Goal: Information Seeking & Learning: Learn about a topic

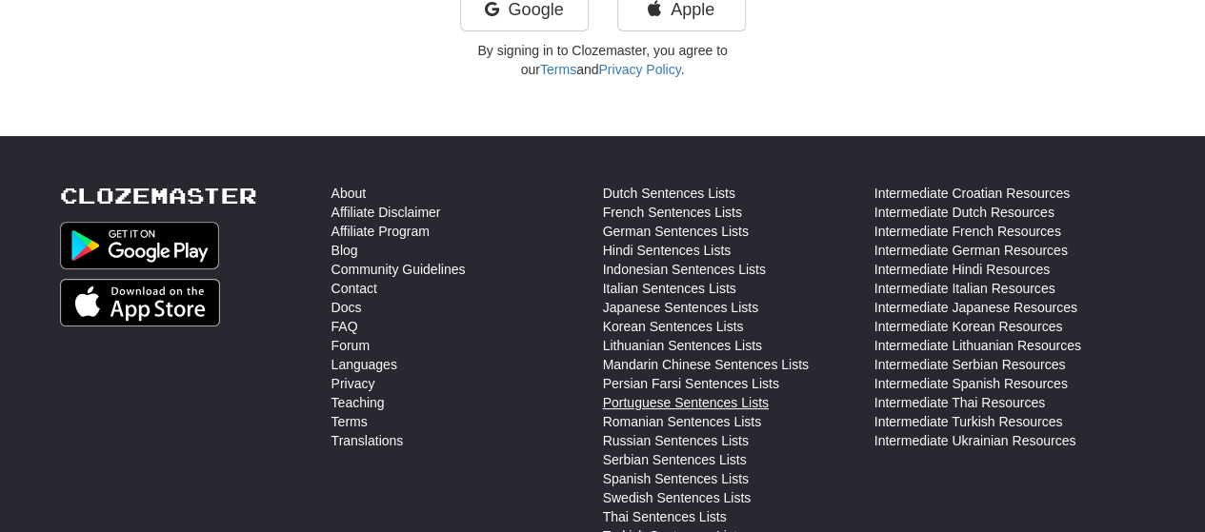
scroll to position [286, 0]
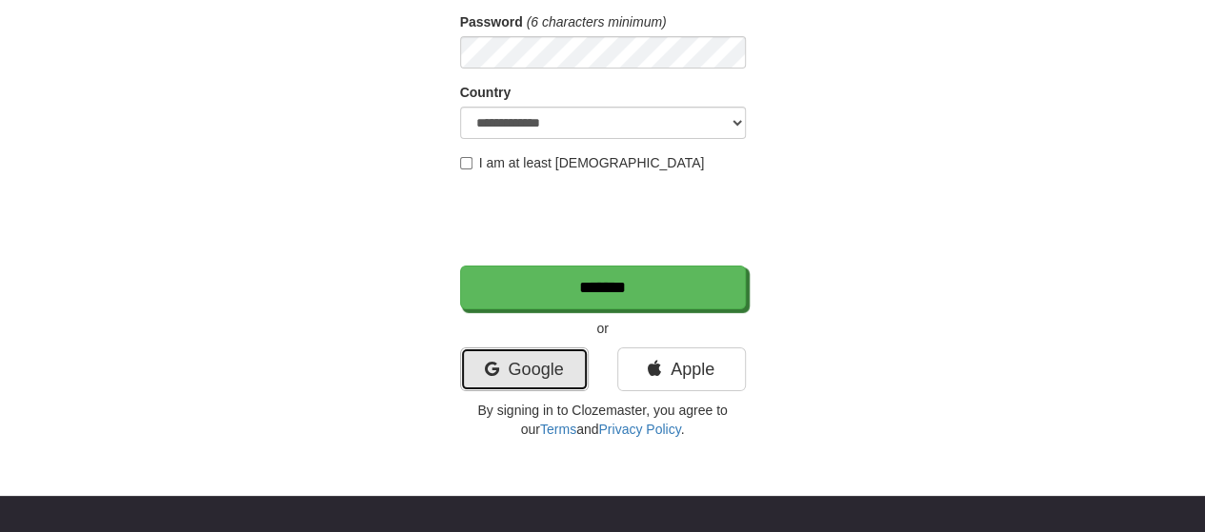
click at [546, 387] on link "Google" at bounding box center [524, 370] width 129 height 44
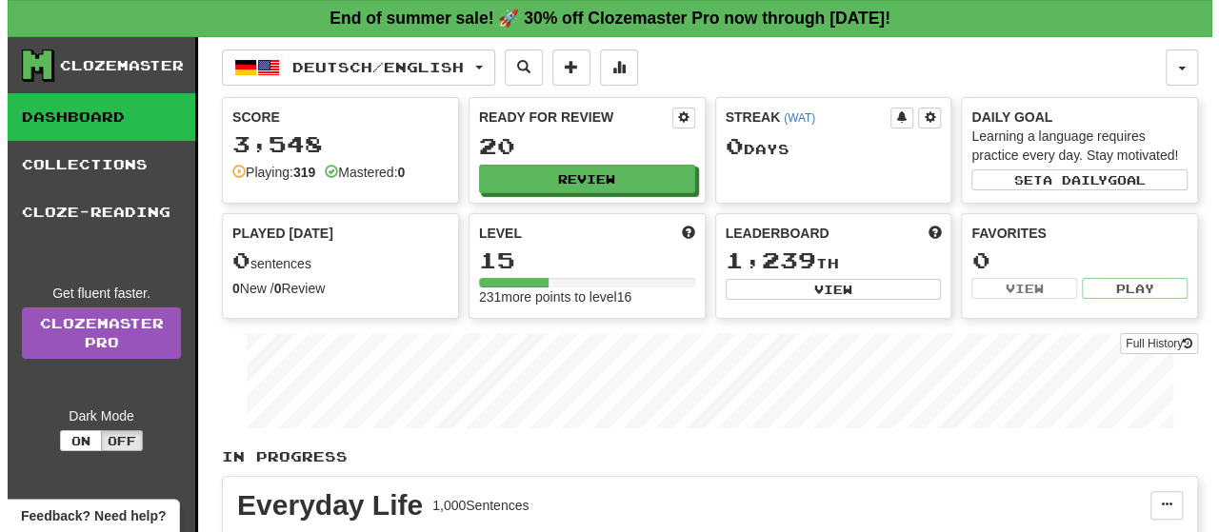
scroll to position [95, 0]
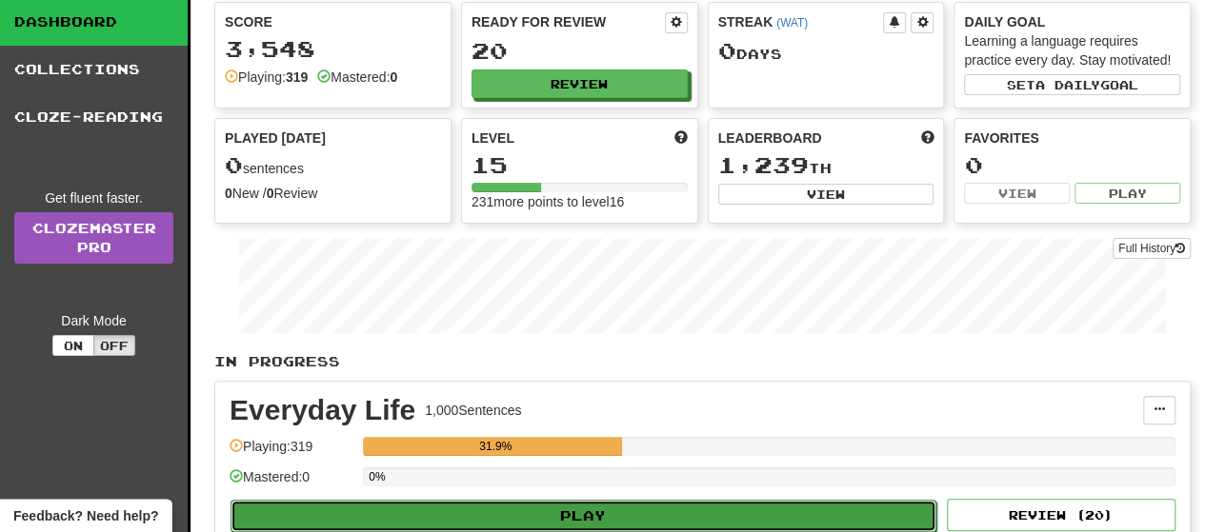
click at [737, 504] on button "Play" at bounding box center [583, 516] width 706 height 32
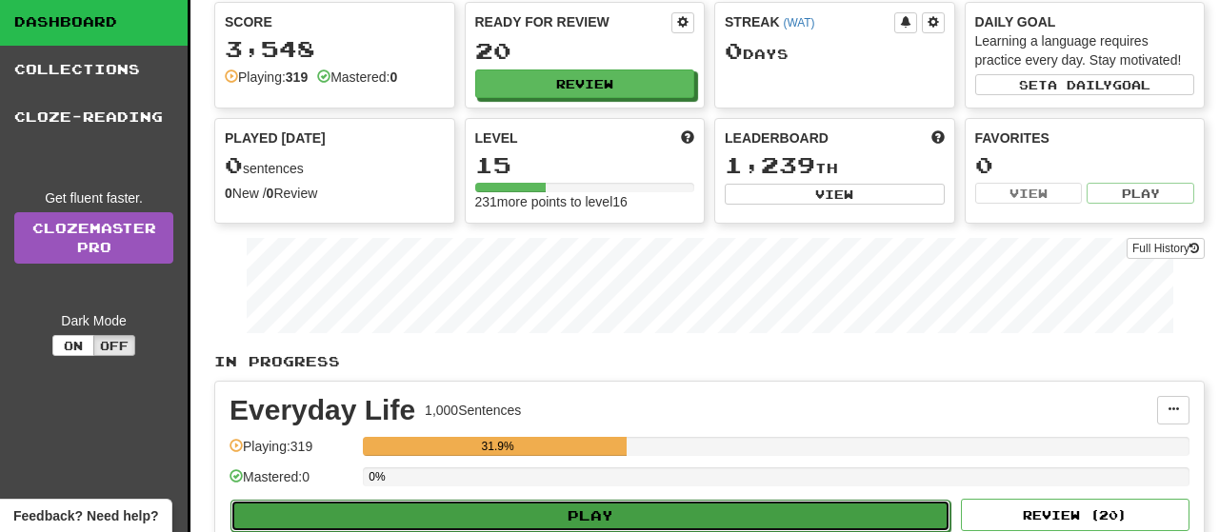
select select "**"
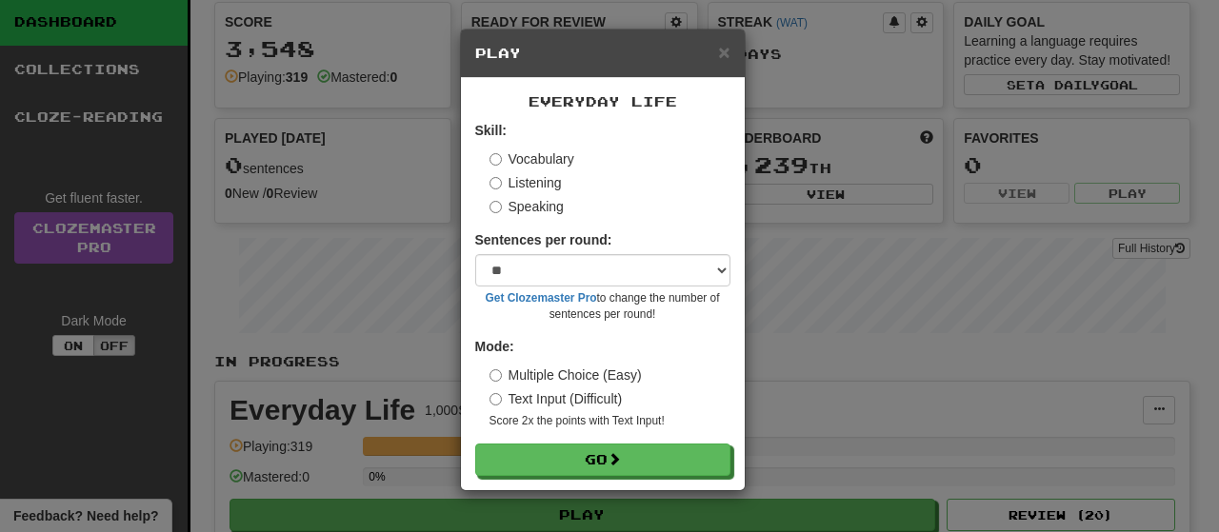
click at [671, 476] on div "Everyday Life Skill: Vocabulary Listening Speaking Sentences per round: * ** **…" at bounding box center [603, 284] width 284 height 412
click at [537, 190] on label "Listening" at bounding box center [526, 182] width 72 height 19
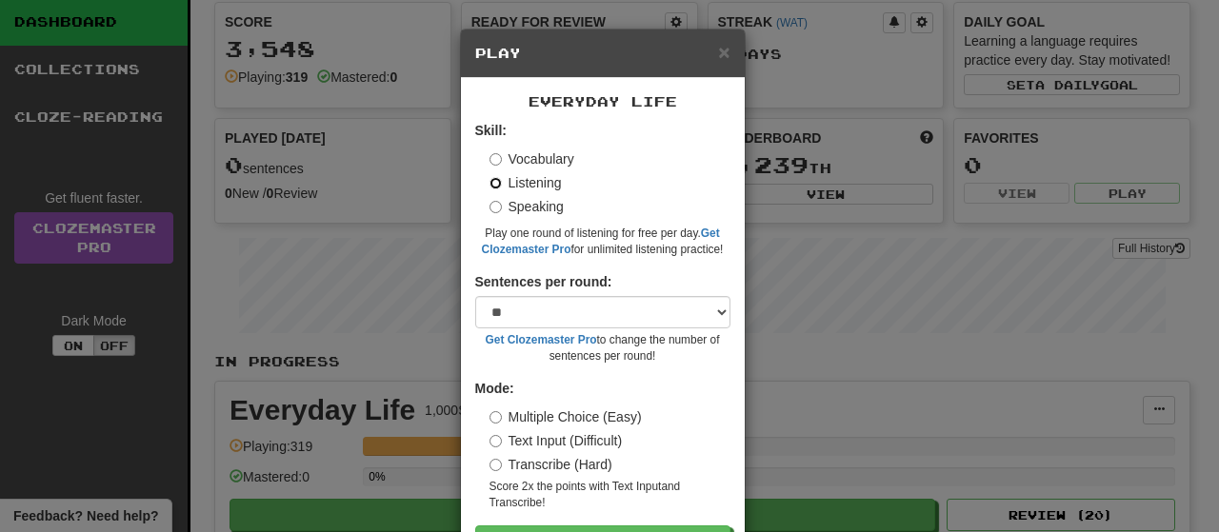
scroll to position [68, 0]
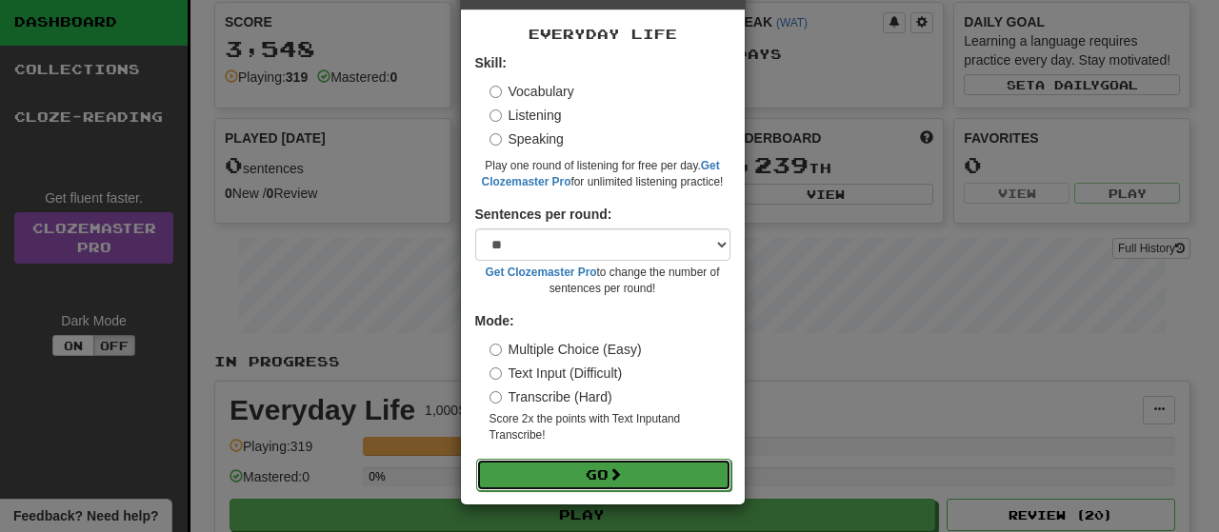
click at [655, 489] on button "Go" at bounding box center [603, 475] width 255 height 32
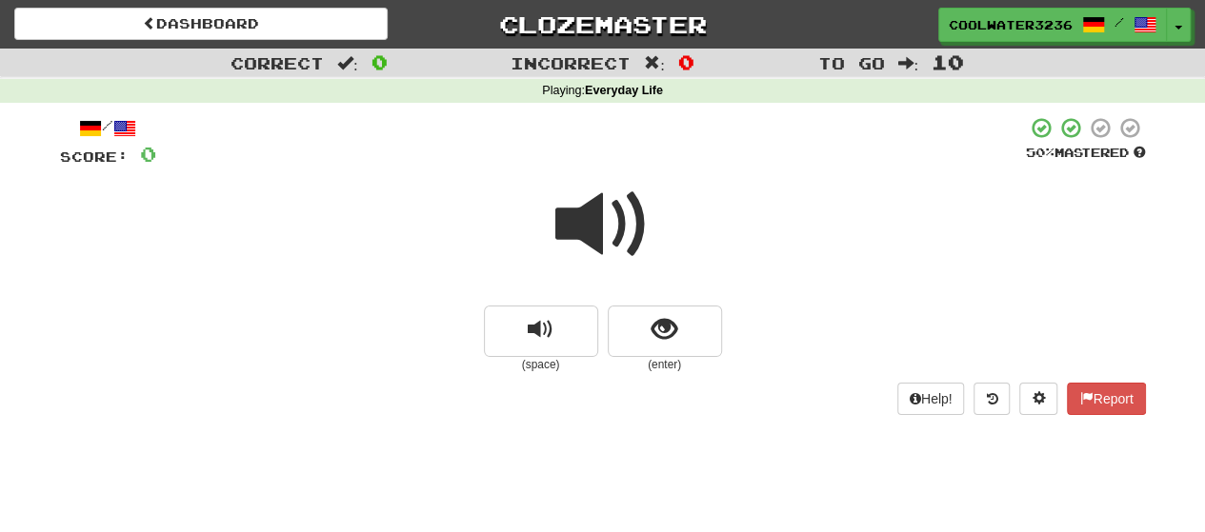
click at [596, 224] on span at bounding box center [602, 224] width 95 height 95
click at [674, 344] on button "show sentence" at bounding box center [665, 331] width 114 height 51
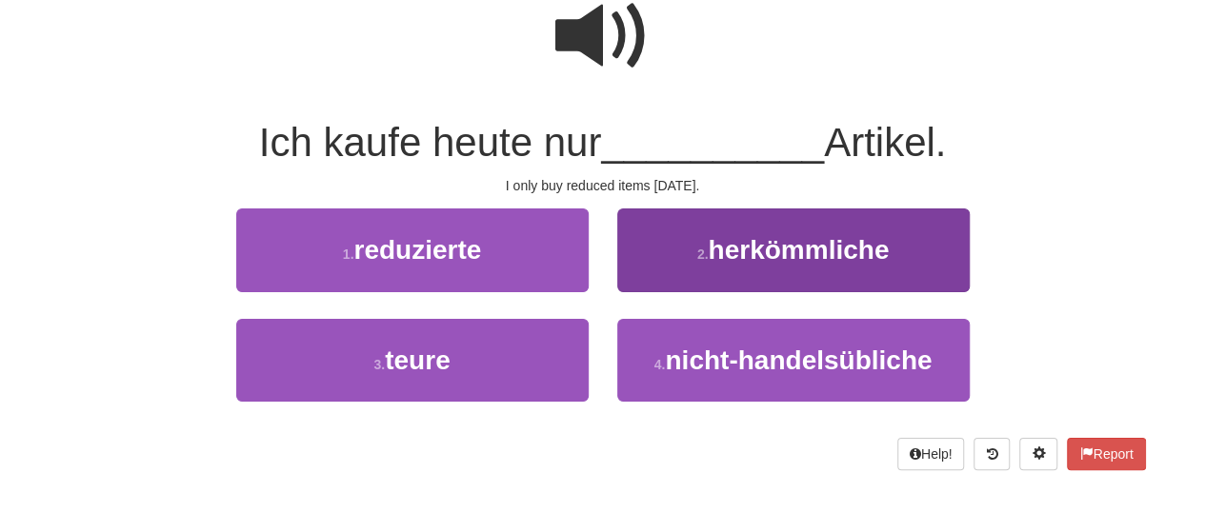
scroll to position [190, 0]
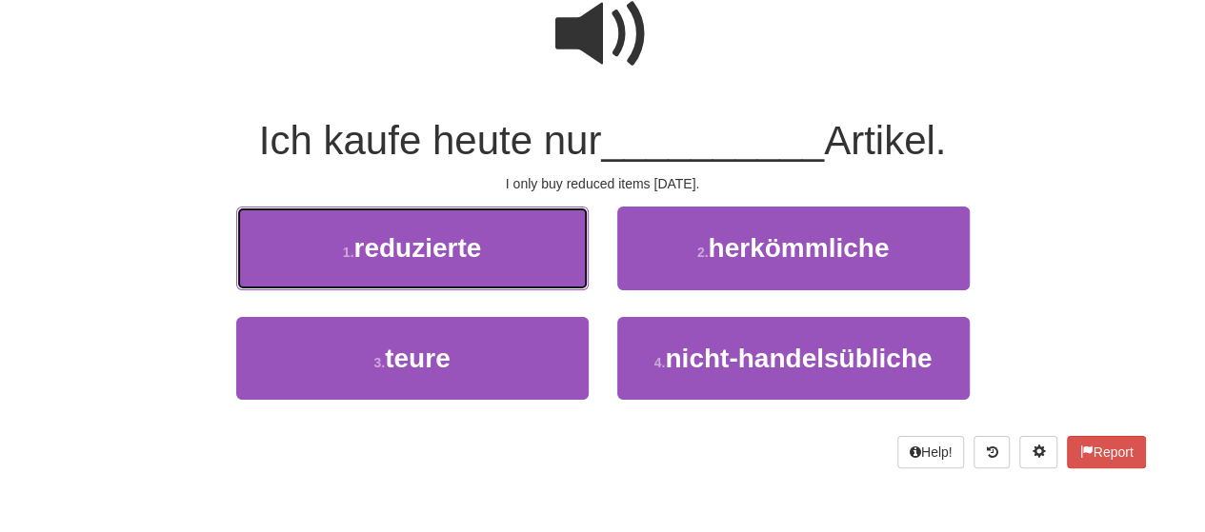
click at [513, 243] on button "1 . reduzierte" at bounding box center [412, 248] width 352 height 83
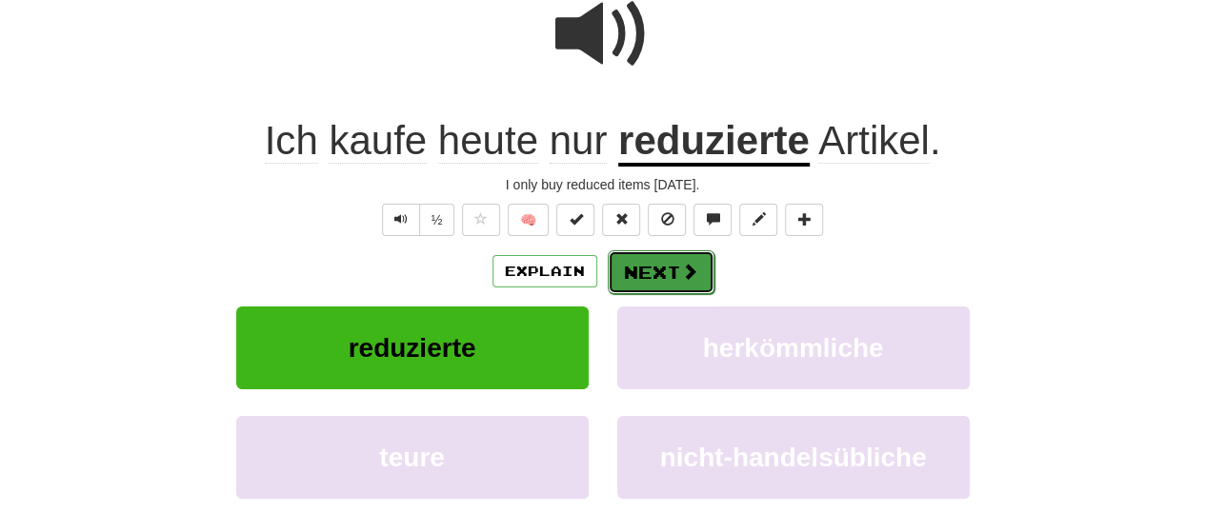
click at [655, 278] on button "Next" at bounding box center [661, 272] width 107 height 44
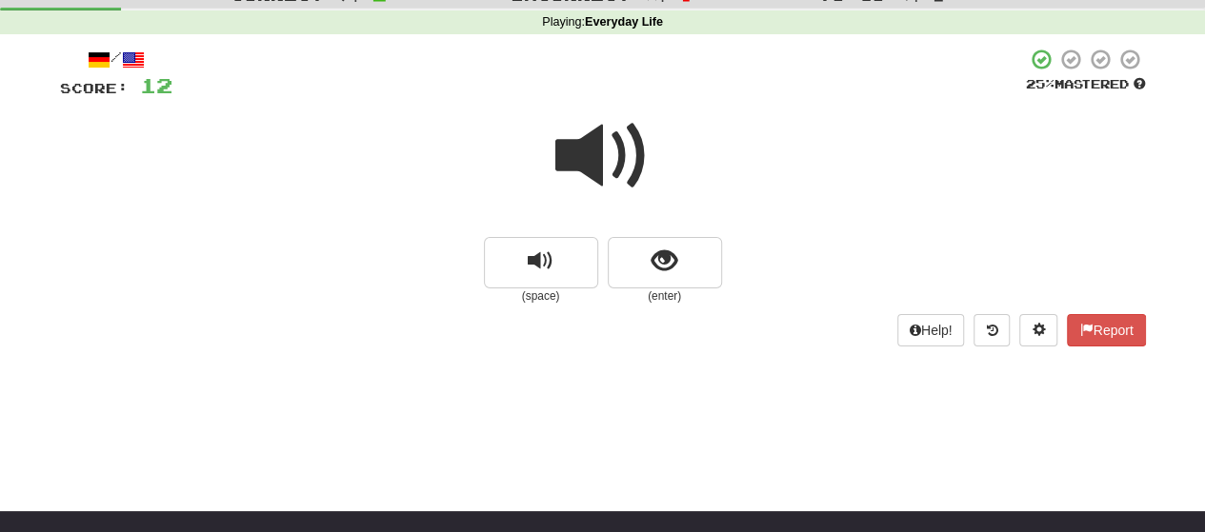
scroll to position [108, 0]
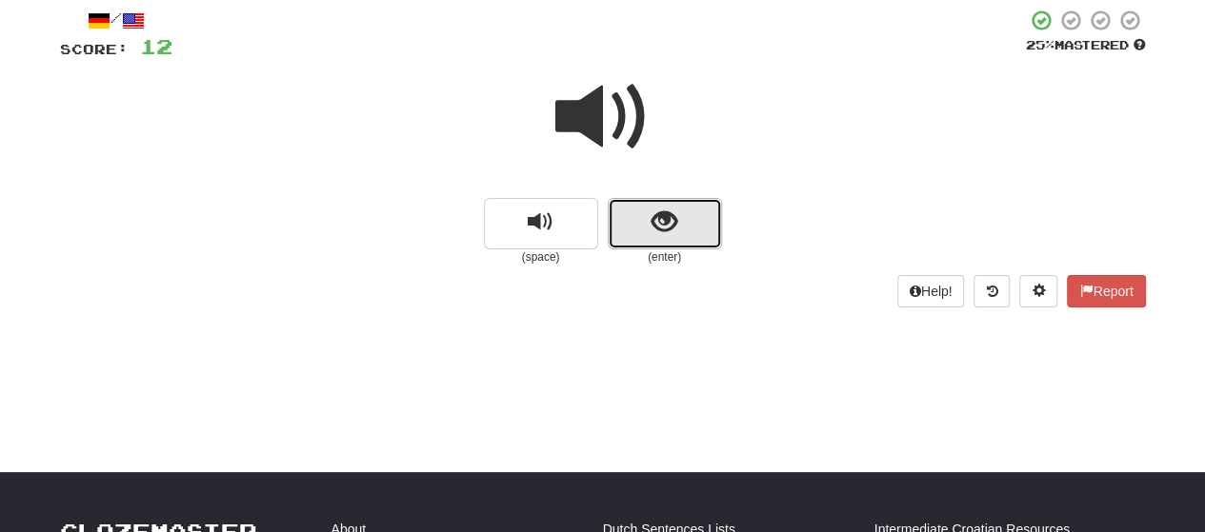
click at [642, 232] on button "show sentence" at bounding box center [665, 223] width 114 height 51
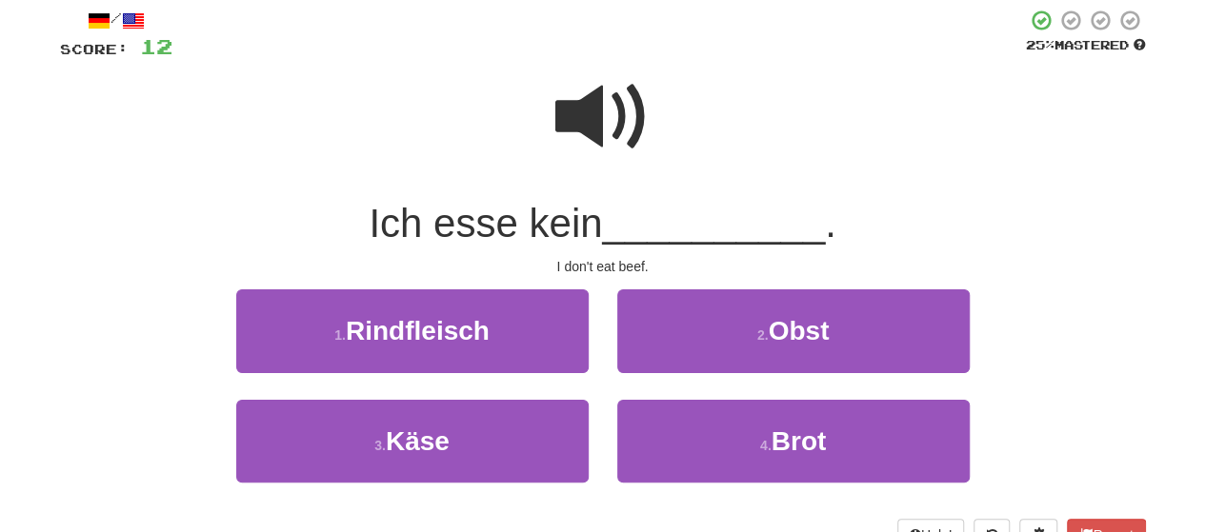
scroll to position [298, 0]
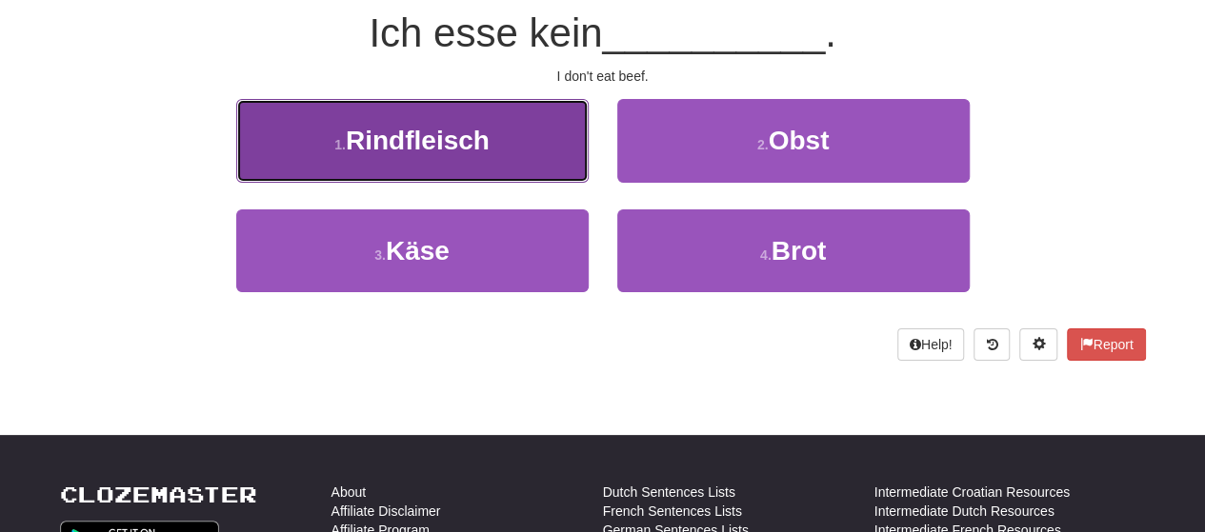
click at [521, 164] on button "1 . Rindfleisch" at bounding box center [412, 140] width 352 height 83
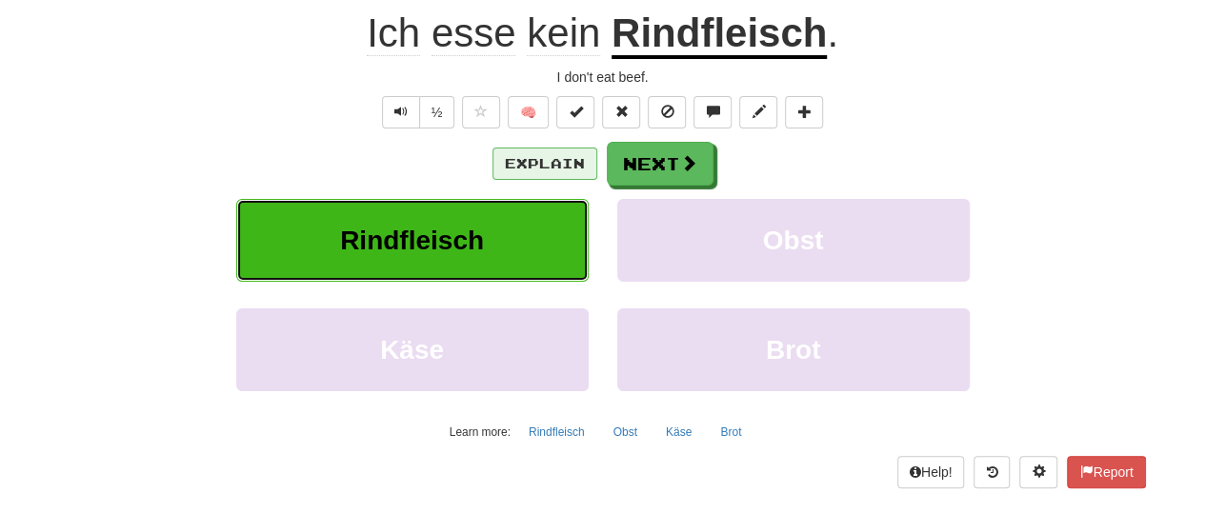
scroll to position [215, 0]
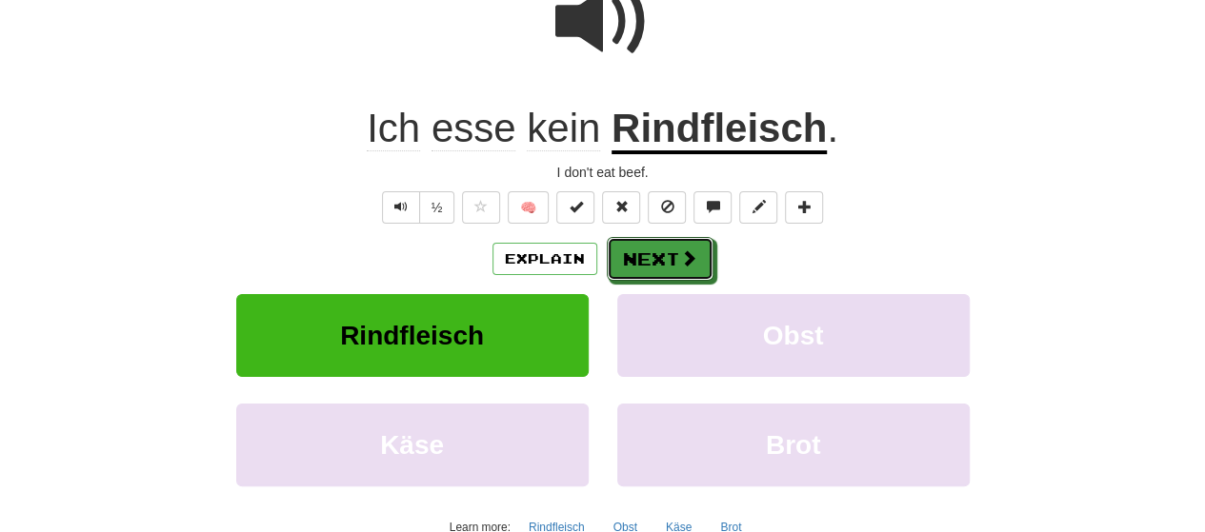
click at [690, 262] on span at bounding box center [688, 258] width 17 height 17
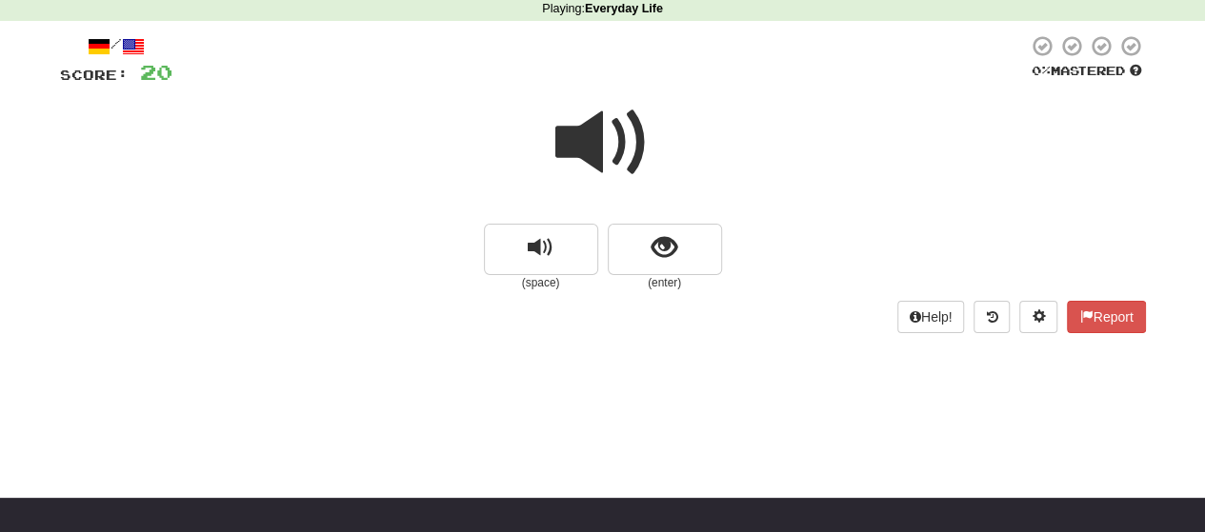
scroll to position [120, 0]
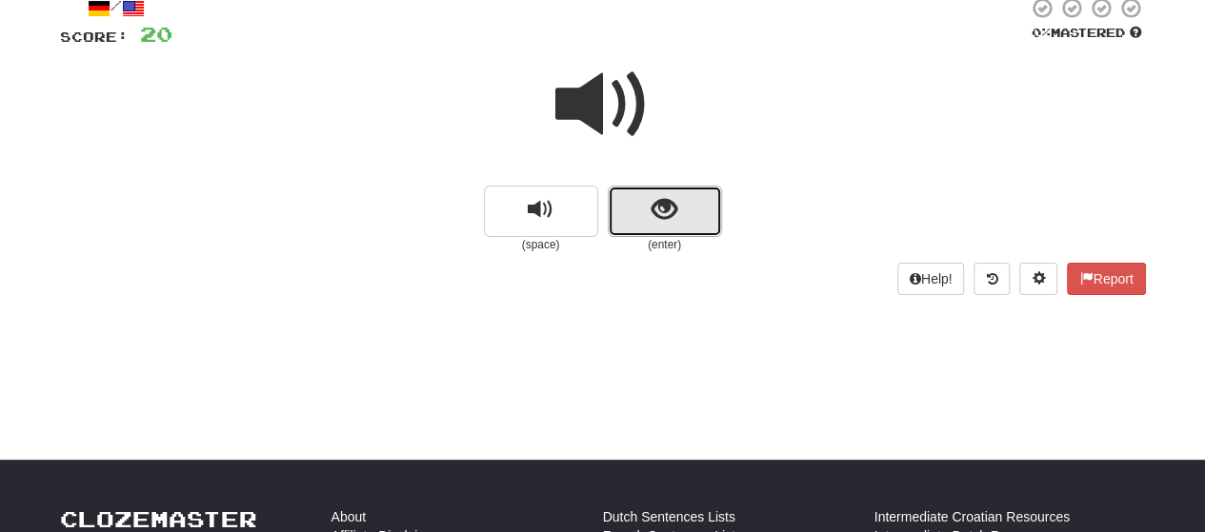
click at [654, 210] on span "show sentence" at bounding box center [664, 210] width 26 height 26
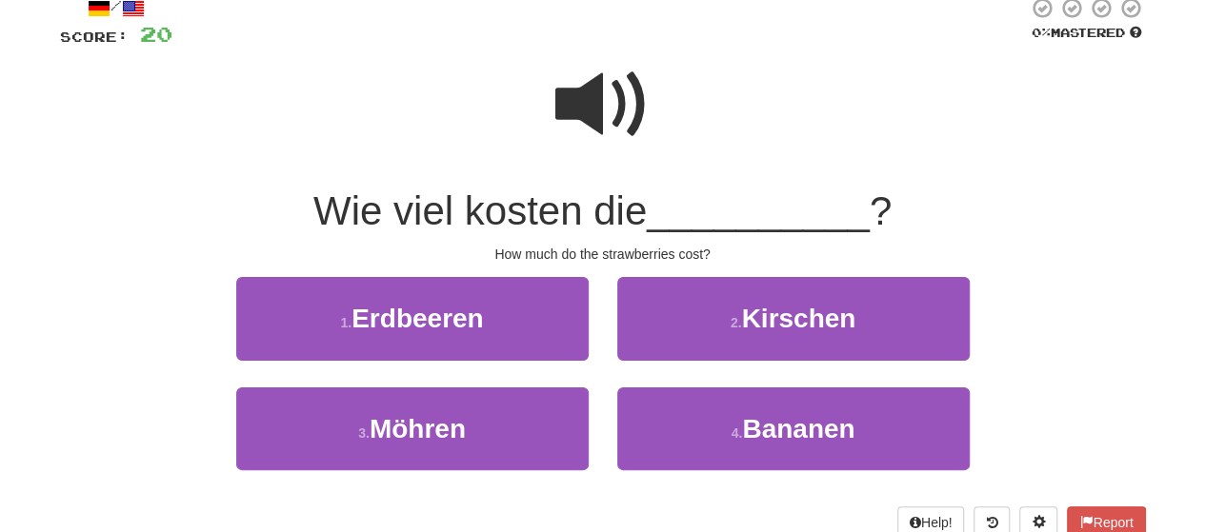
scroll to position [215, 0]
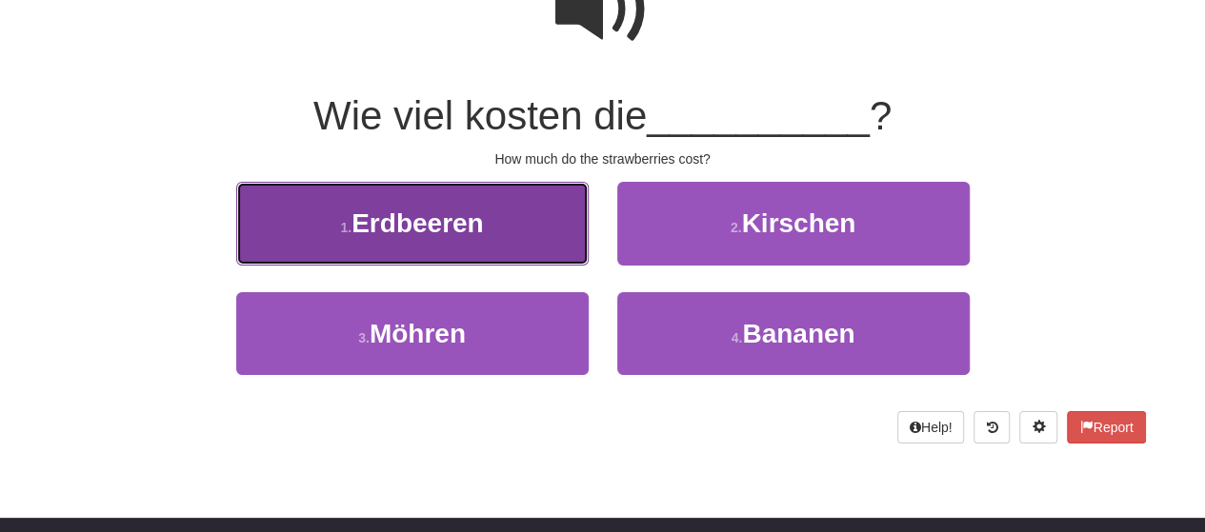
click at [510, 243] on button "1 . Erdbeeren" at bounding box center [412, 223] width 352 height 83
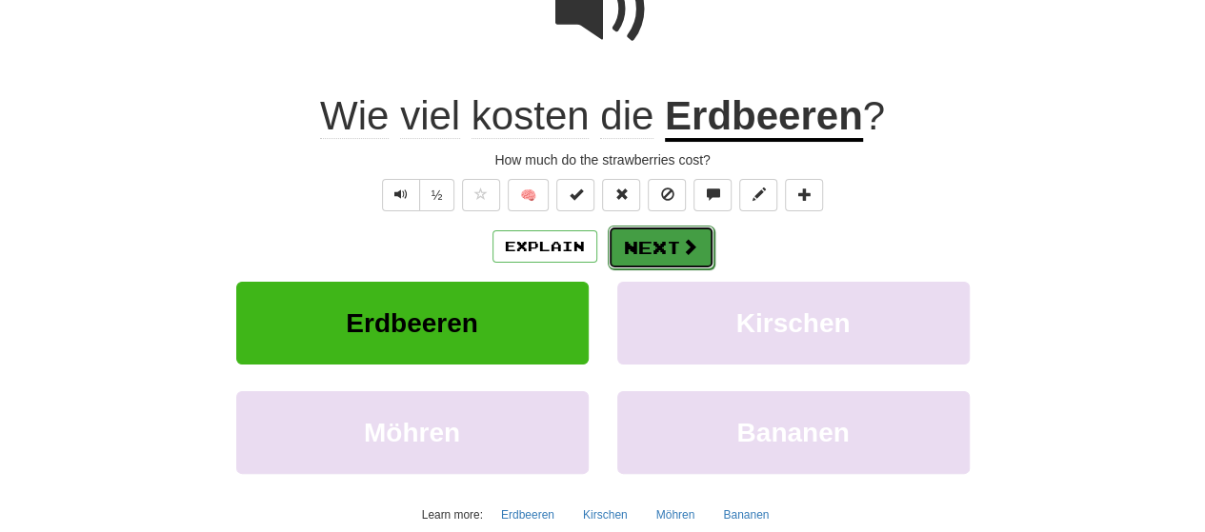
click at [654, 243] on button "Next" at bounding box center [661, 248] width 107 height 44
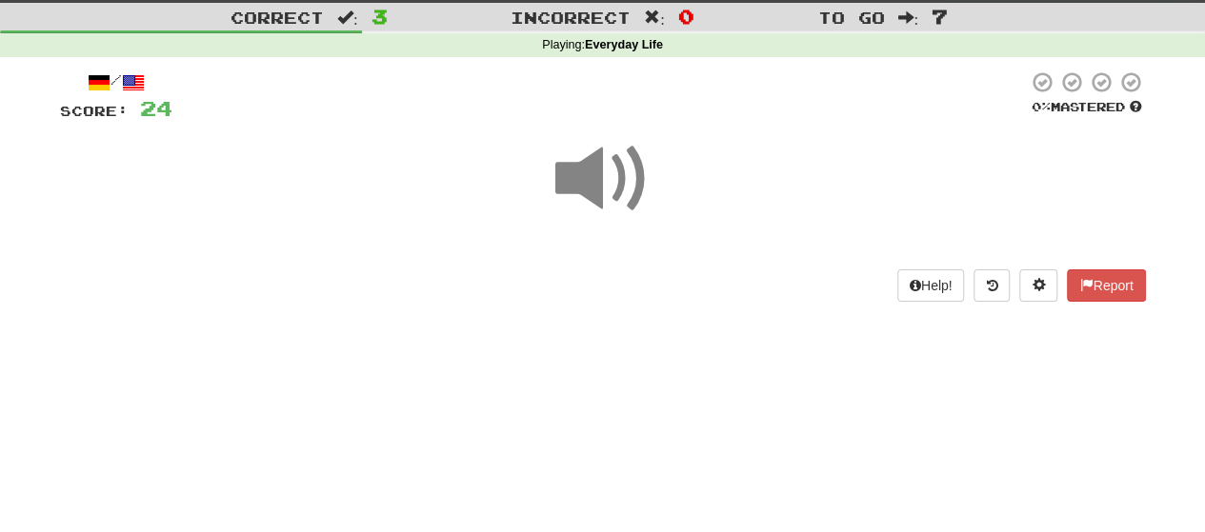
scroll to position [37, 0]
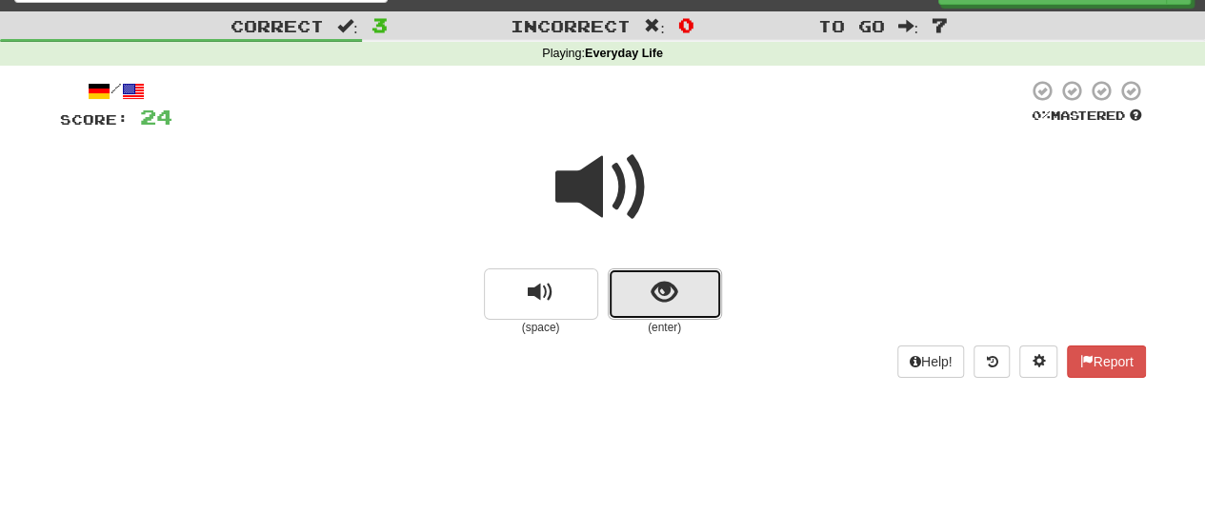
click at [670, 287] on span "show sentence" at bounding box center [664, 293] width 26 height 26
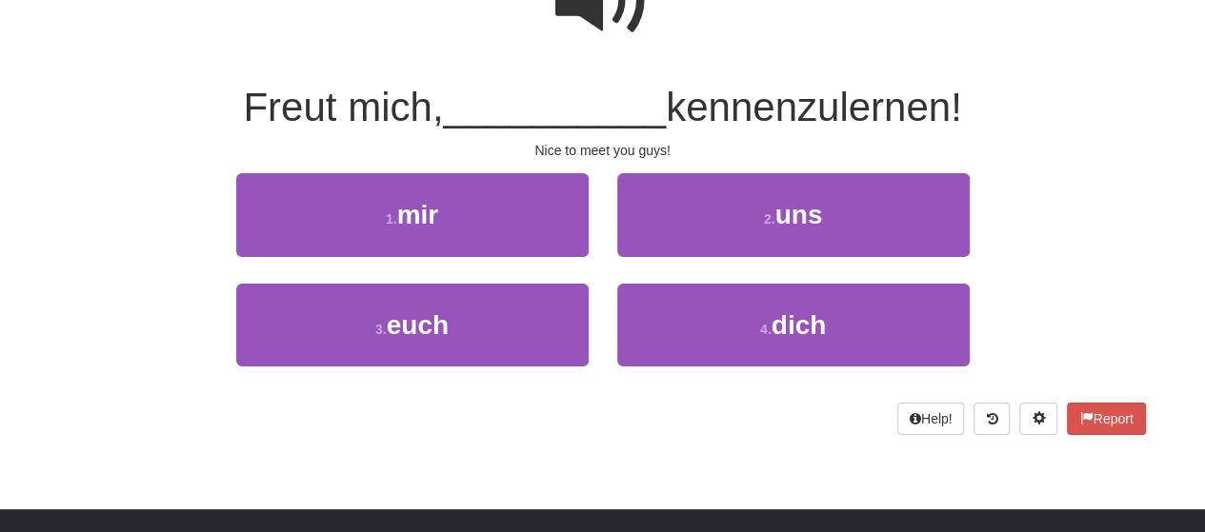
scroll to position [228, 0]
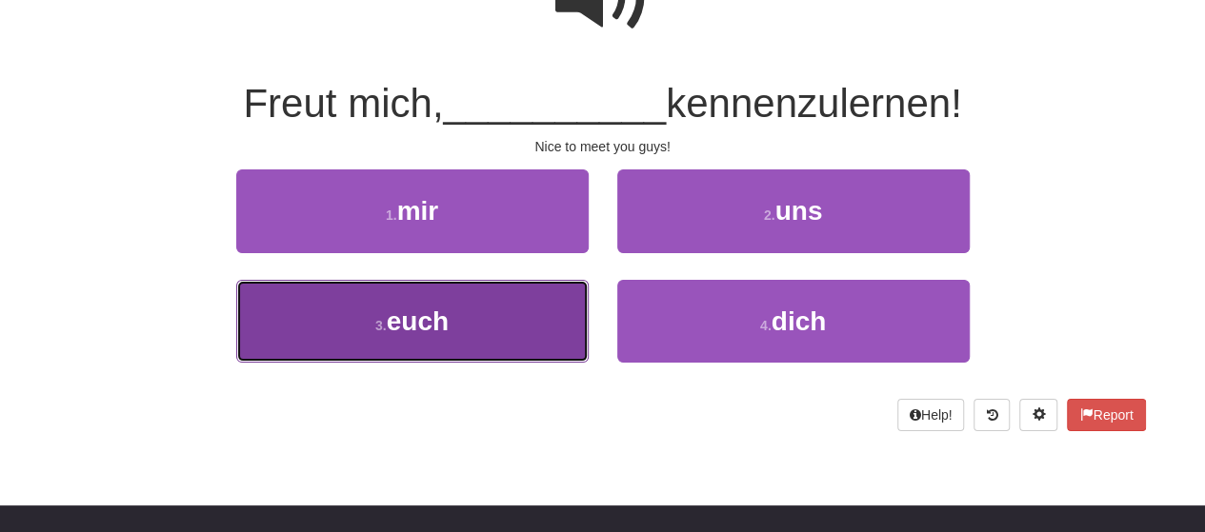
click at [470, 332] on button "3 . euch" at bounding box center [412, 321] width 352 height 83
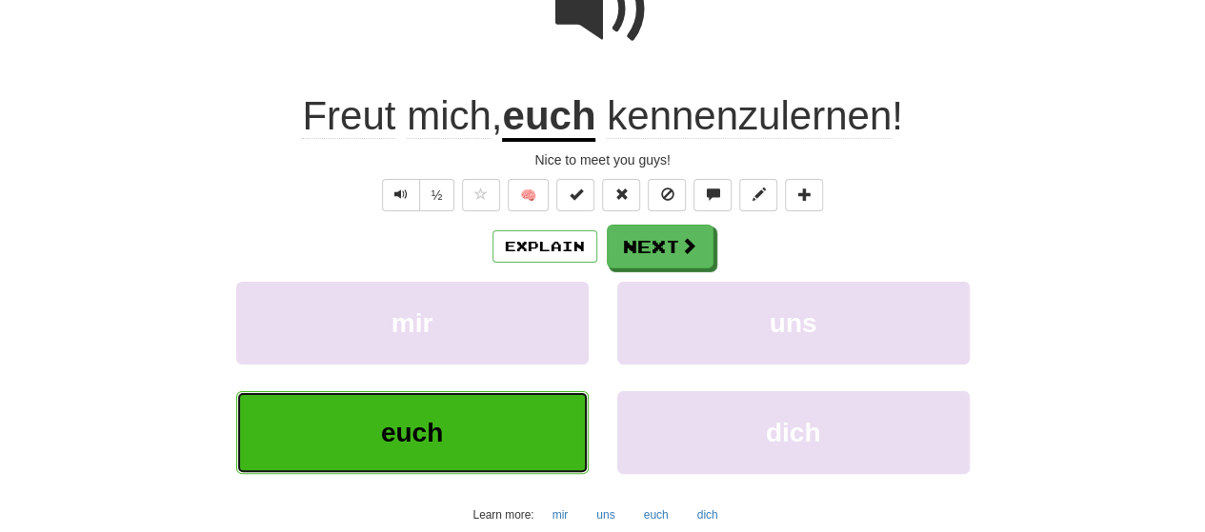
scroll to position [240, 0]
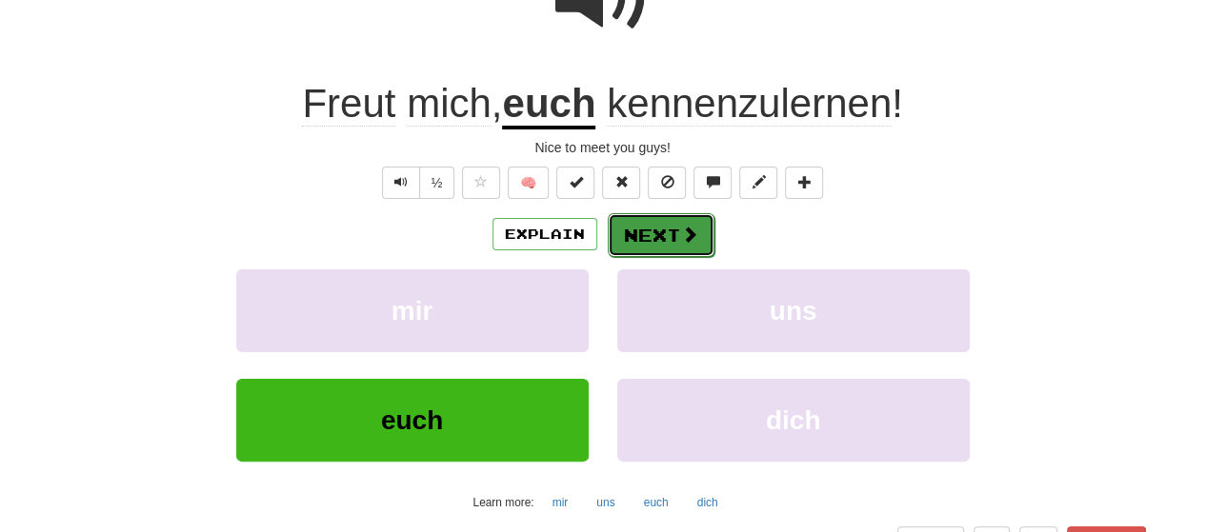
click at [675, 226] on button "Next" at bounding box center [661, 235] width 107 height 44
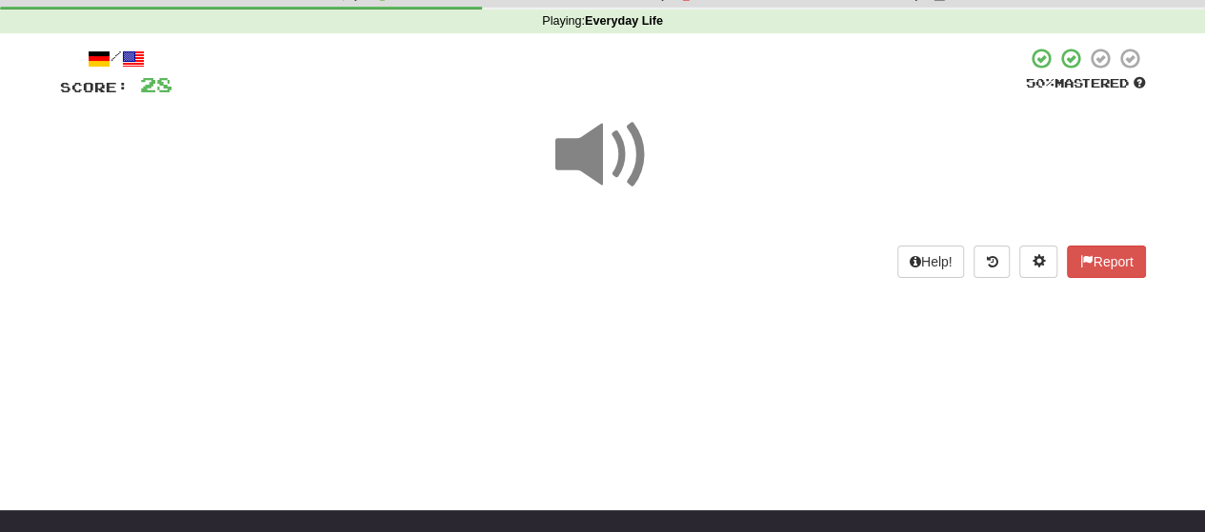
scroll to position [95, 0]
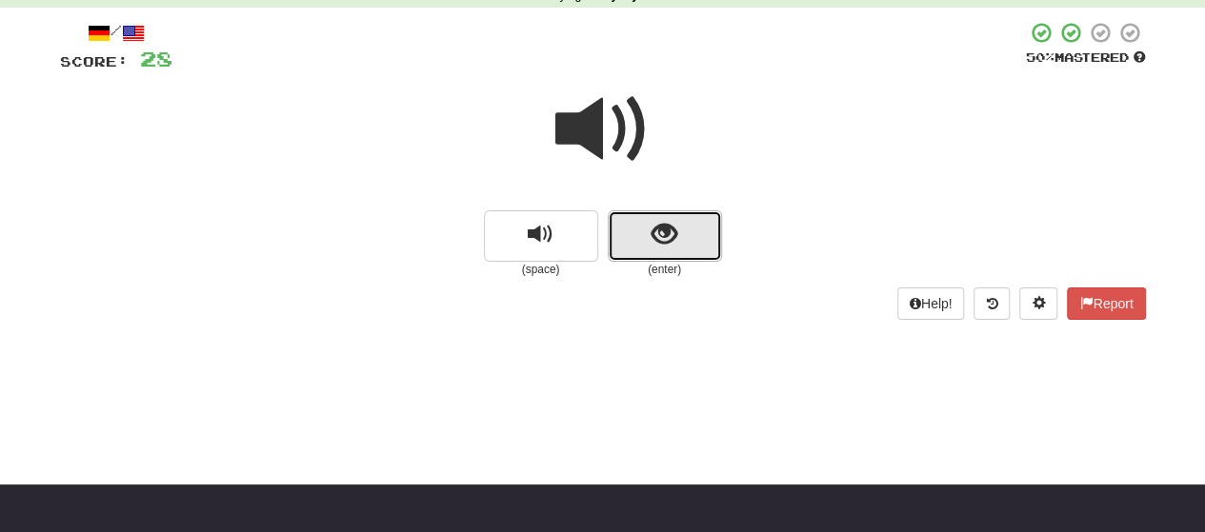
click at [643, 253] on button "show sentence" at bounding box center [665, 235] width 114 height 51
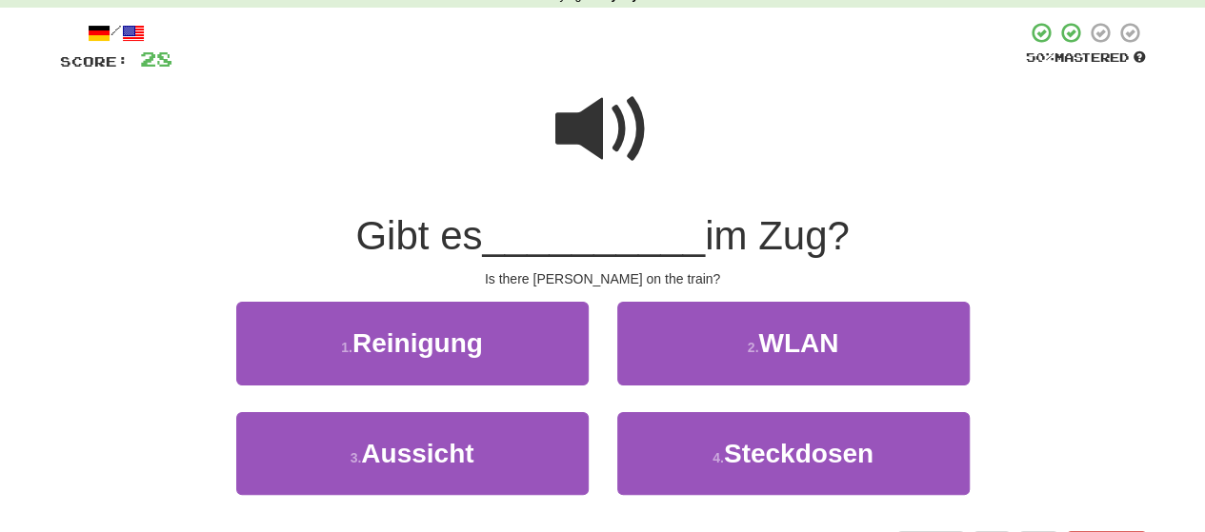
scroll to position [190, 0]
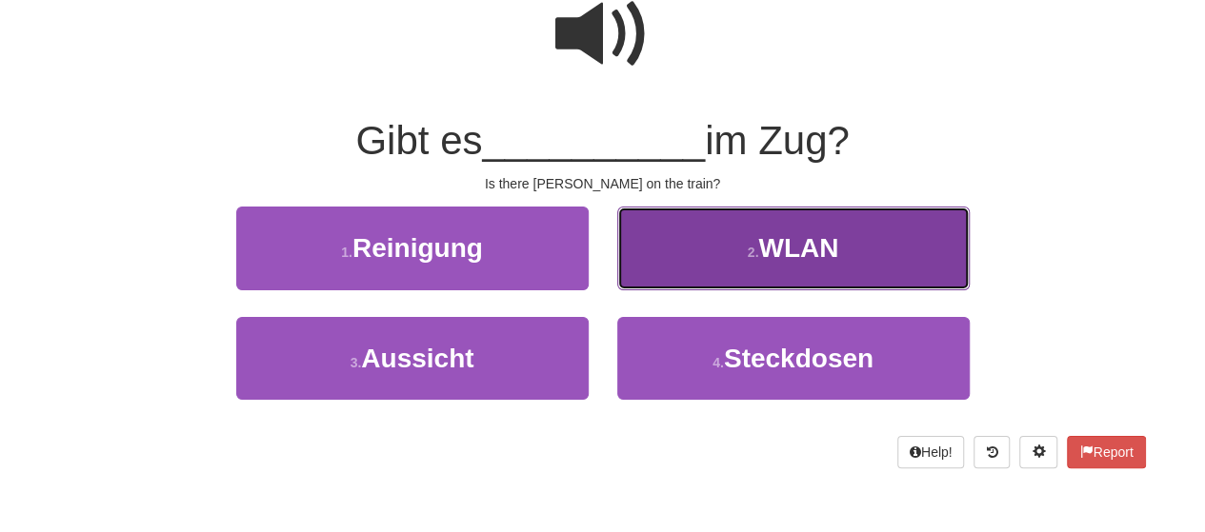
click at [724, 234] on button "2 . WLAN" at bounding box center [793, 248] width 352 height 83
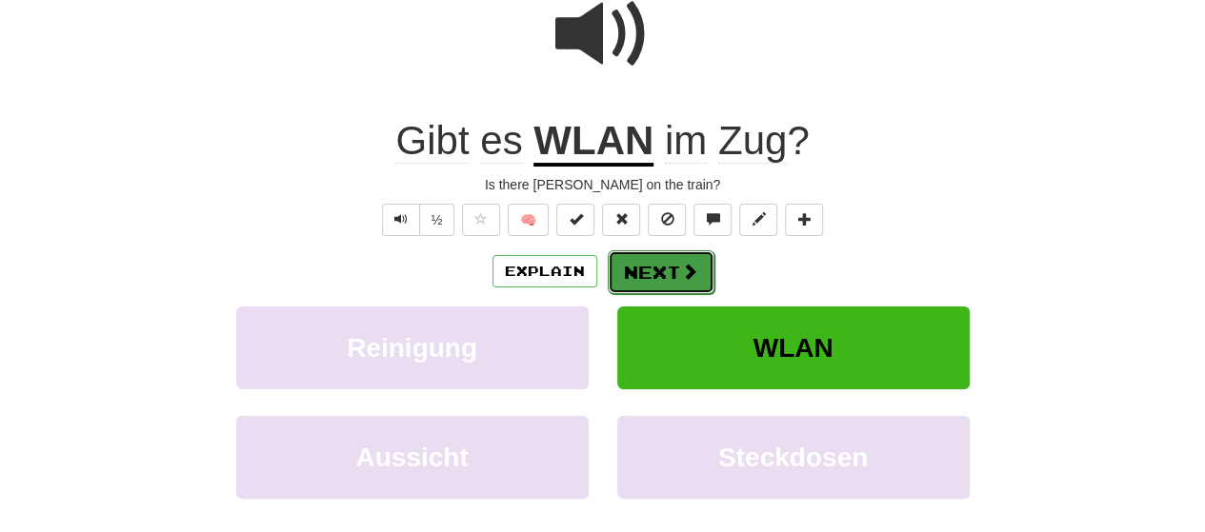
click at [644, 269] on button "Next" at bounding box center [661, 272] width 107 height 44
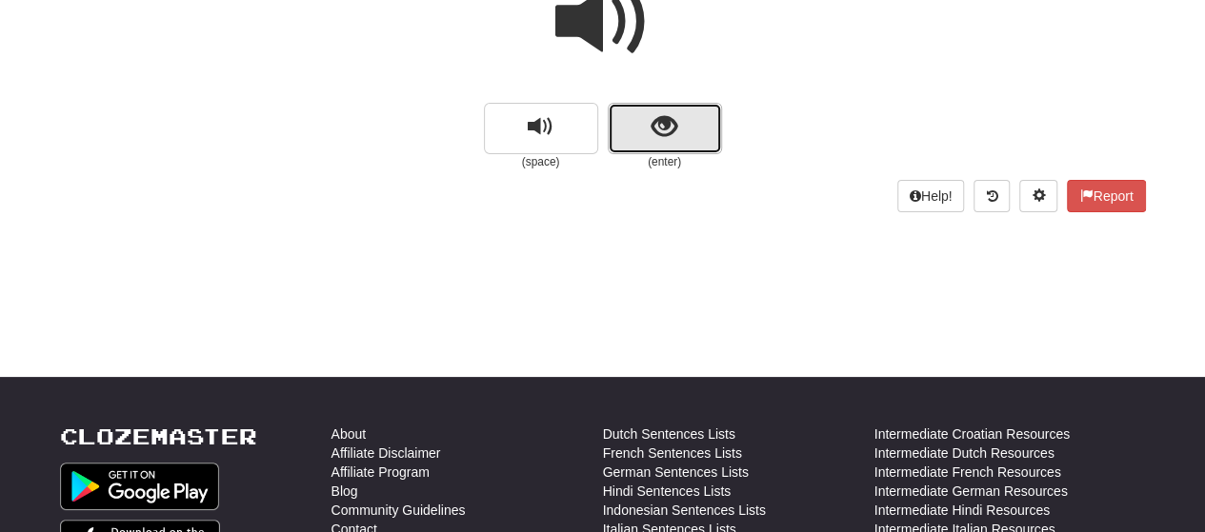
click at [685, 138] on button "show sentence" at bounding box center [665, 128] width 114 height 51
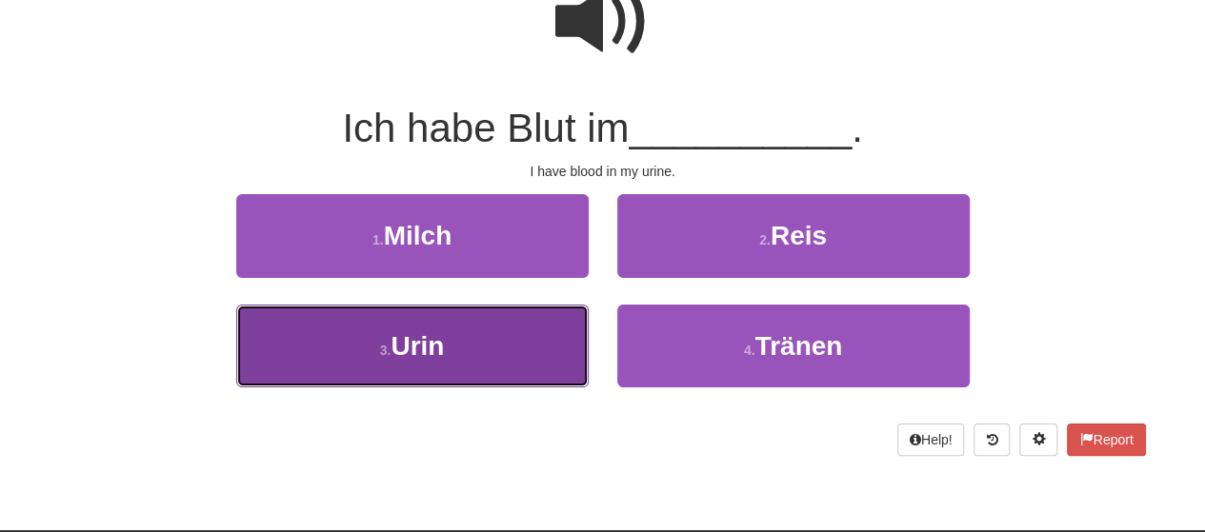
click at [499, 372] on button "3 . Urin" at bounding box center [412, 346] width 352 height 83
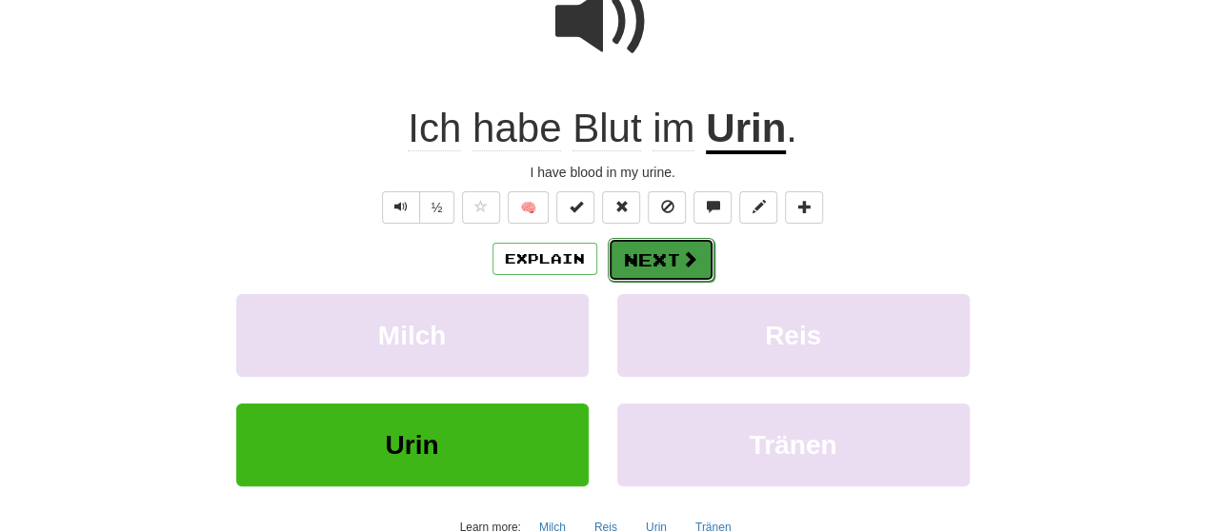
click at [665, 268] on button "Next" at bounding box center [661, 260] width 107 height 44
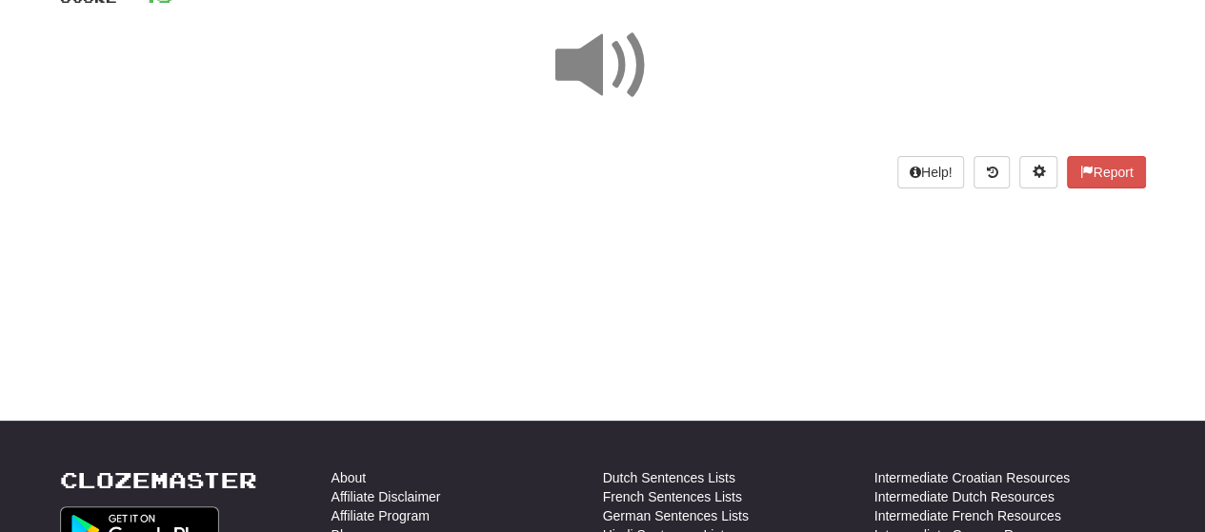
scroll to position [120, 0]
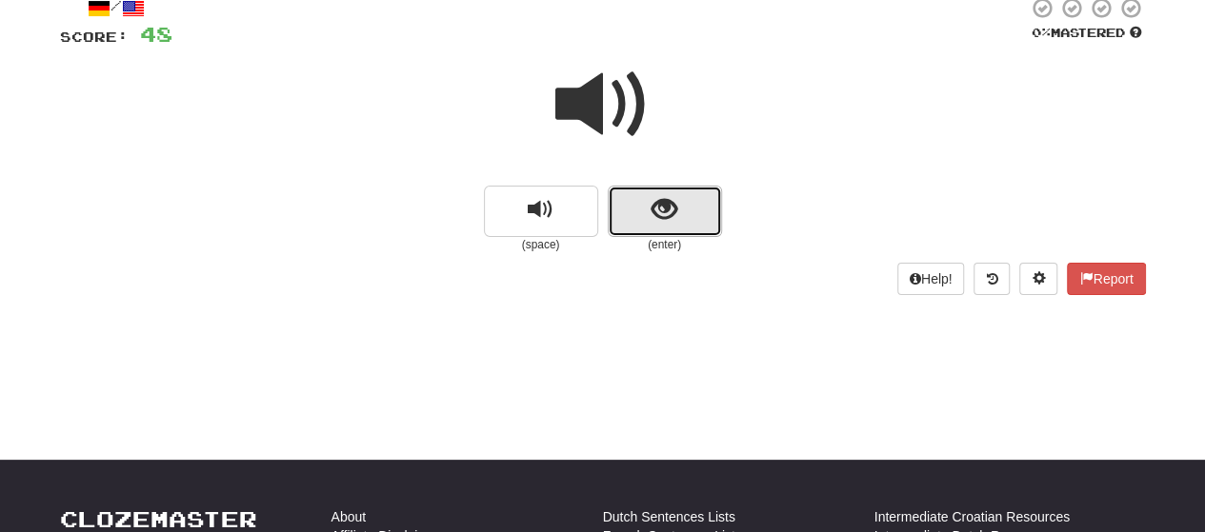
click at [656, 235] on button "show sentence" at bounding box center [665, 211] width 114 height 51
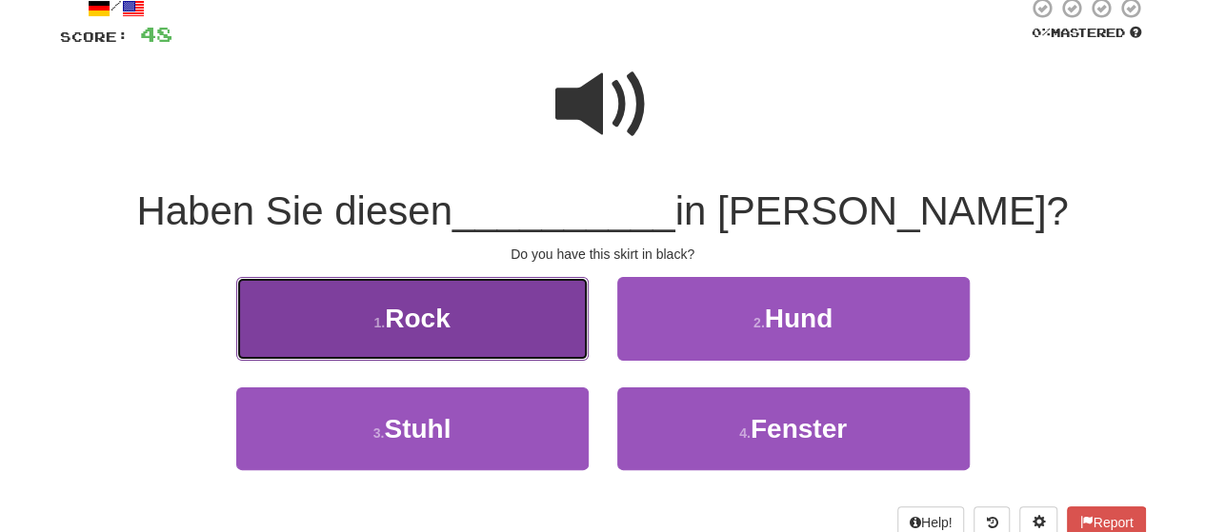
click at [477, 312] on button "1 . Rock" at bounding box center [412, 318] width 352 height 83
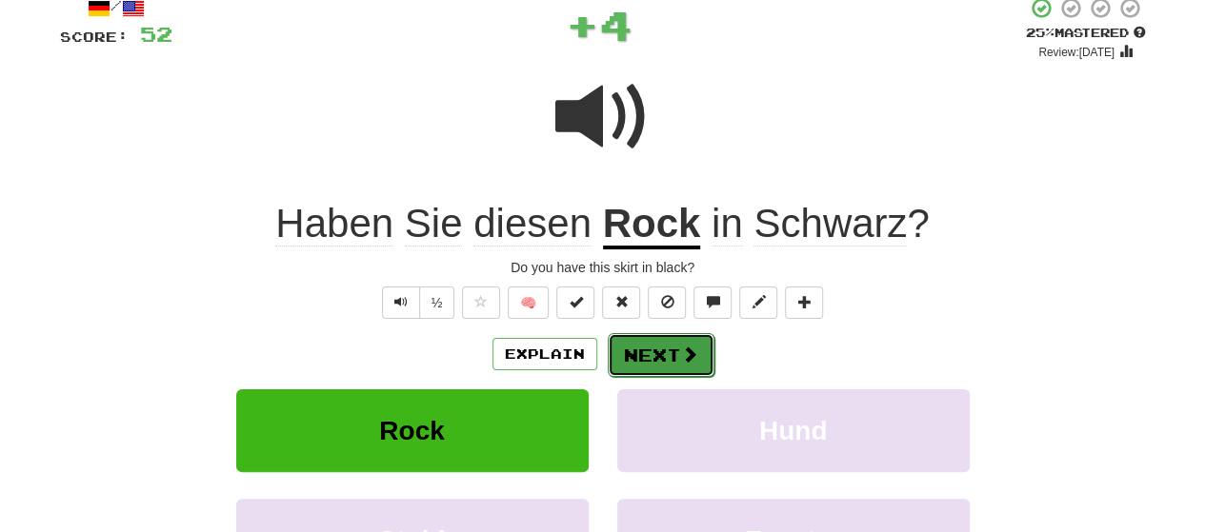
click at [659, 344] on button "Next" at bounding box center [661, 355] width 107 height 44
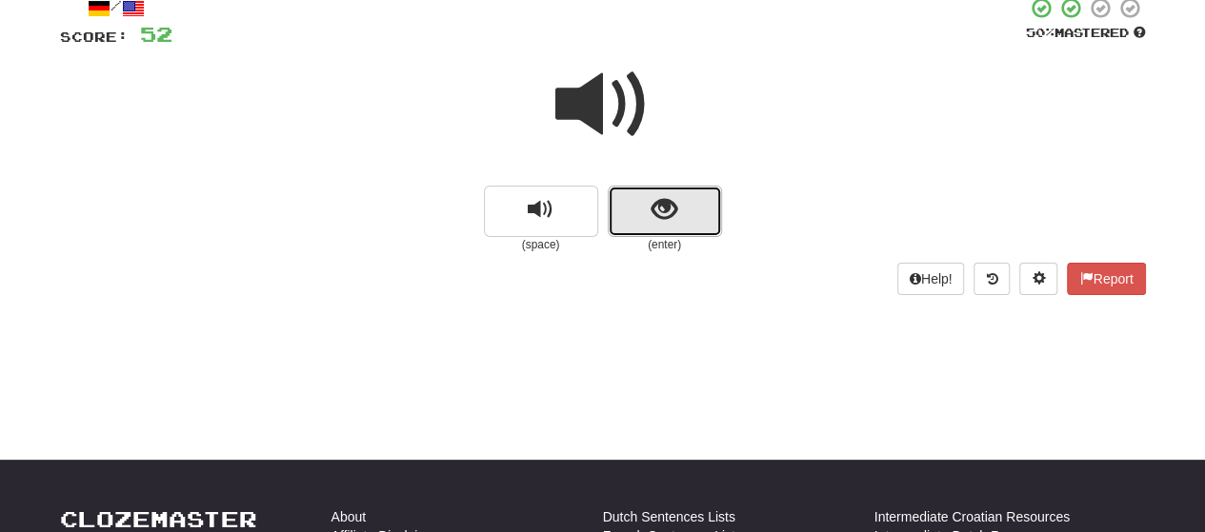
click at [630, 224] on button "show sentence" at bounding box center [665, 211] width 114 height 51
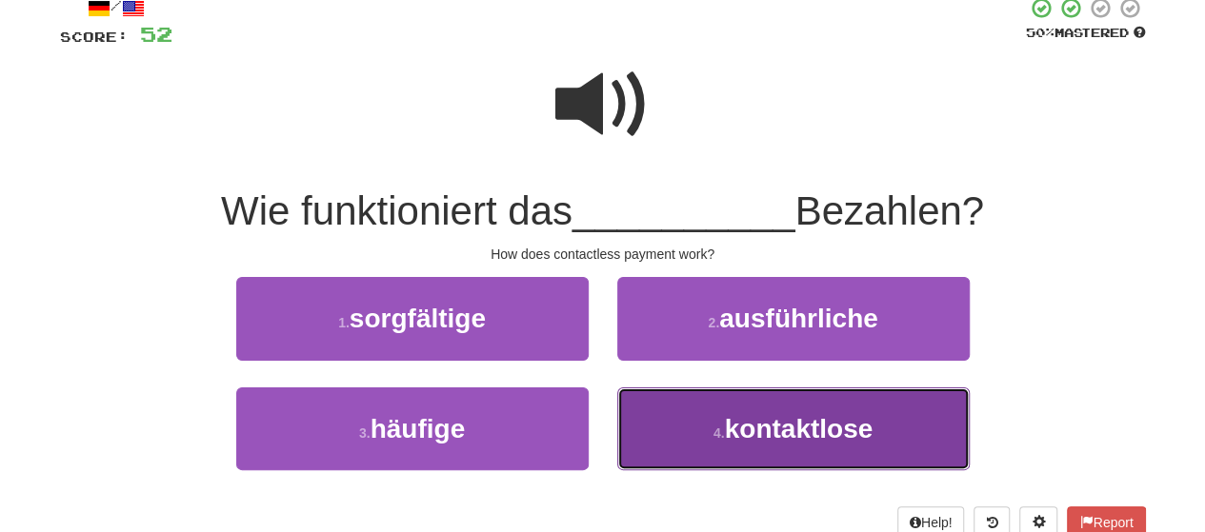
click at [754, 437] on span "kontaktlose" at bounding box center [799, 429] width 149 height 30
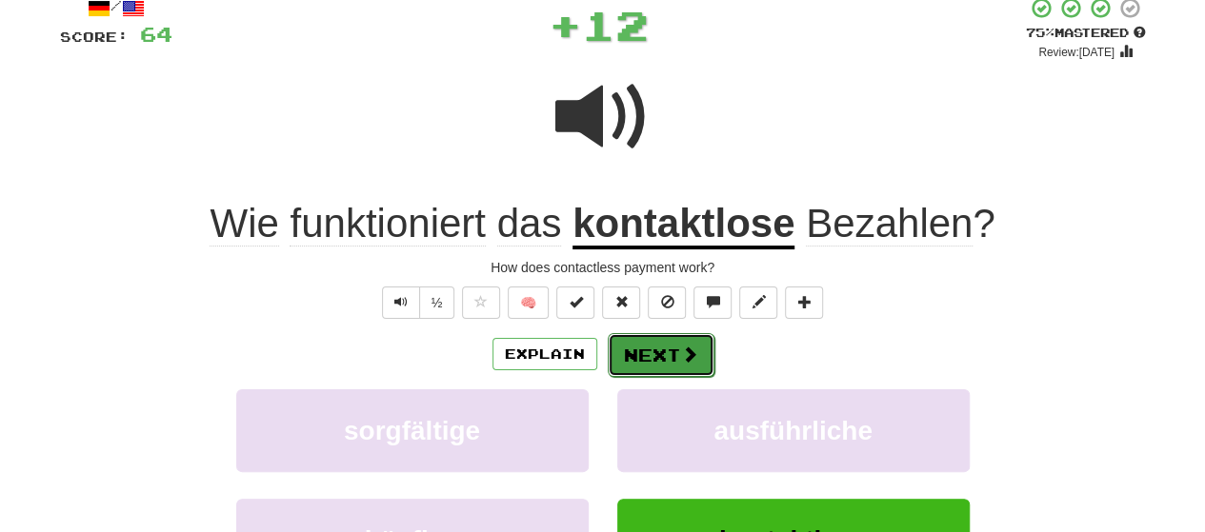
click at [657, 359] on button "Next" at bounding box center [661, 355] width 107 height 44
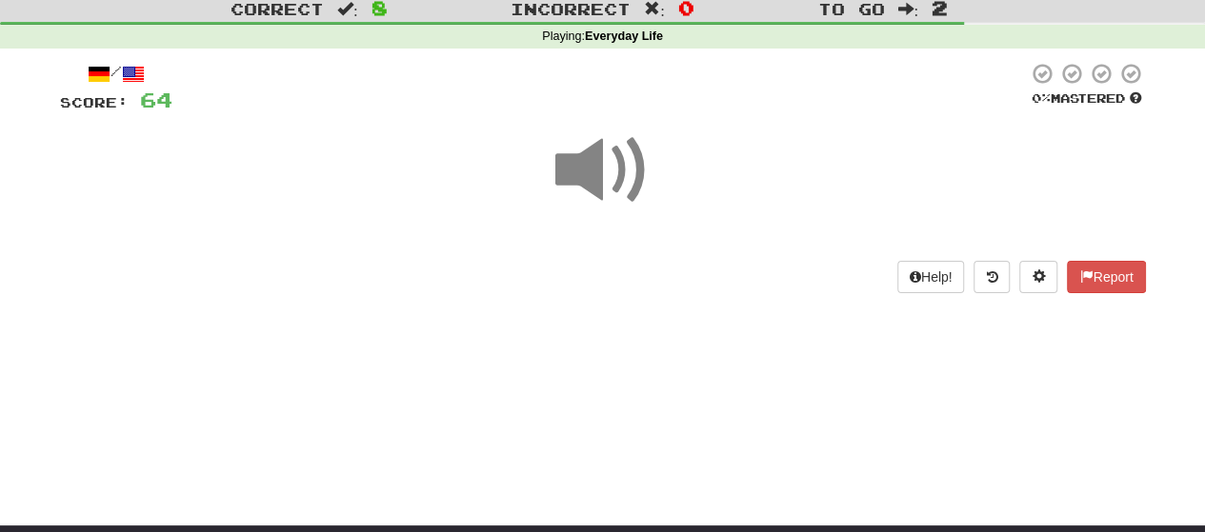
scroll to position [25, 0]
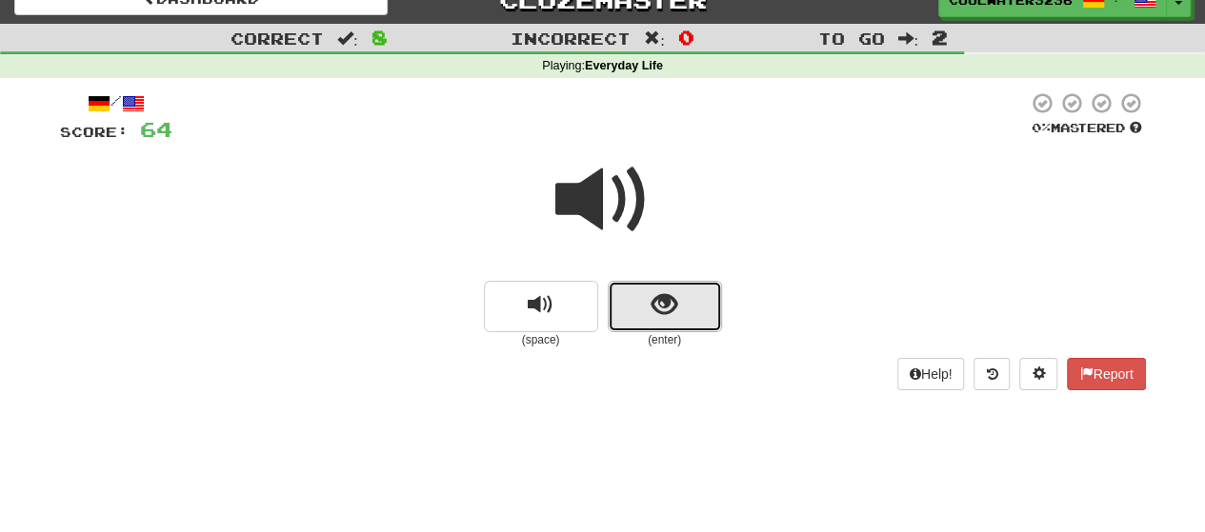
click at [648, 300] on button "show sentence" at bounding box center [665, 306] width 114 height 51
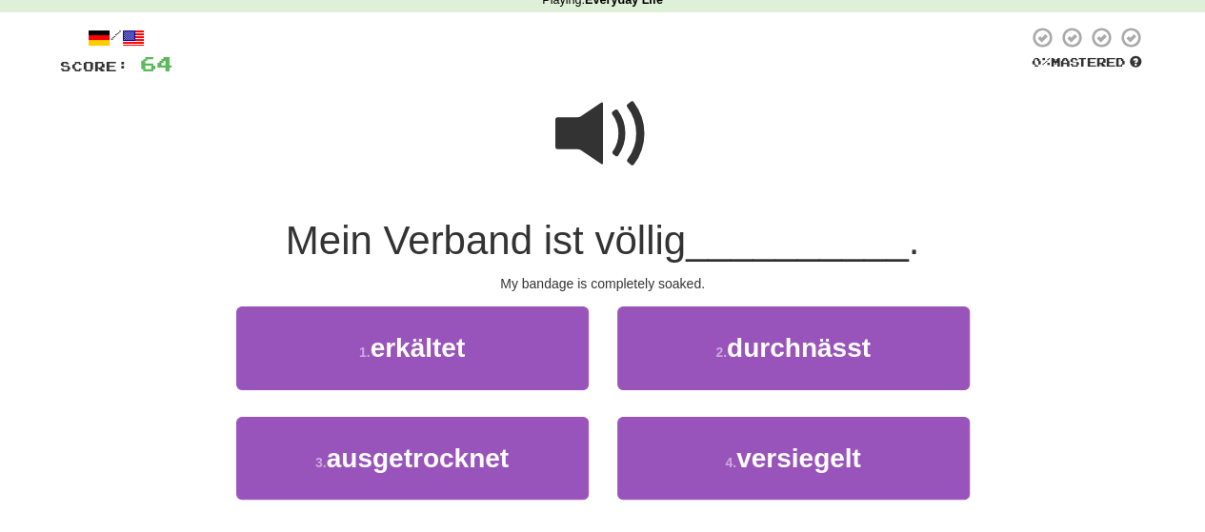
scroll to position [120, 0]
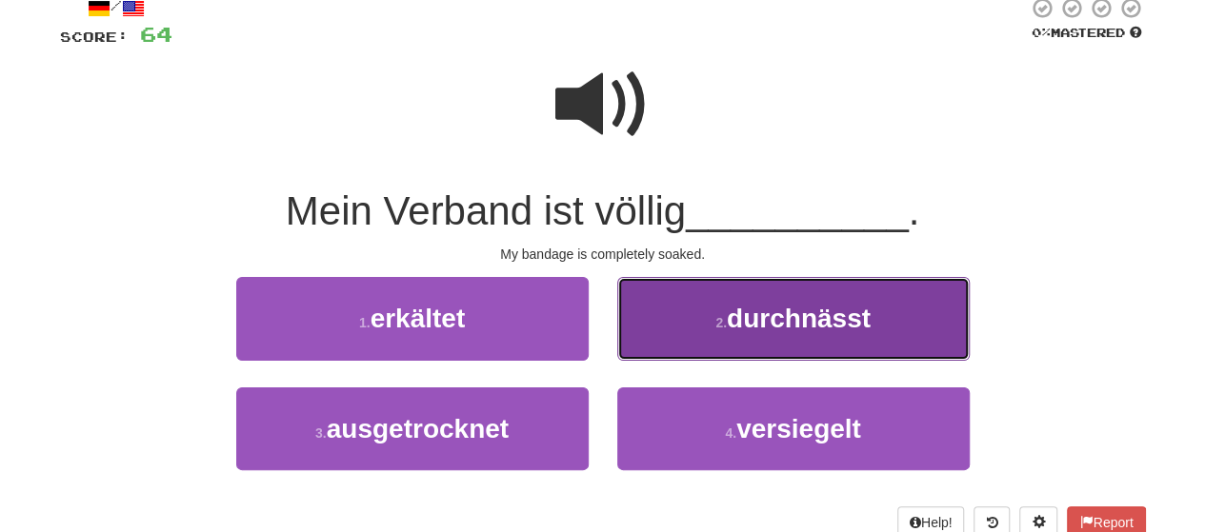
click at [813, 326] on span "durchnässt" at bounding box center [799, 319] width 144 height 30
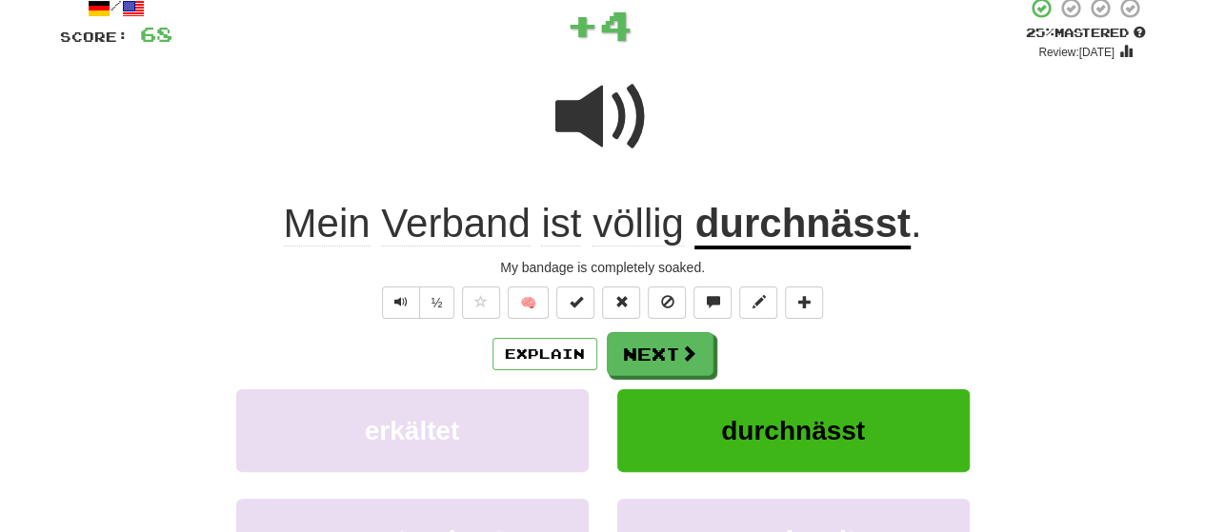
click at [474, 252] on div "/ Score: 68 + 4 25 % Mastered Review: 2025-08-22 Mein Verband ist völlig durchn…" at bounding box center [603, 337] width 1086 height 683
click at [541, 220] on span "Verband" at bounding box center [561, 224] width 40 height 46
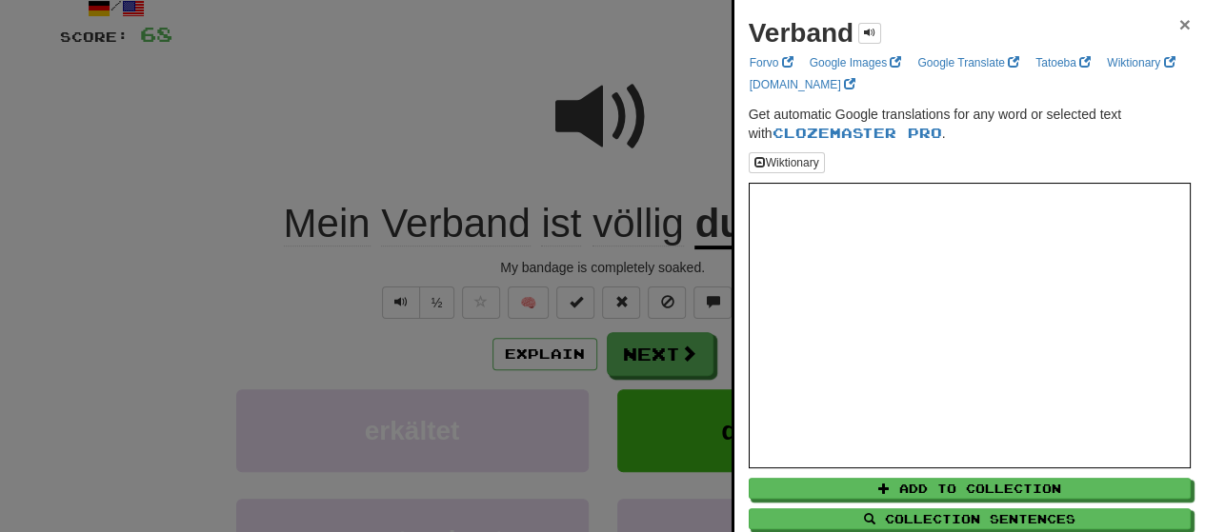
click at [1179, 26] on span "×" at bounding box center [1184, 24] width 11 height 22
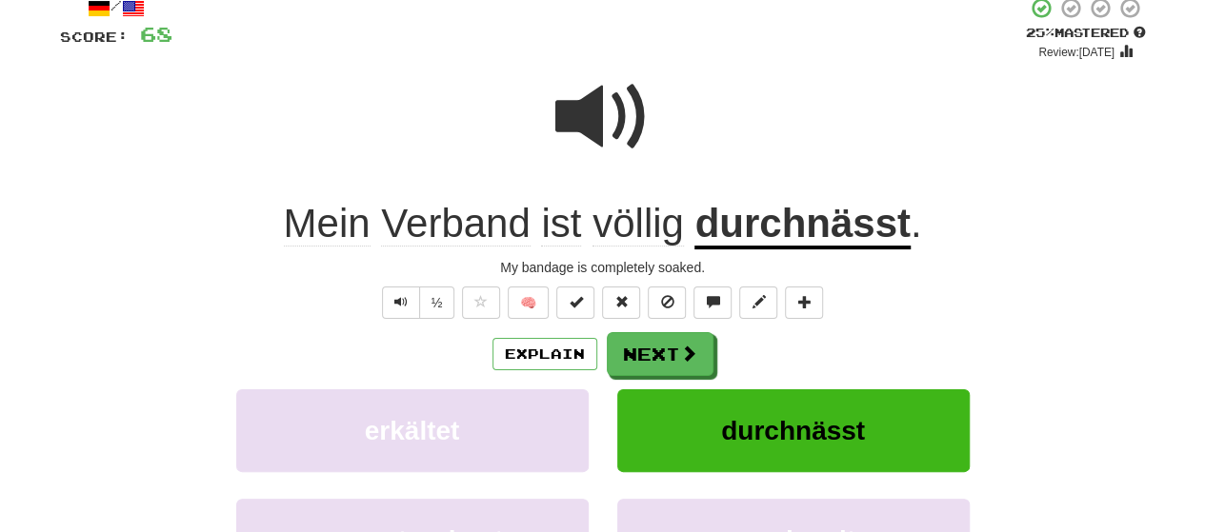
click at [632, 120] on span at bounding box center [602, 117] width 95 height 95
click at [682, 353] on span at bounding box center [689, 354] width 17 height 17
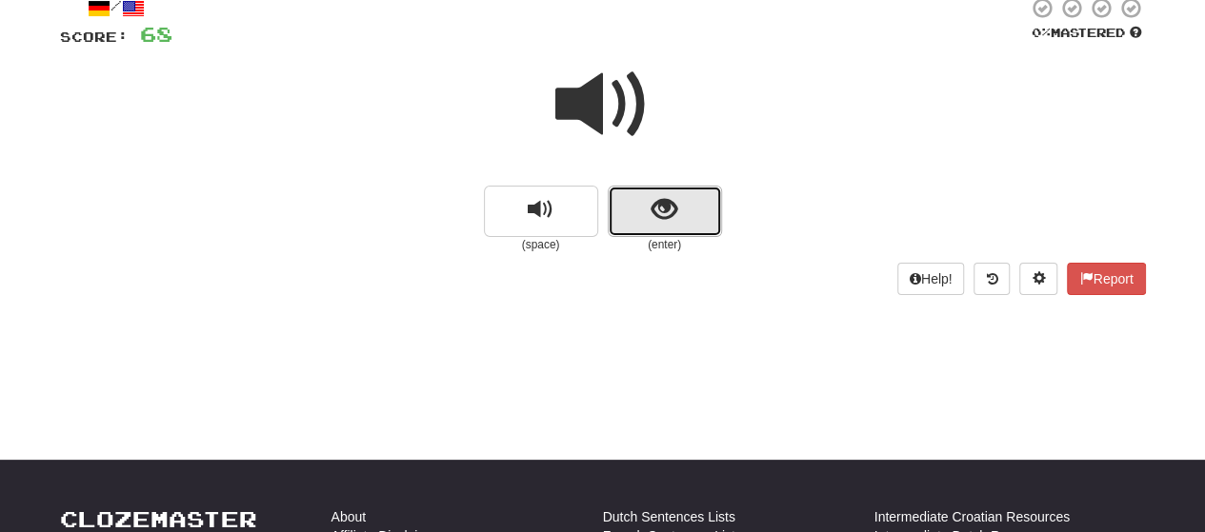
click at [694, 223] on button "show sentence" at bounding box center [665, 211] width 114 height 51
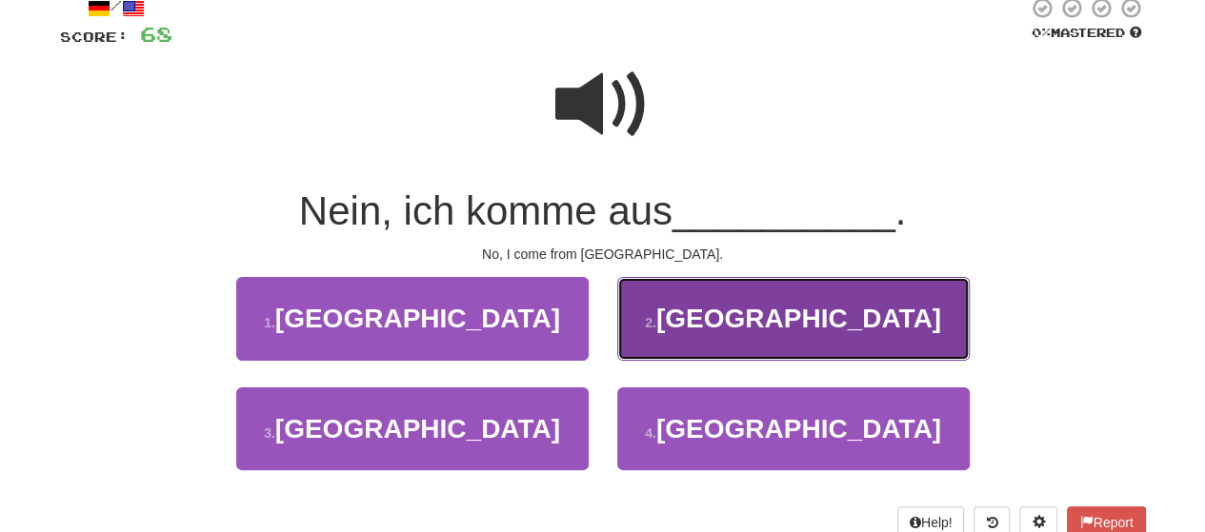
click at [739, 307] on span "Österreich" at bounding box center [798, 319] width 285 height 30
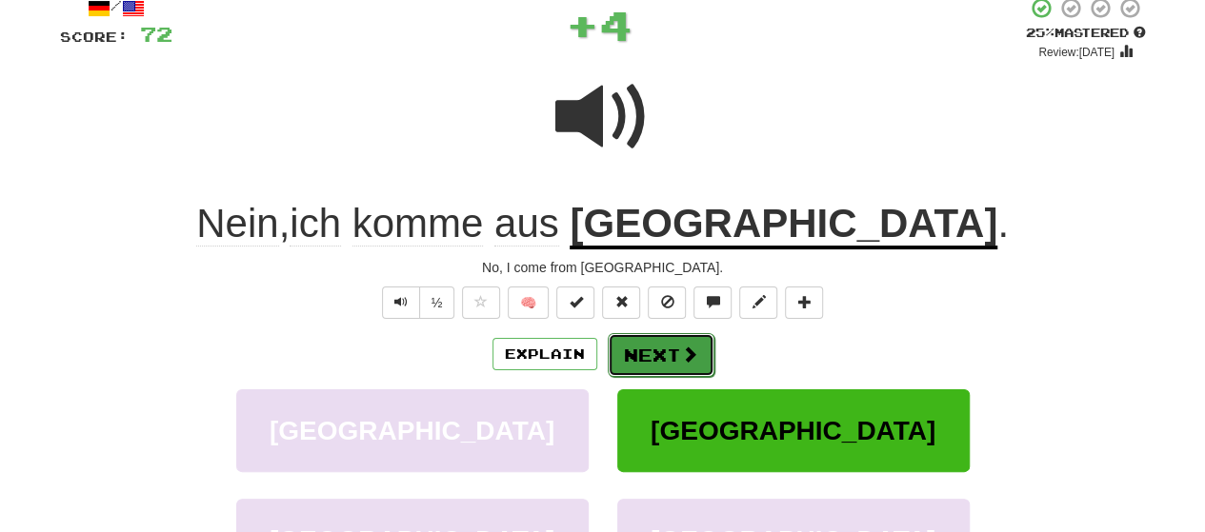
click at [663, 345] on button "Next" at bounding box center [661, 355] width 107 height 44
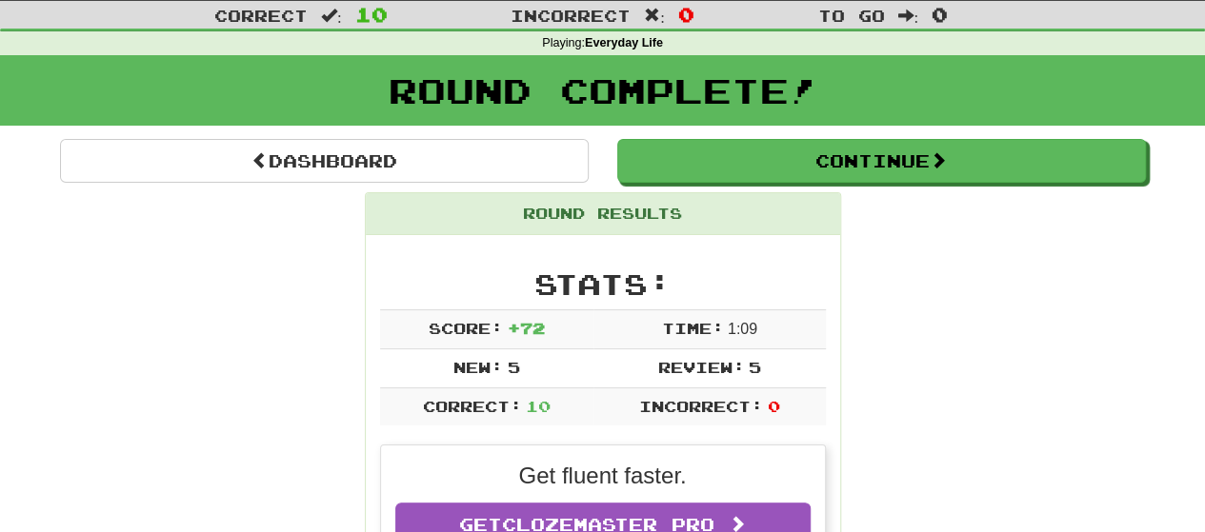
scroll to position [0, 0]
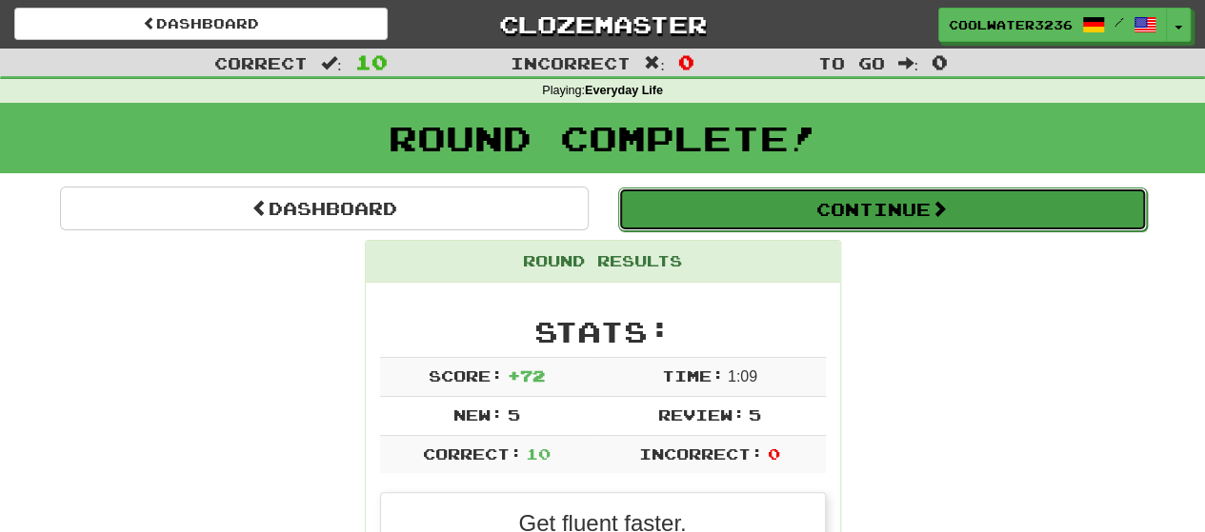
click at [891, 198] on button "Continue" at bounding box center [882, 210] width 529 height 44
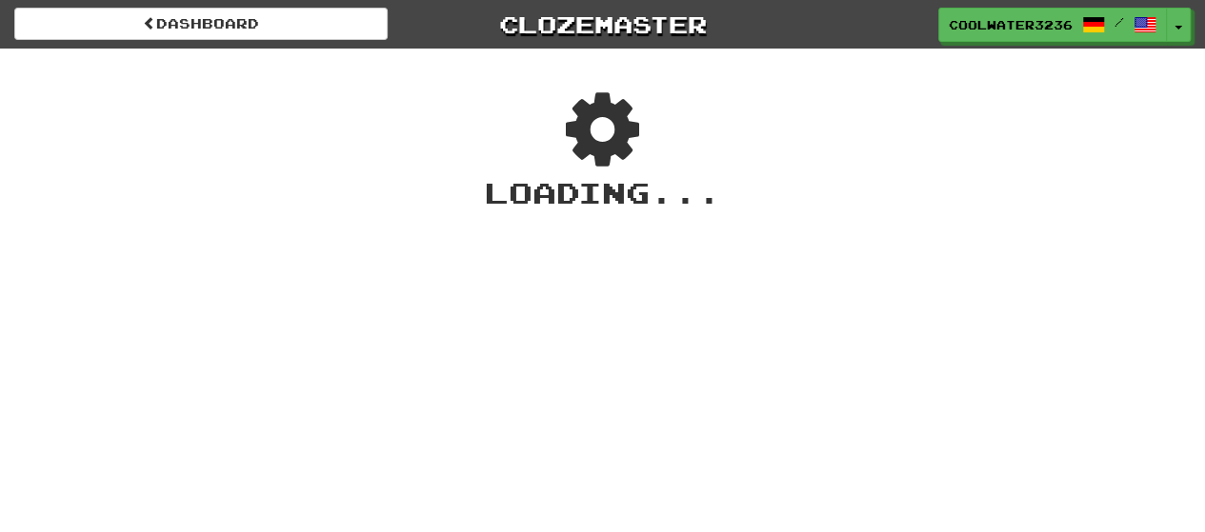
drag, startPoint x: 697, startPoint y: 130, endPoint x: 738, endPoint y: 147, distance: 44.0
click at [737, 136] on div "Loading ..." at bounding box center [602, 150] width 1205 height 127
drag, startPoint x: 738, startPoint y: 147, endPoint x: 712, endPoint y: 136, distance: 27.8
click at [712, 136] on div "Loading ..." at bounding box center [602, 150] width 1205 height 127
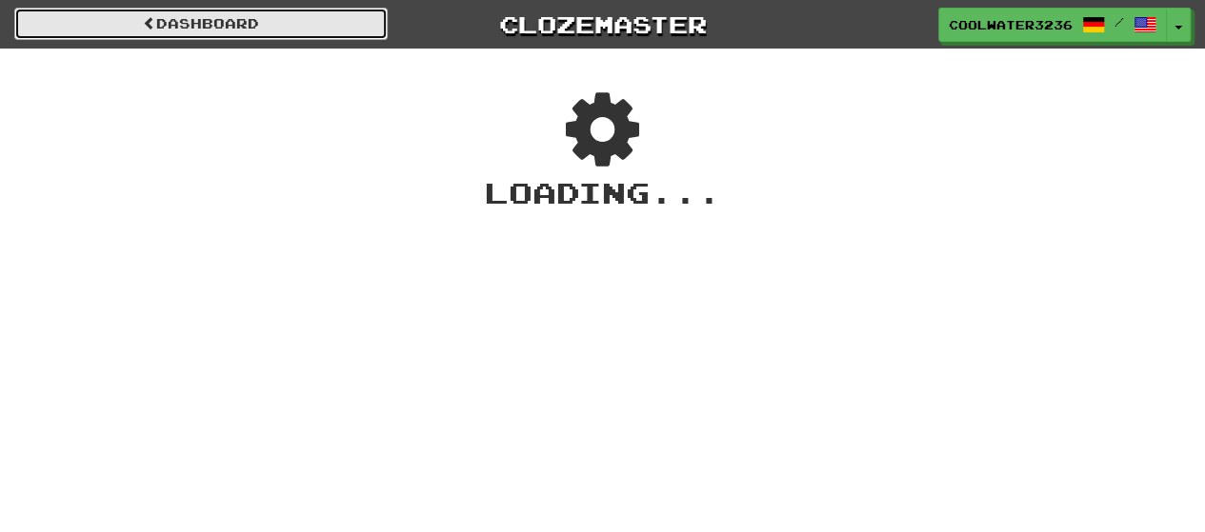
click at [173, 35] on link "Dashboard" at bounding box center [200, 24] width 373 height 32
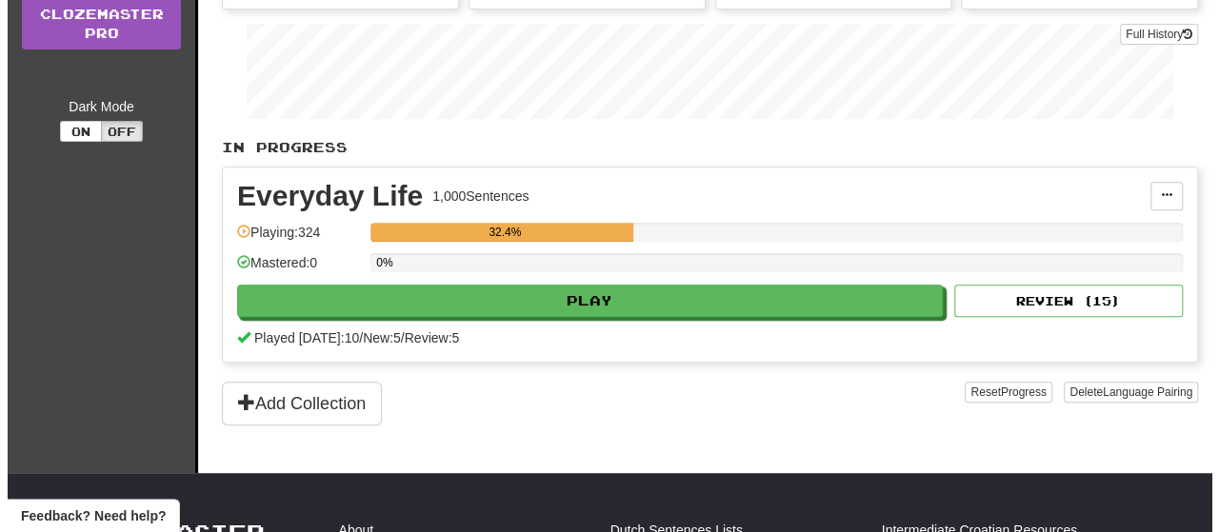
scroll to position [381, 0]
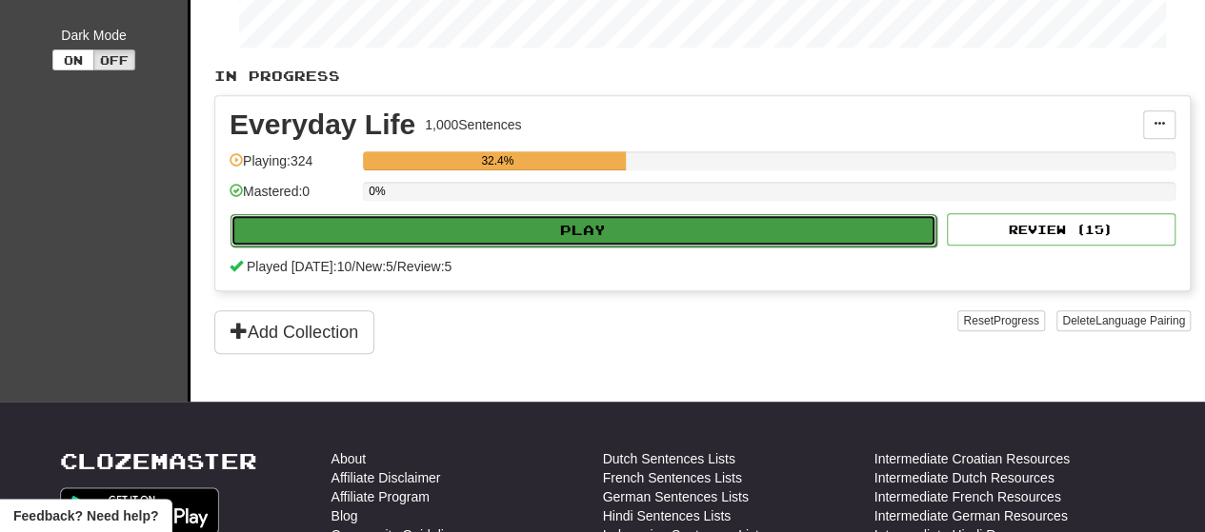
click at [638, 235] on button "Play" at bounding box center [583, 230] width 706 height 32
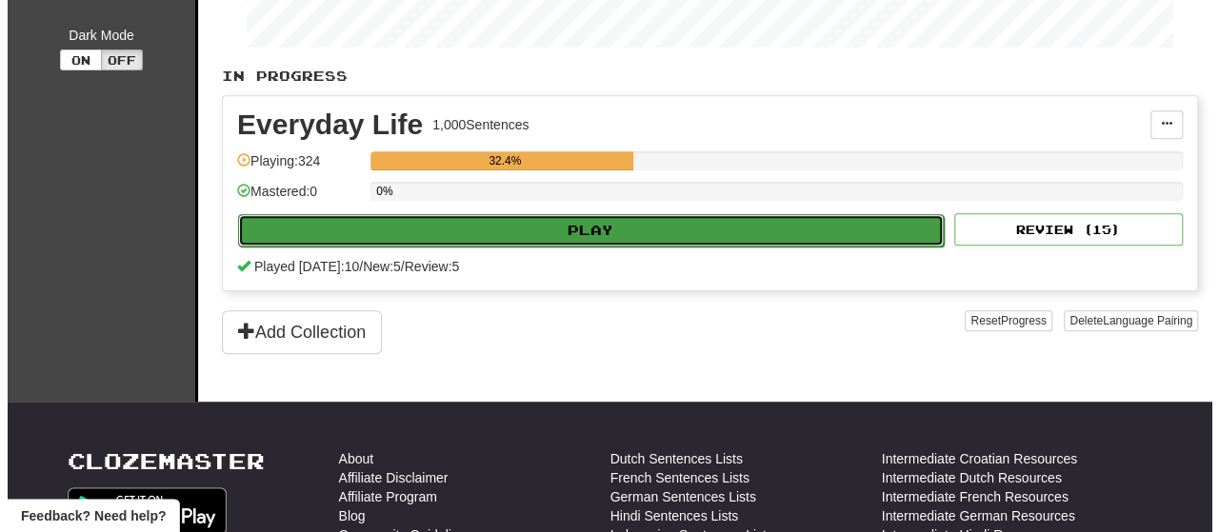
select select "**"
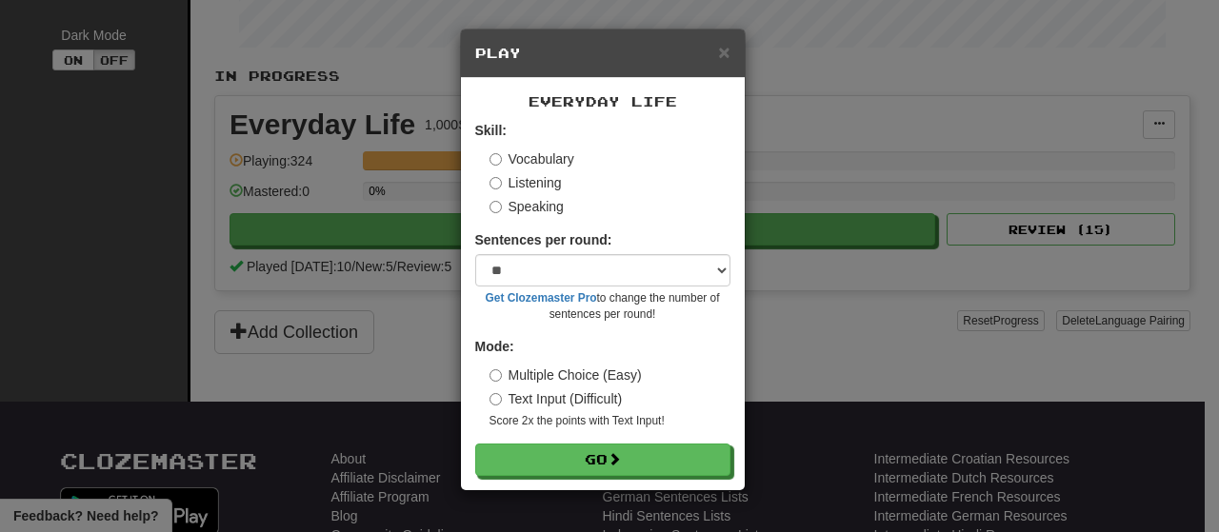
click at [518, 185] on label "Listening" at bounding box center [526, 182] width 72 height 19
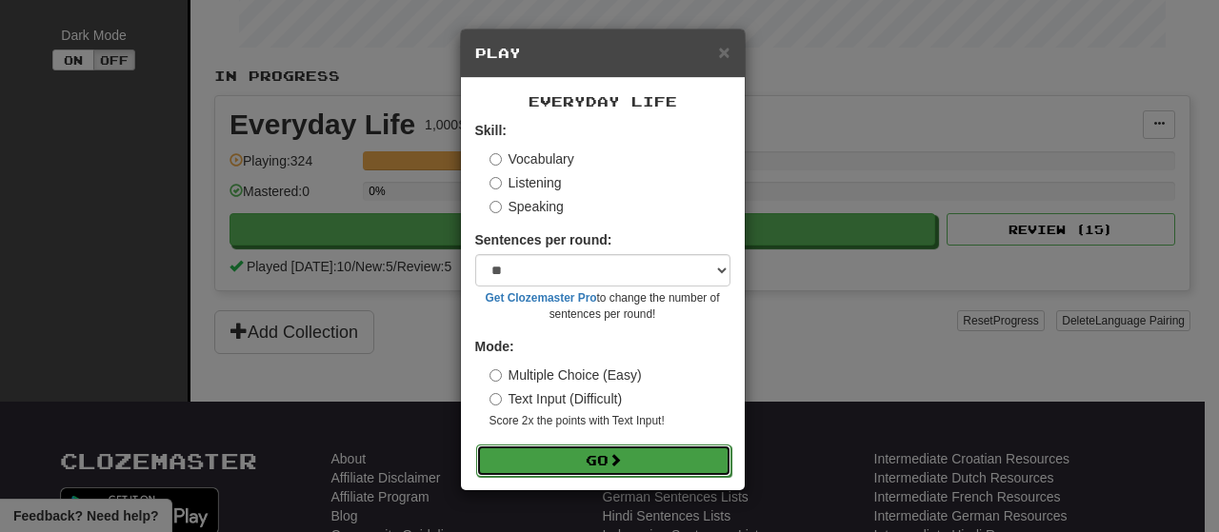
click at [590, 447] on button "Go" at bounding box center [603, 461] width 255 height 32
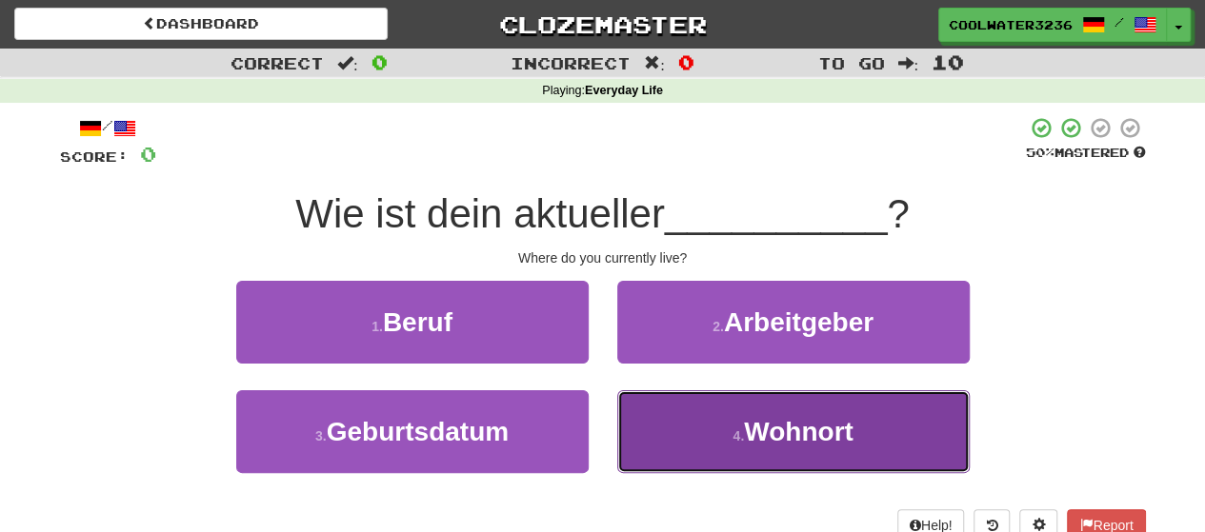
click at [733, 453] on button "4 . Wohnort" at bounding box center [793, 431] width 352 height 83
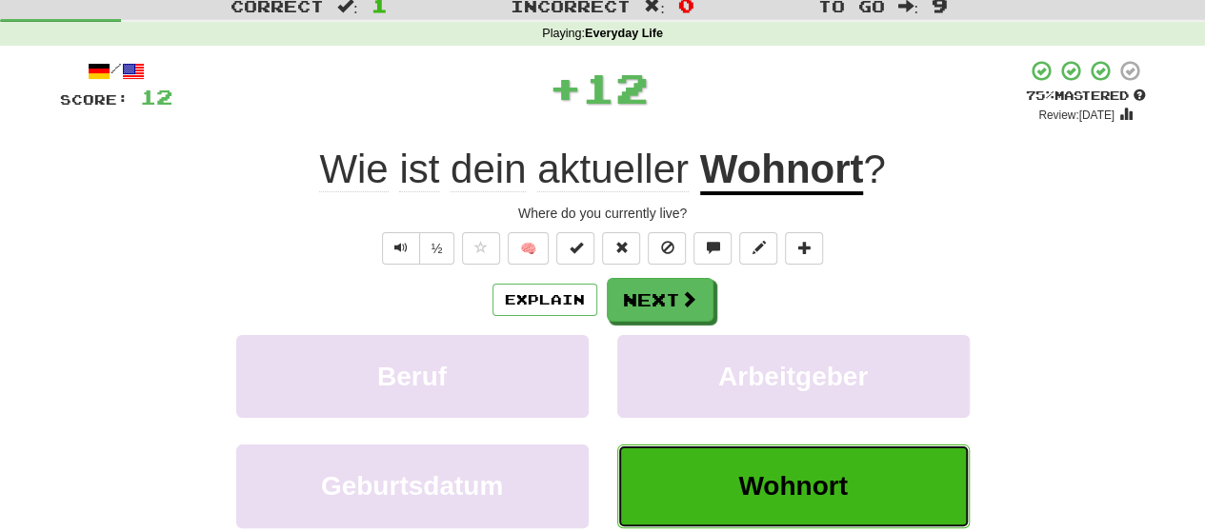
scroll to position [95, 0]
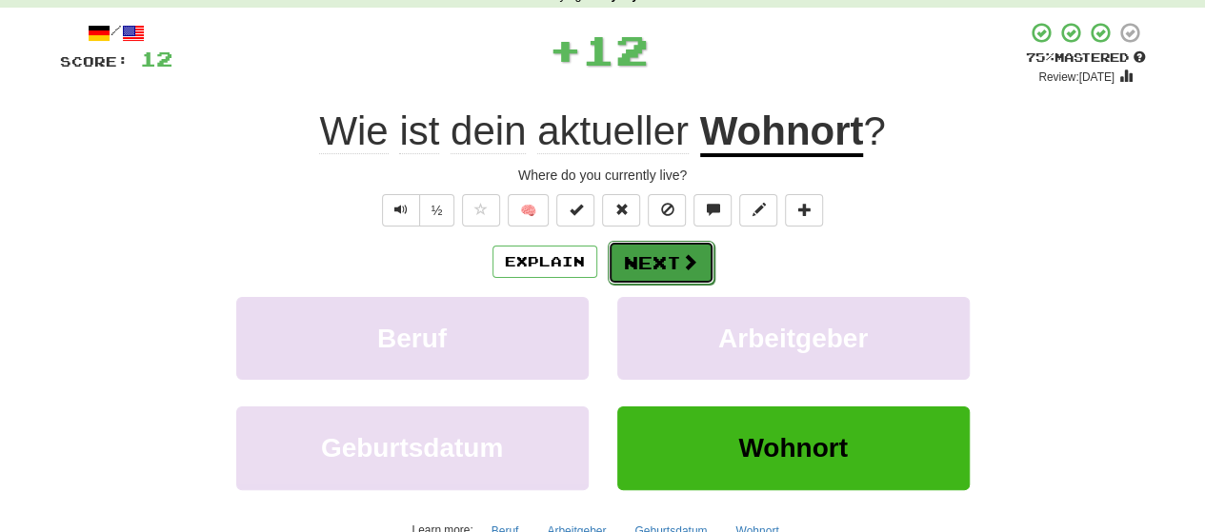
click at [641, 271] on button "Next" at bounding box center [661, 263] width 107 height 44
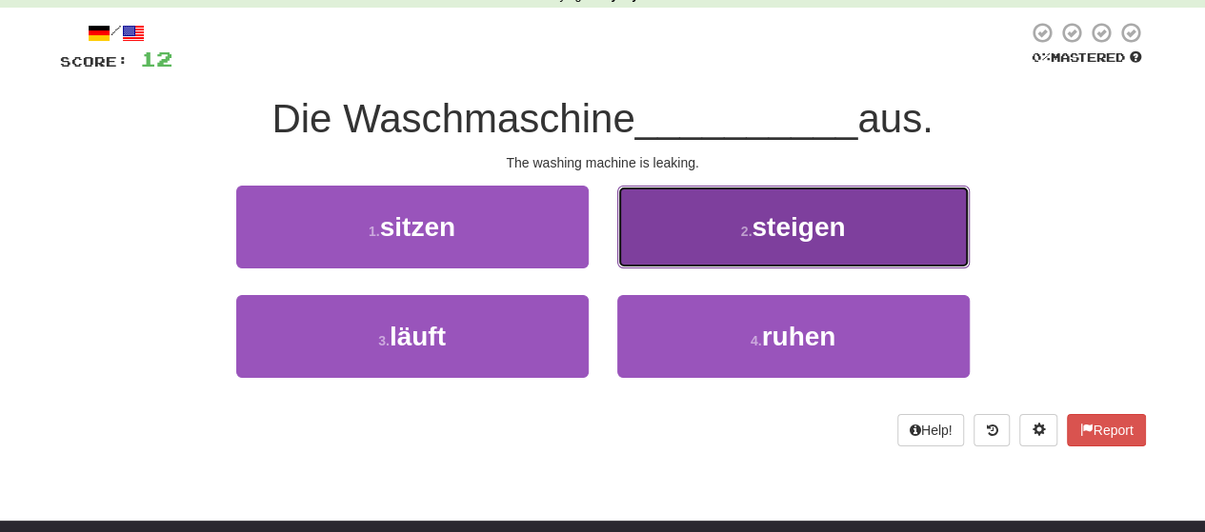
click at [685, 268] on button "2 . steigen" at bounding box center [793, 227] width 352 height 83
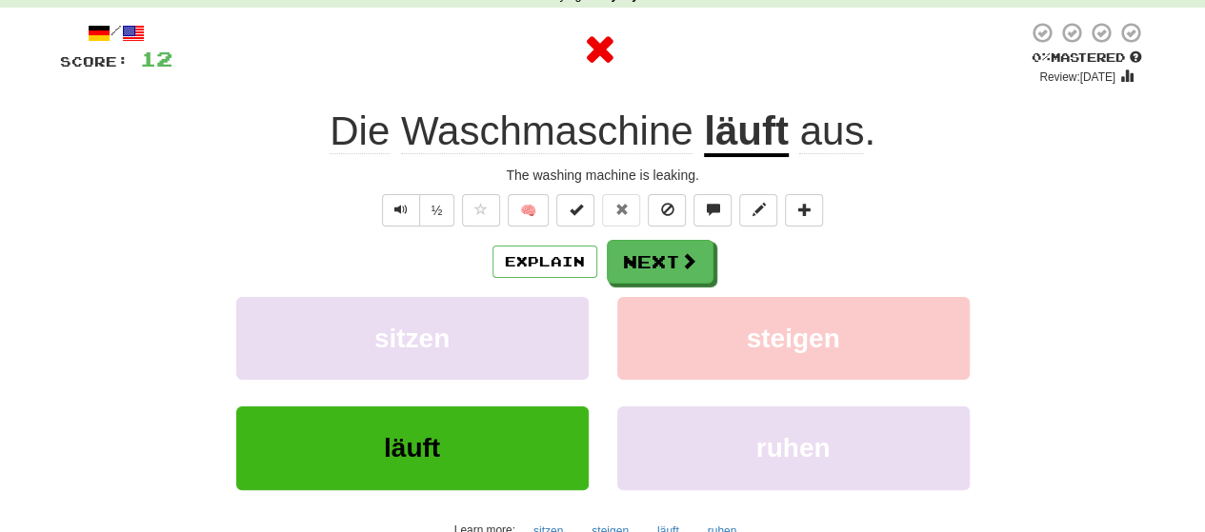
click at [695, 235] on div "/ Score: 12 0 % Mastered Review: [DATE] Die Waschmaschine läuft aus . The washi…" at bounding box center [603, 304] width 1086 height 566
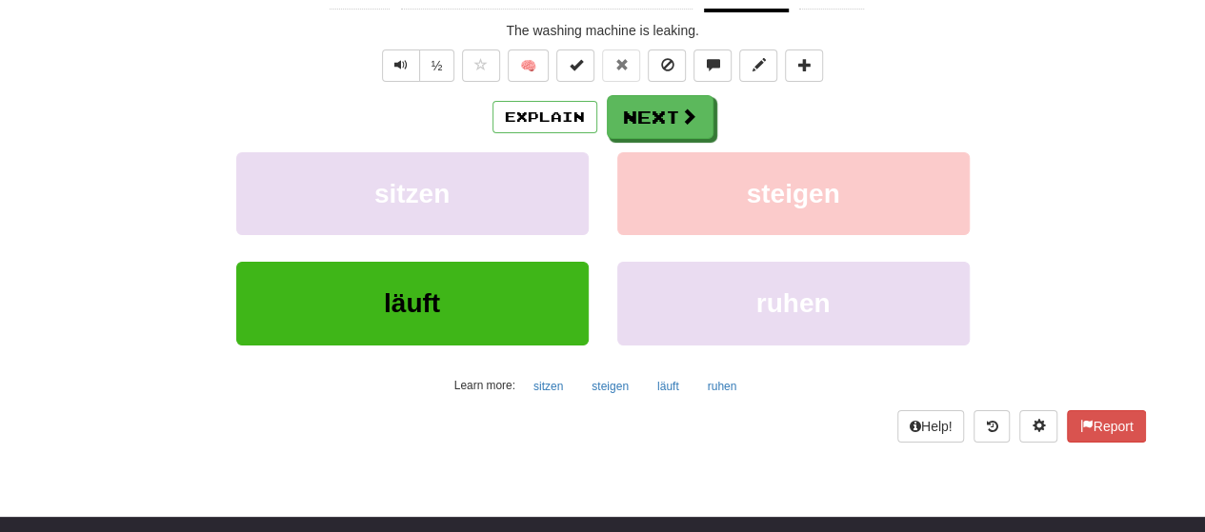
scroll to position [188, 0]
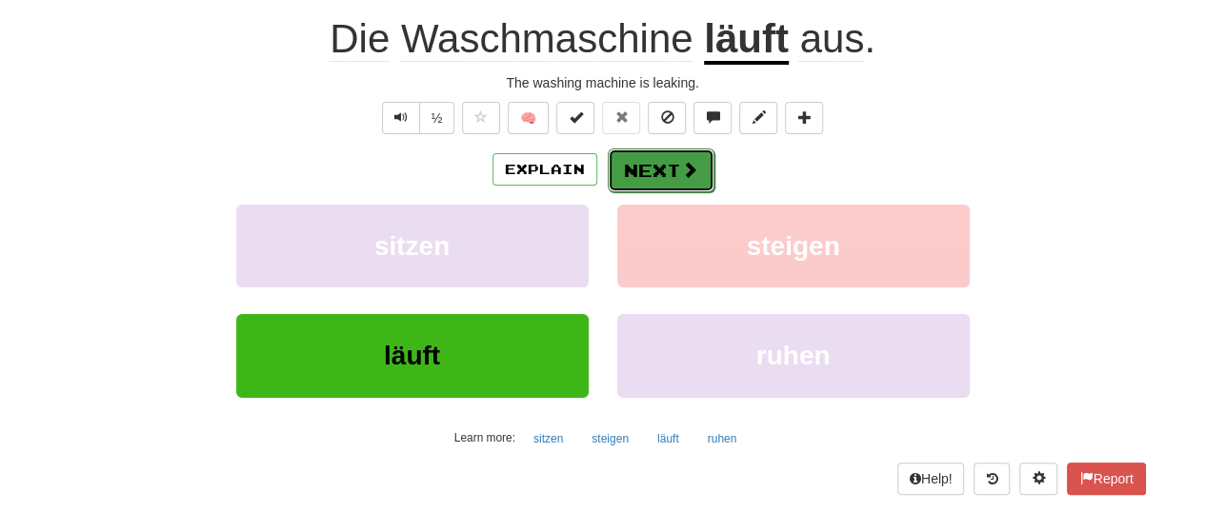
click at [657, 176] on button "Next" at bounding box center [661, 171] width 107 height 44
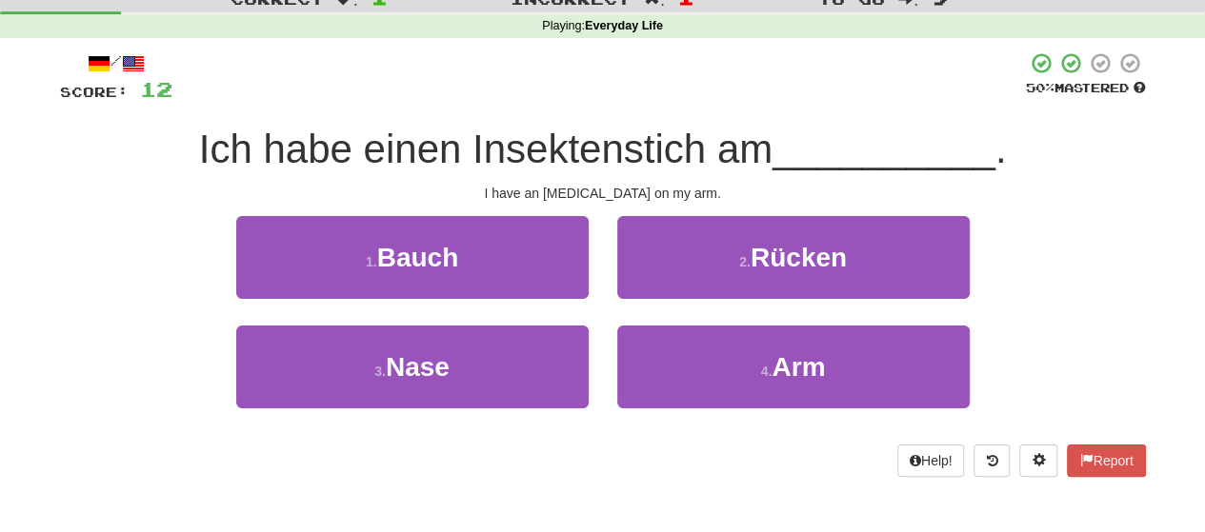
scroll to position [70, 0]
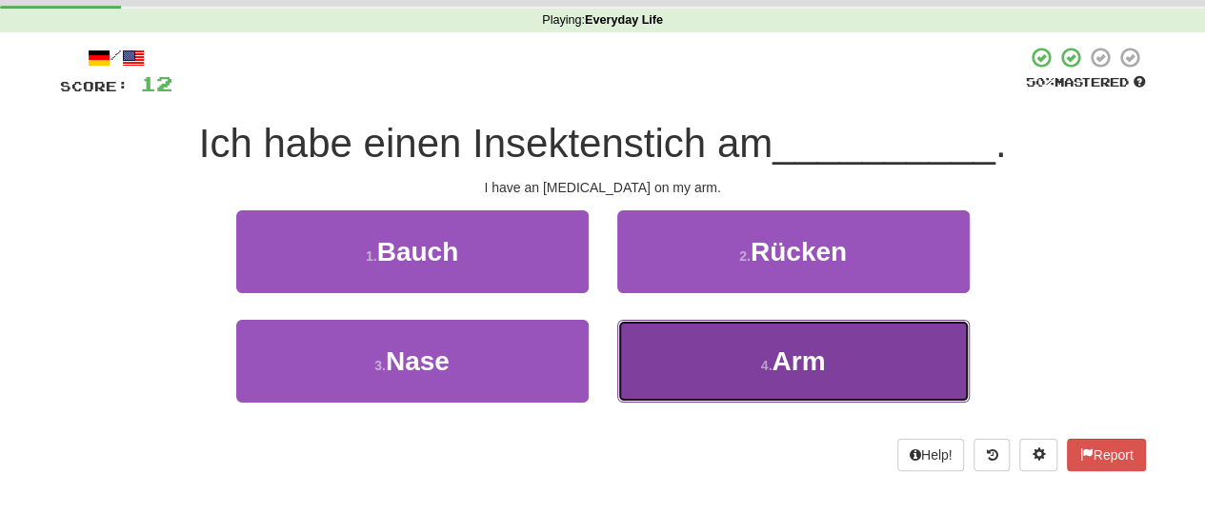
click at [770, 343] on button "4 . Arm" at bounding box center [793, 361] width 352 height 83
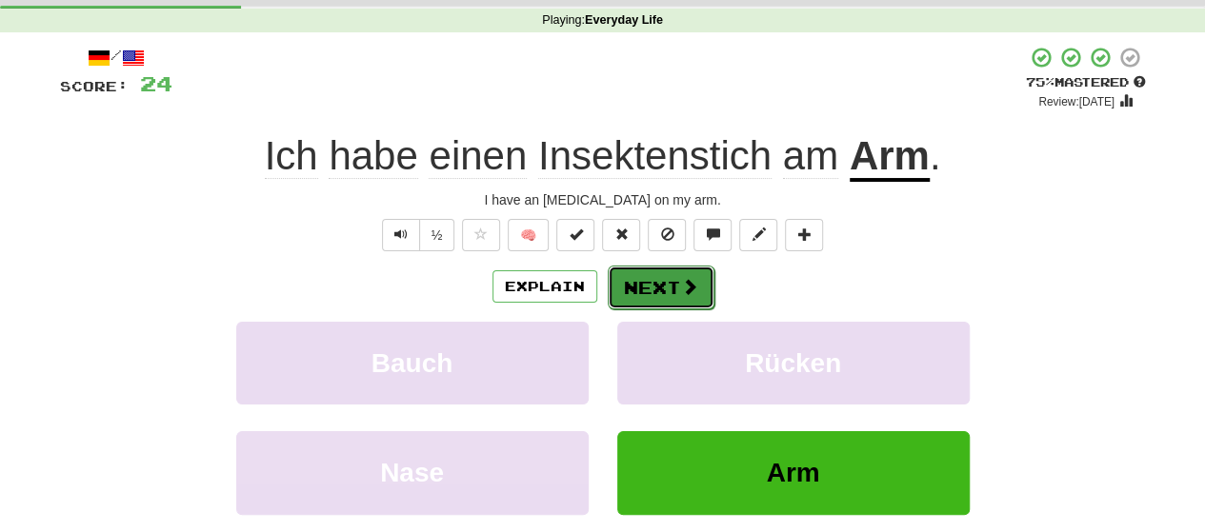
click at [674, 282] on button "Next" at bounding box center [661, 288] width 107 height 44
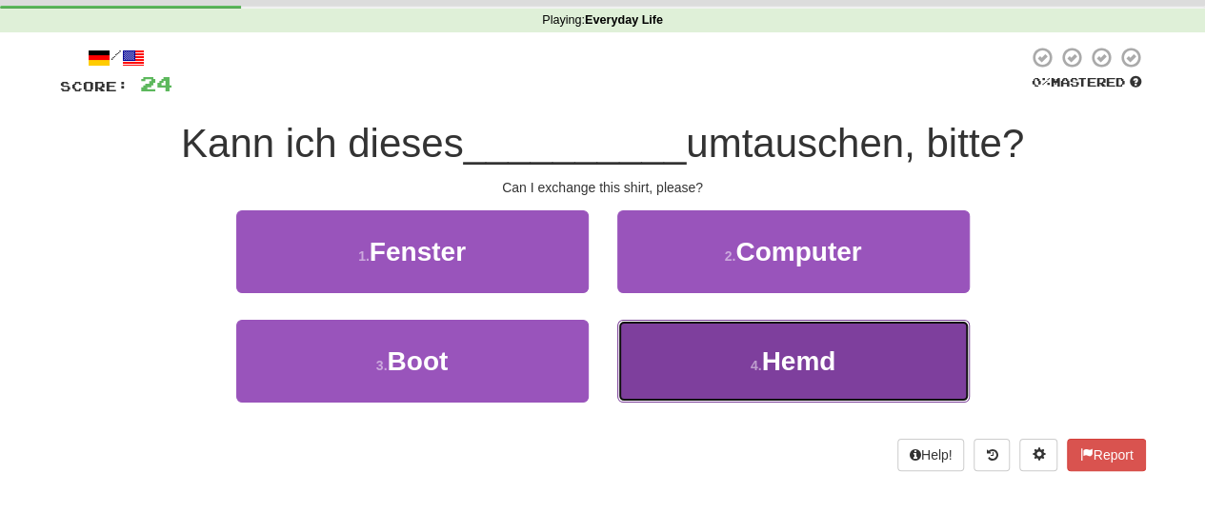
click at [775, 367] on span "Hemd" at bounding box center [798, 362] width 74 height 30
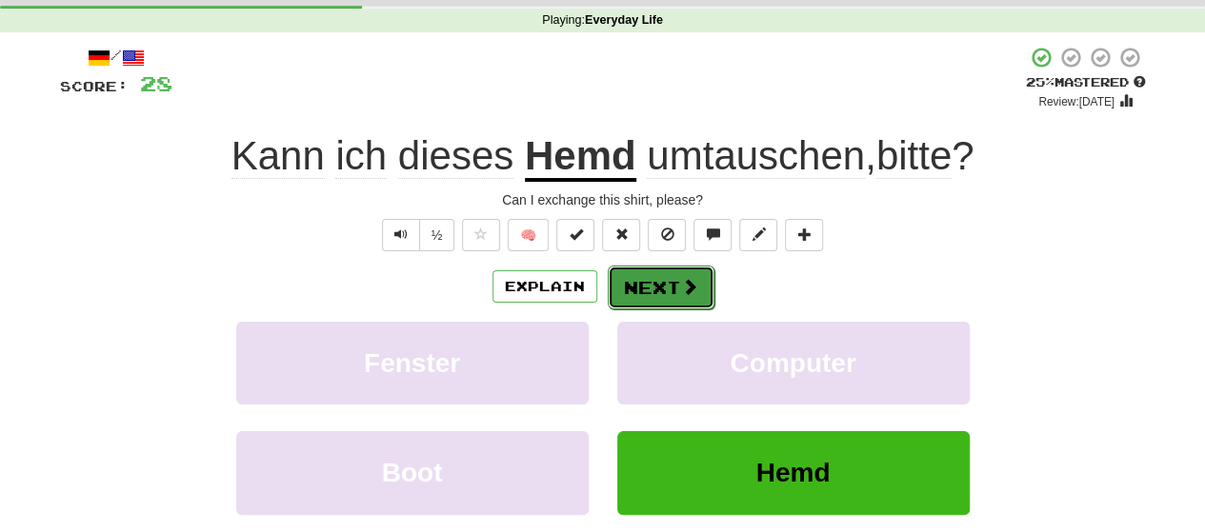
click at [658, 284] on button "Next" at bounding box center [661, 288] width 107 height 44
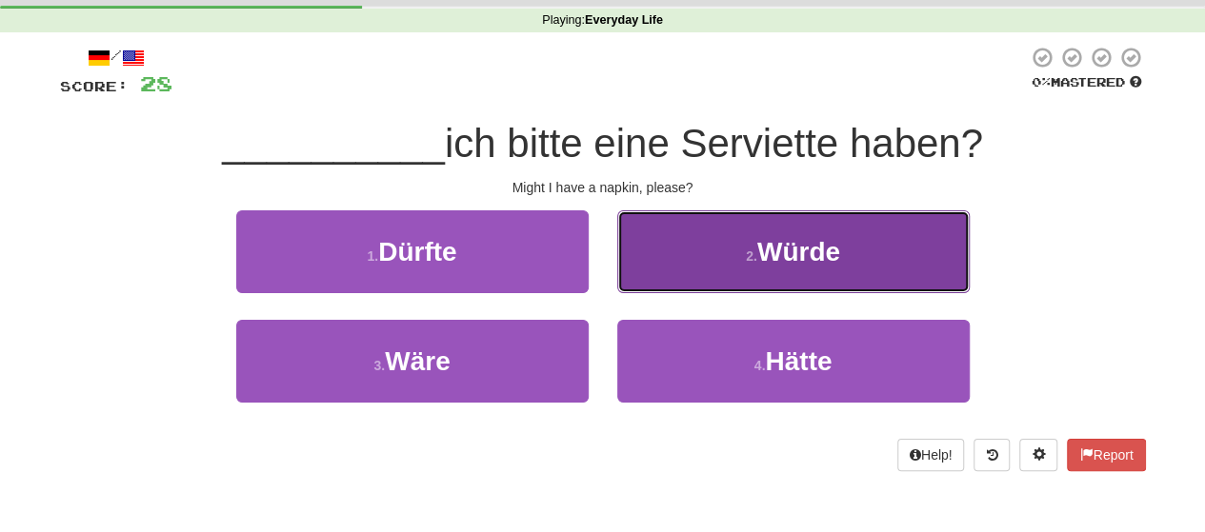
click at [694, 232] on button "2 . Würde" at bounding box center [793, 251] width 352 height 83
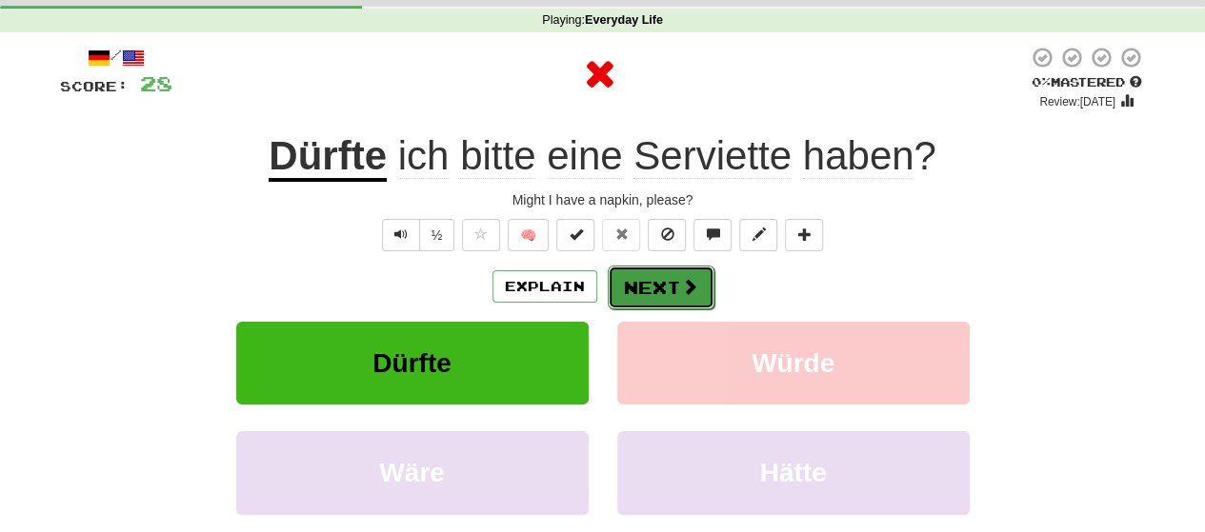
click at [660, 295] on button "Next" at bounding box center [661, 288] width 107 height 44
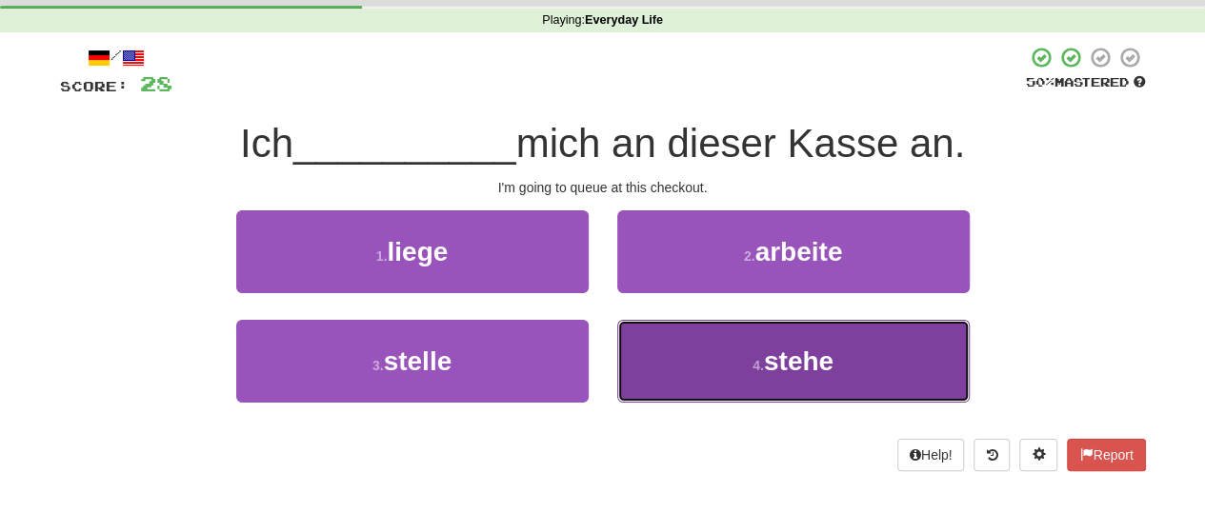
click at [723, 382] on button "4 . stehe" at bounding box center [793, 361] width 352 height 83
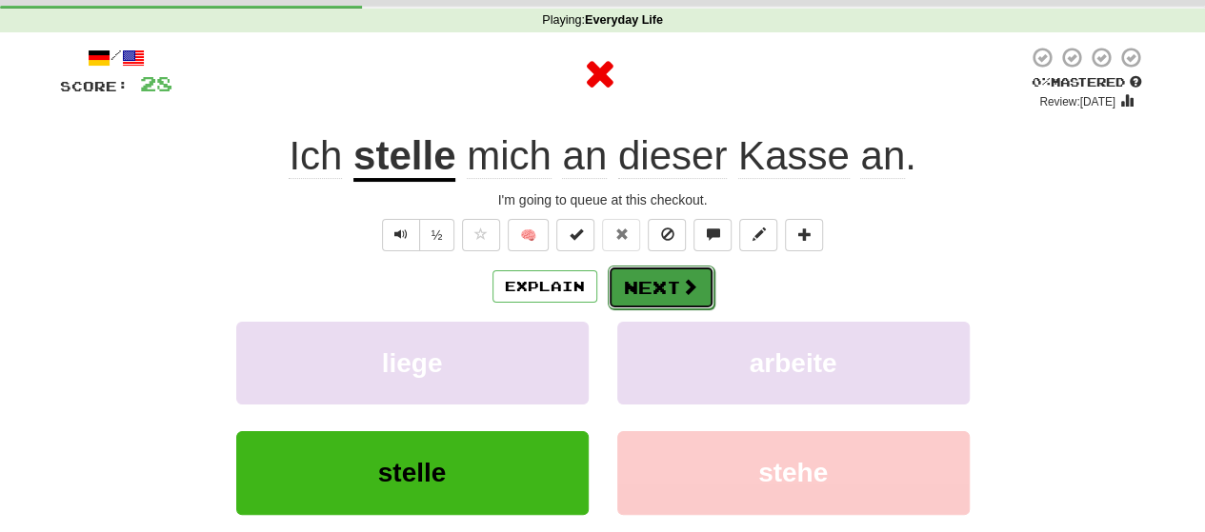
click at [658, 288] on button "Next" at bounding box center [661, 288] width 107 height 44
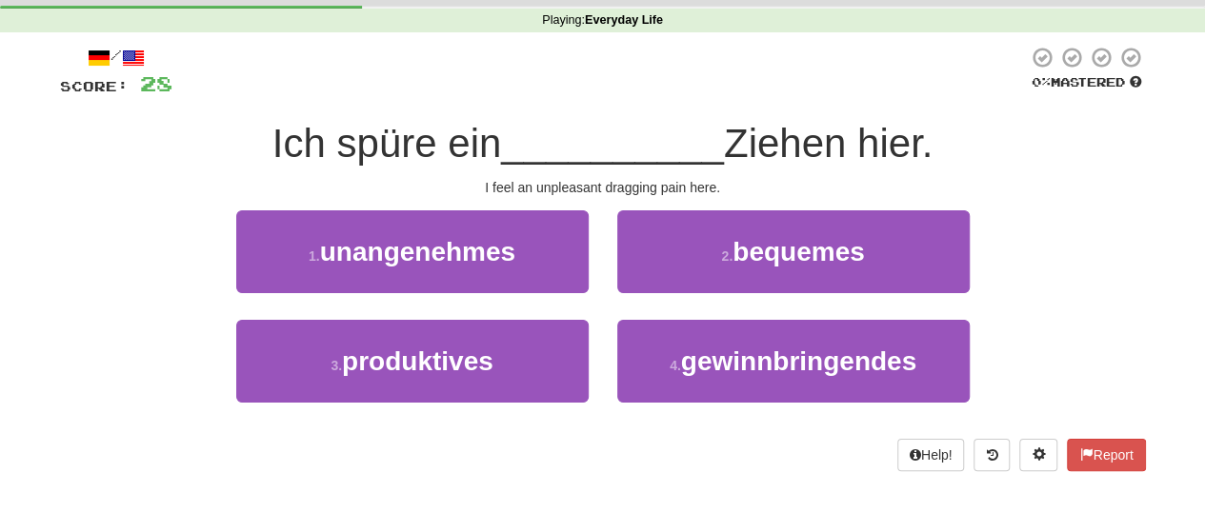
click at [630, 155] on span "__________" at bounding box center [612, 143] width 223 height 45
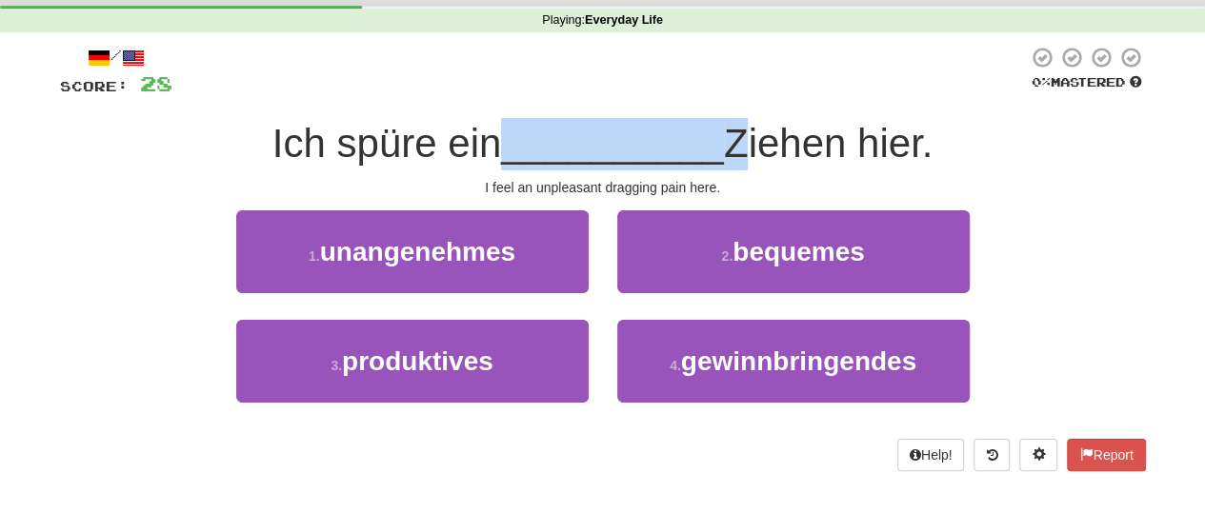
click at [630, 155] on span "__________" at bounding box center [612, 143] width 223 height 45
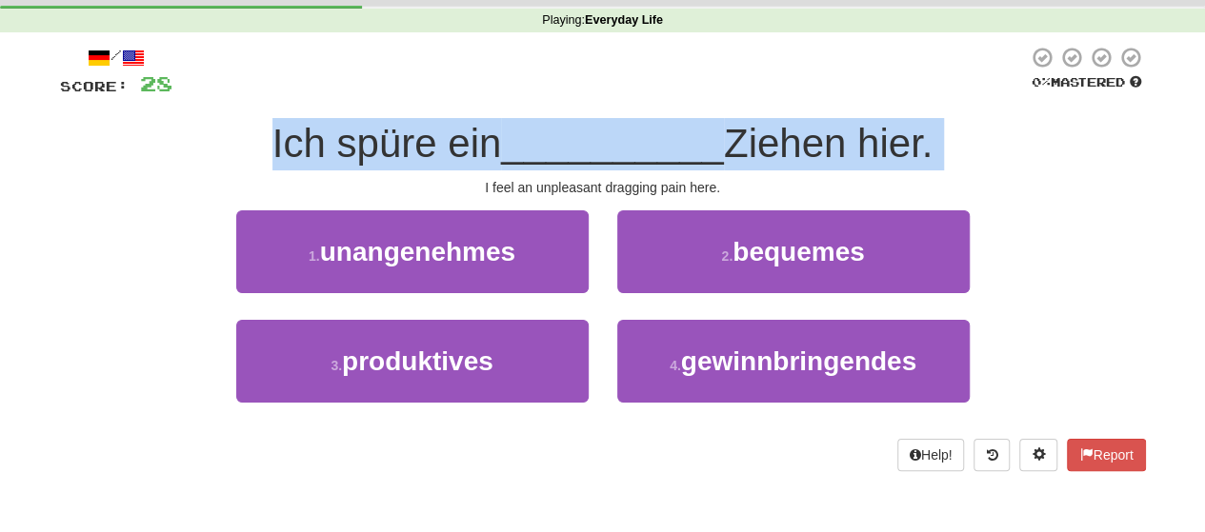
click at [630, 155] on span "__________" at bounding box center [612, 143] width 223 height 45
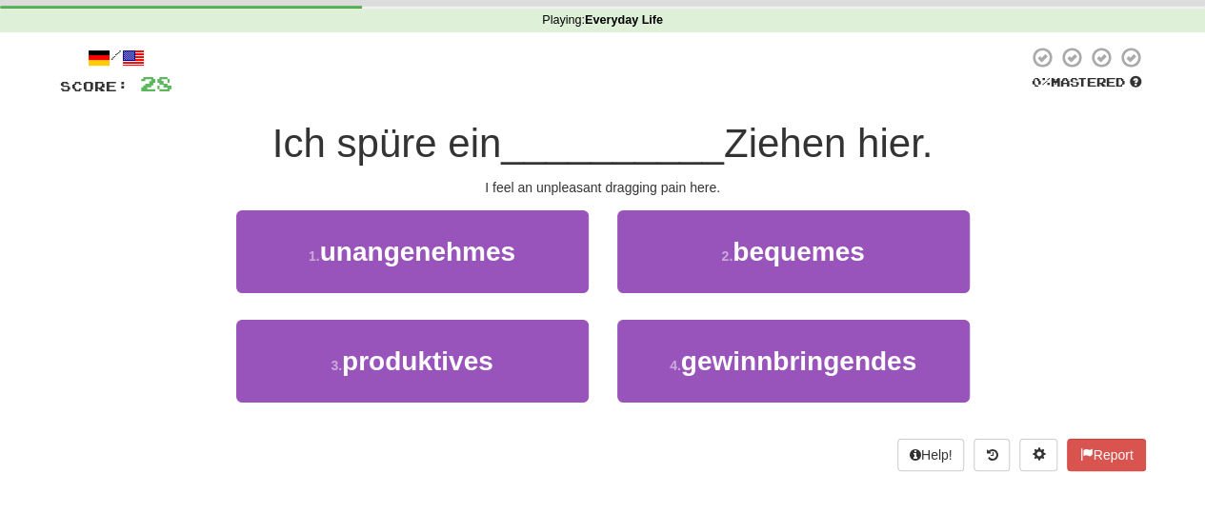
click at [638, 184] on div "I feel an unpleasant dragging pain here." at bounding box center [603, 187] width 1086 height 19
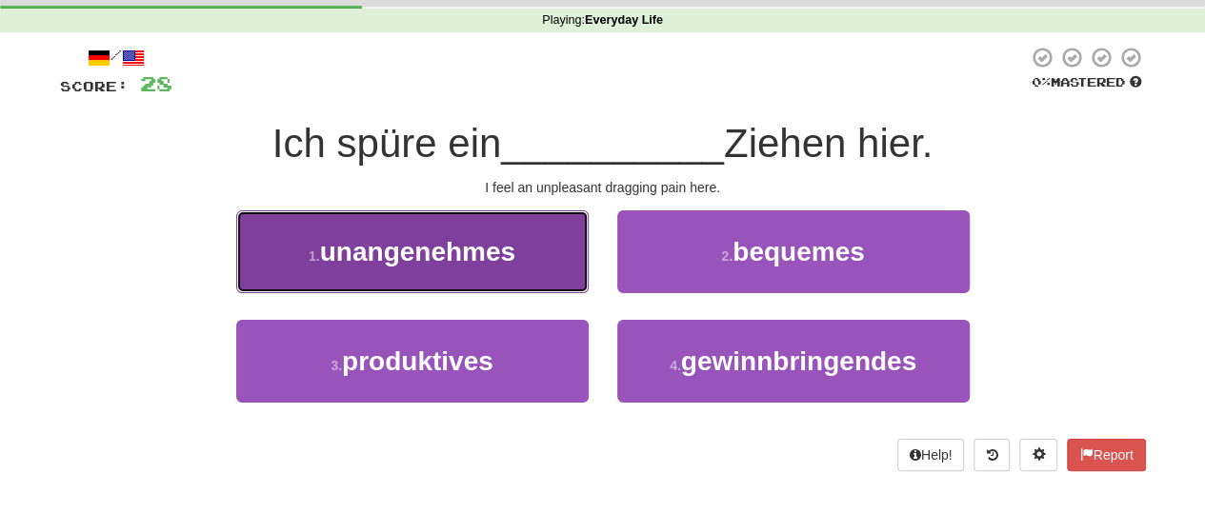
click at [512, 237] on span "unangenehmes" at bounding box center [417, 252] width 195 height 30
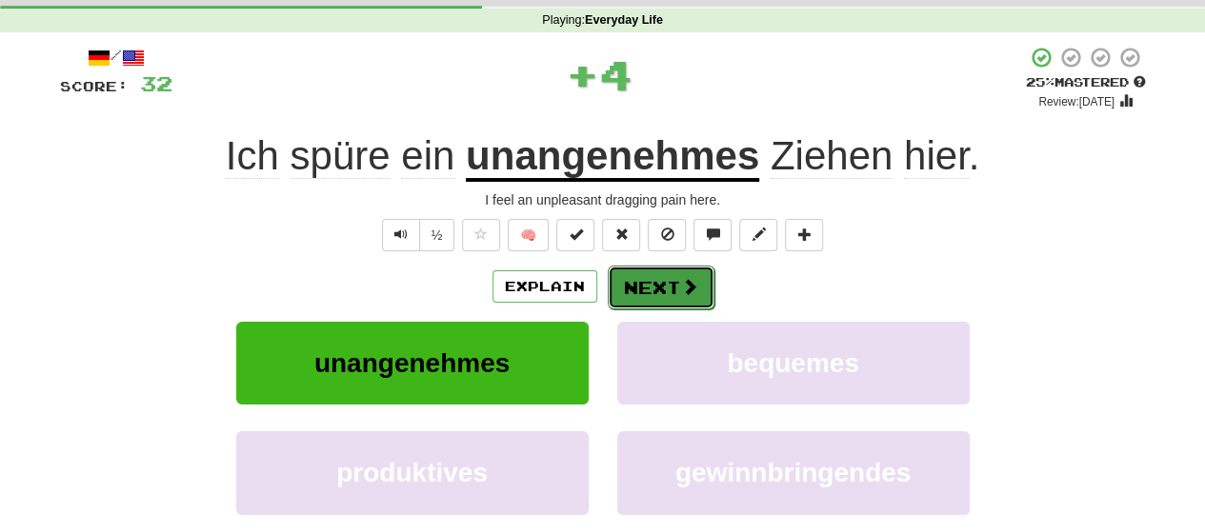
click at [684, 302] on button "Next" at bounding box center [661, 288] width 107 height 44
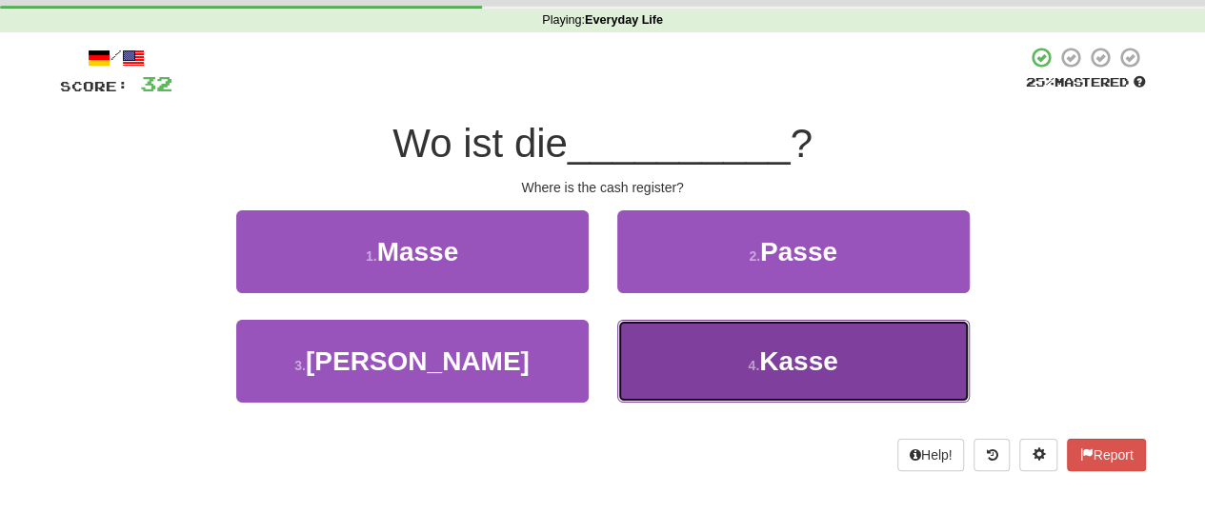
click at [771, 363] on span "Kasse" at bounding box center [798, 362] width 79 height 30
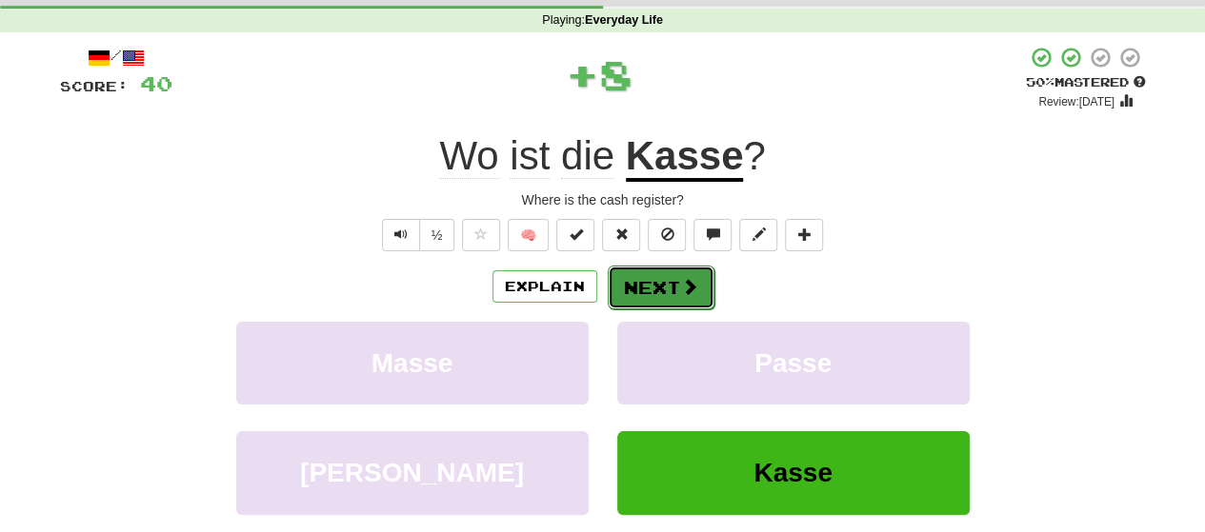
click at [638, 287] on button "Next" at bounding box center [661, 288] width 107 height 44
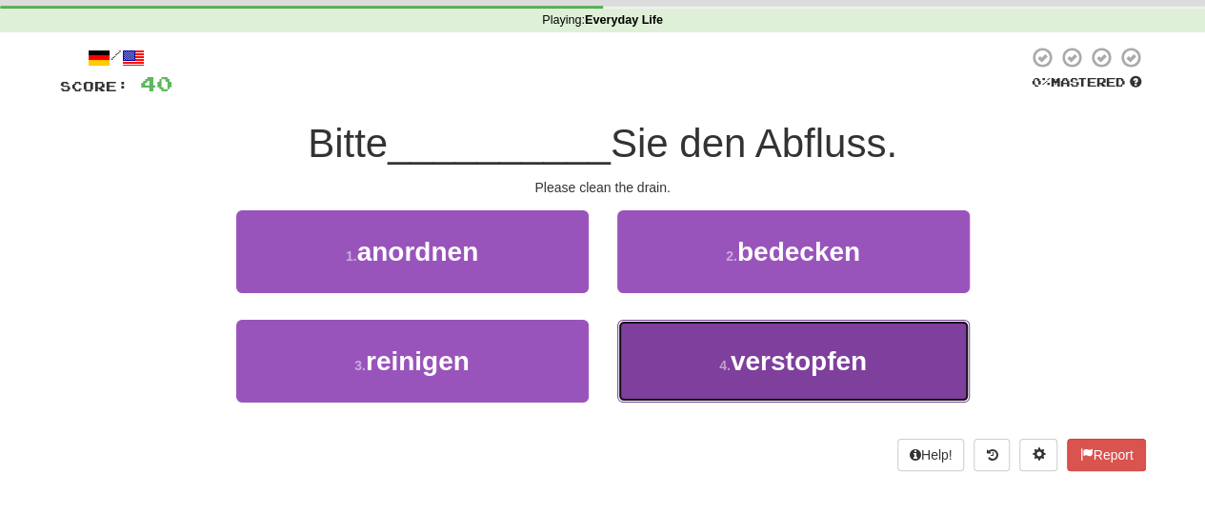
click at [770, 388] on button "4 . verstopfen" at bounding box center [793, 361] width 352 height 83
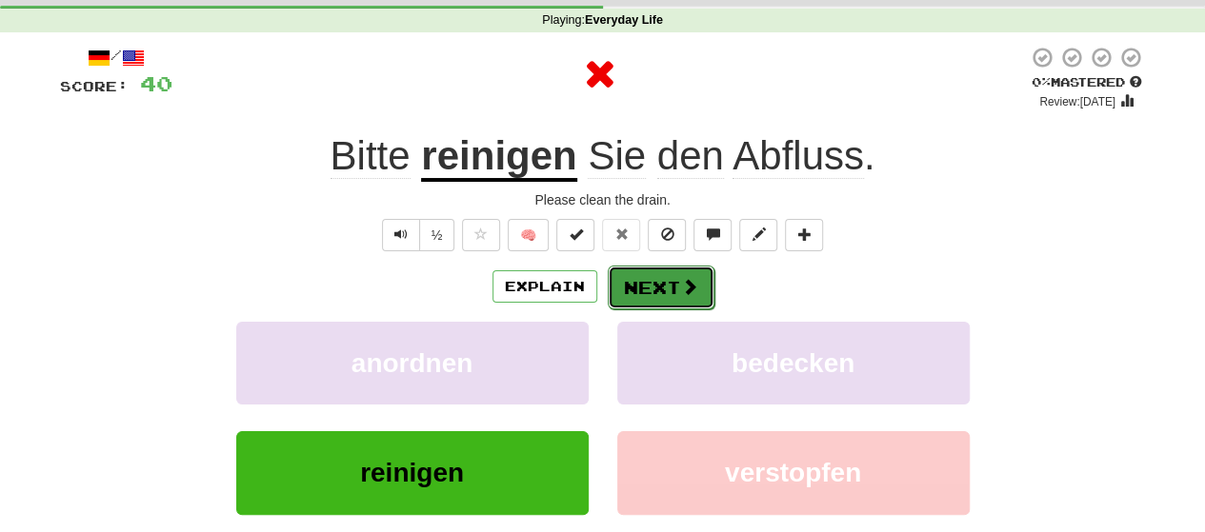
click at [657, 289] on button "Next" at bounding box center [661, 288] width 107 height 44
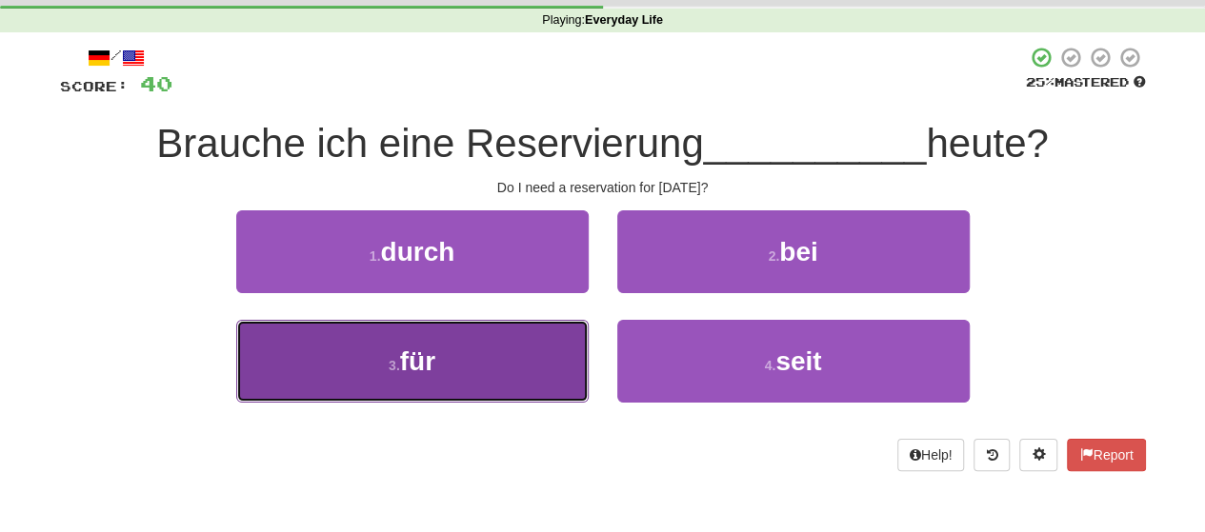
click at [547, 382] on button "3 . für" at bounding box center [412, 361] width 352 height 83
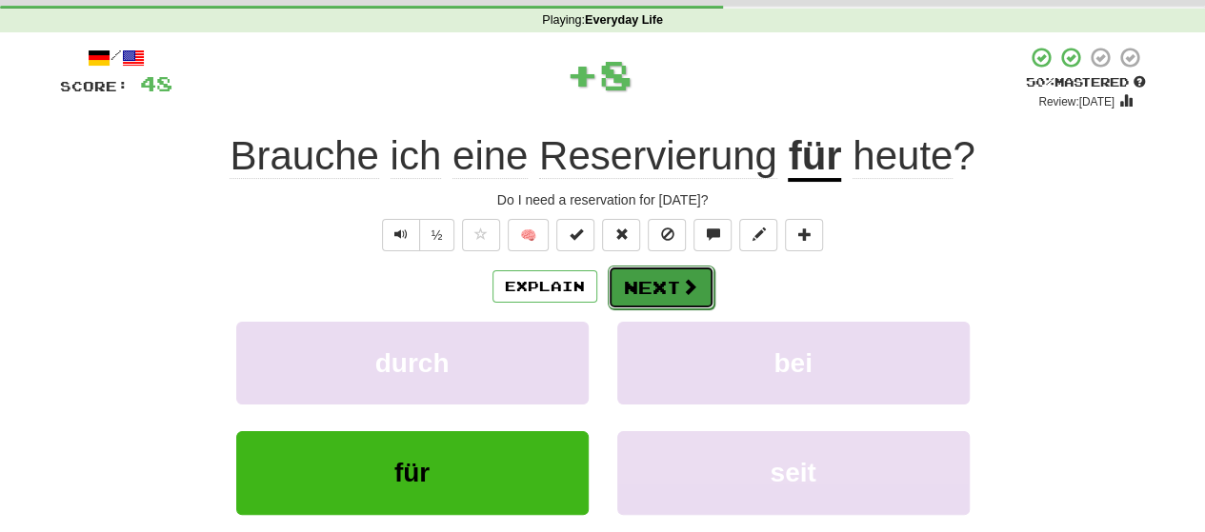
click at [633, 279] on button "Next" at bounding box center [661, 288] width 107 height 44
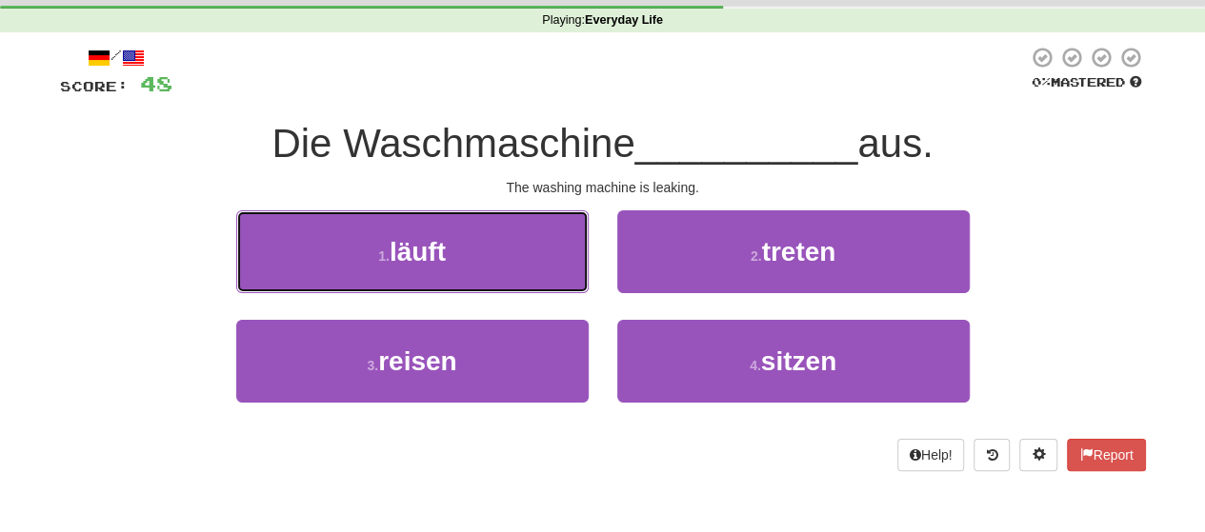
click at [476, 254] on button "1 . läuft" at bounding box center [412, 251] width 352 height 83
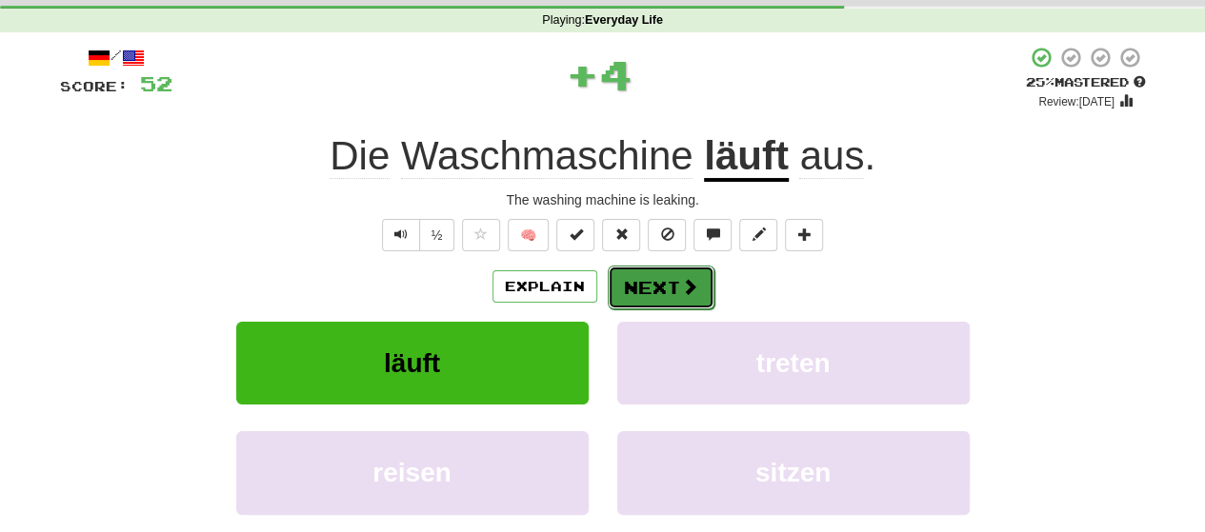
click at [681, 279] on span at bounding box center [689, 286] width 17 height 17
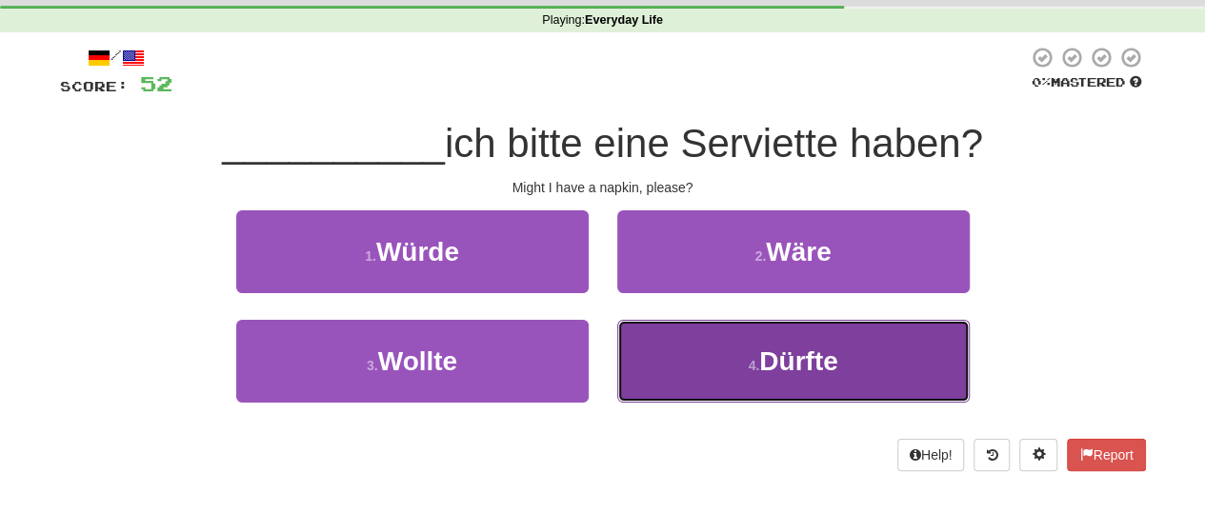
click at [739, 359] on button "4 . Dürfte" at bounding box center [793, 361] width 352 height 83
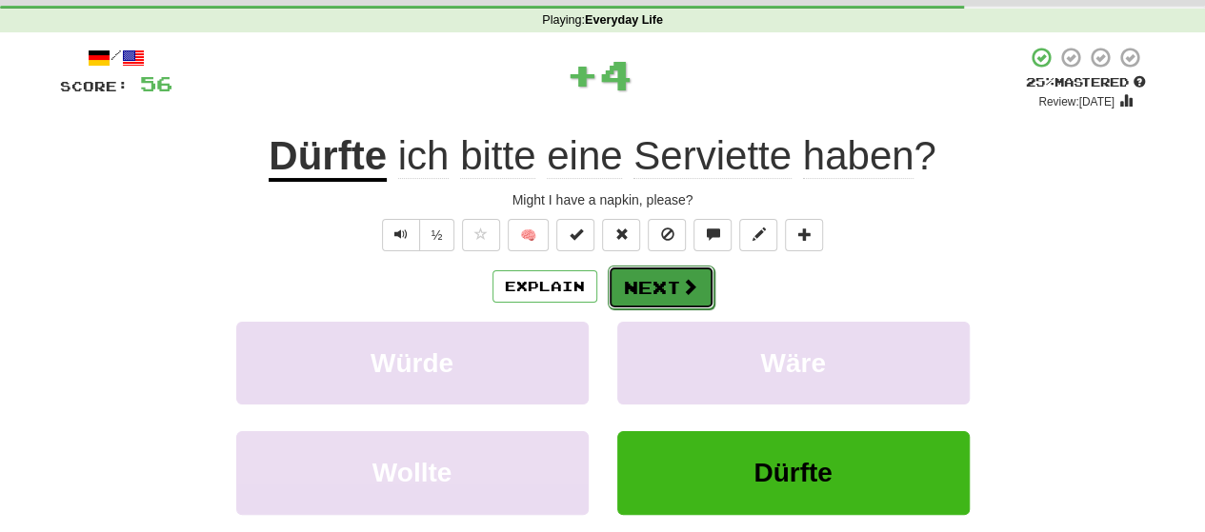
click at [670, 299] on button "Next" at bounding box center [661, 288] width 107 height 44
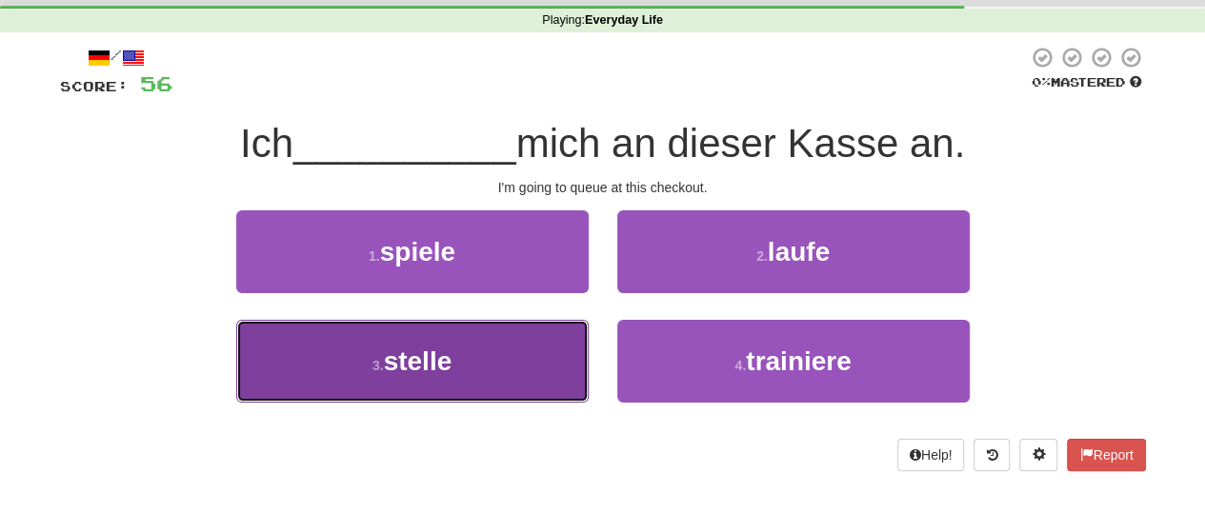
click at [534, 357] on button "3 . stelle" at bounding box center [412, 361] width 352 height 83
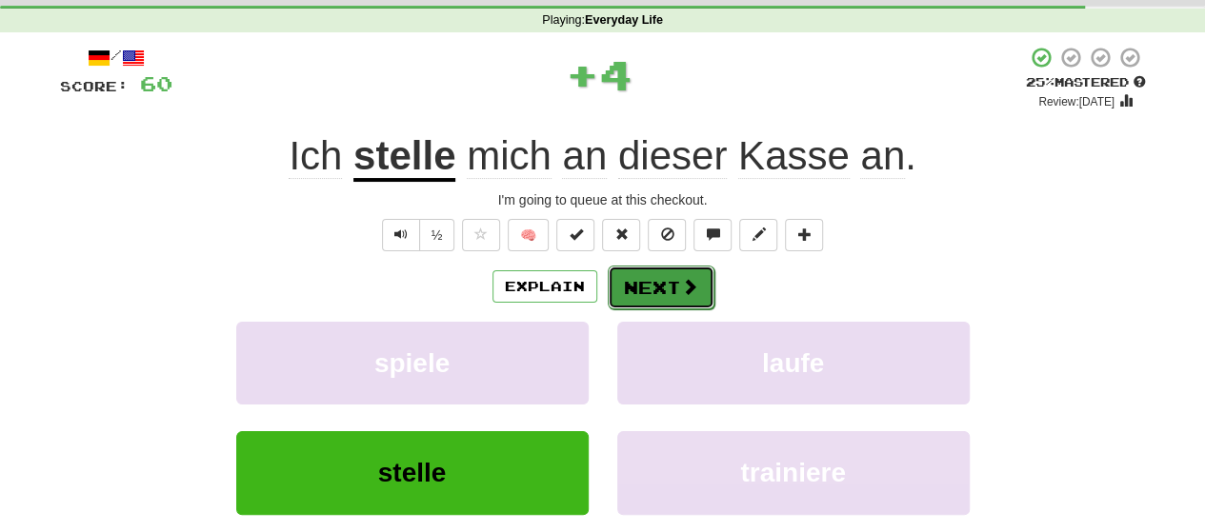
click at [651, 293] on button "Next" at bounding box center [661, 288] width 107 height 44
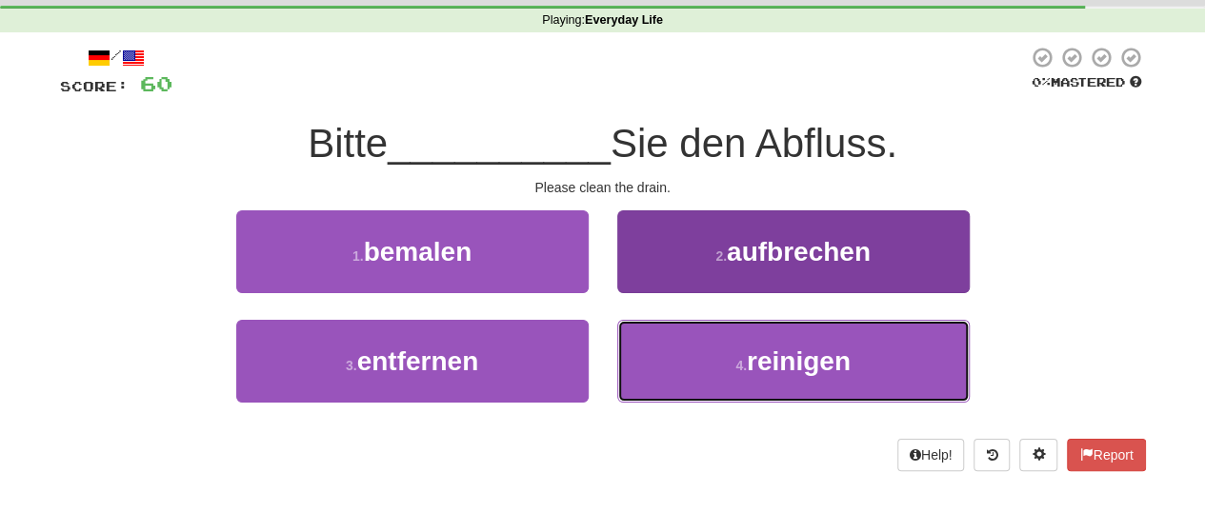
click at [752, 395] on button "4 . reinigen" at bounding box center [793, 361] width 352 height 83
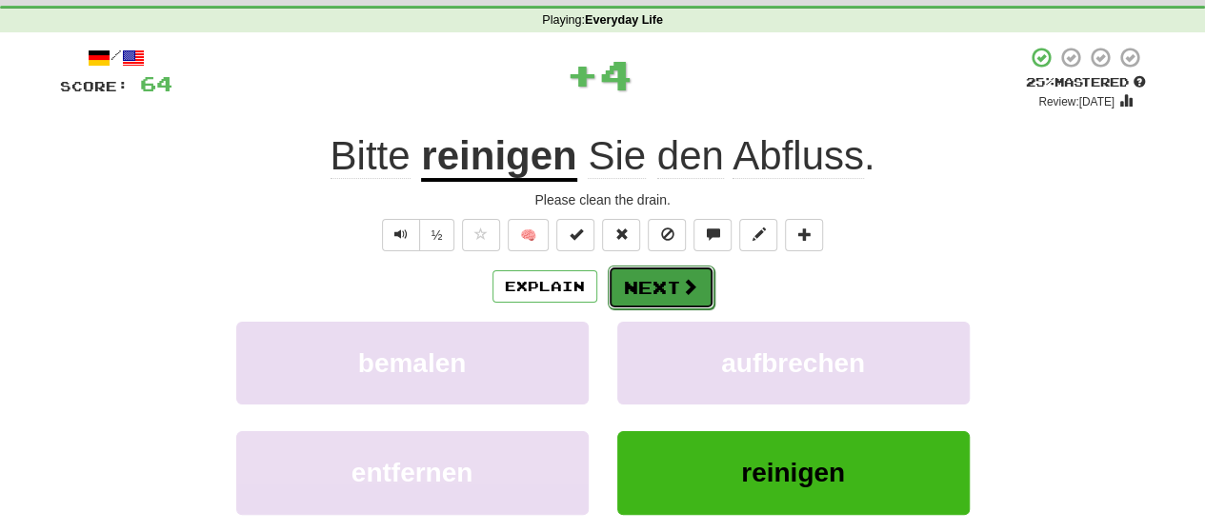
click at [666, 298] on button "Next" at bounding box center [661, 288] width 107 height 44
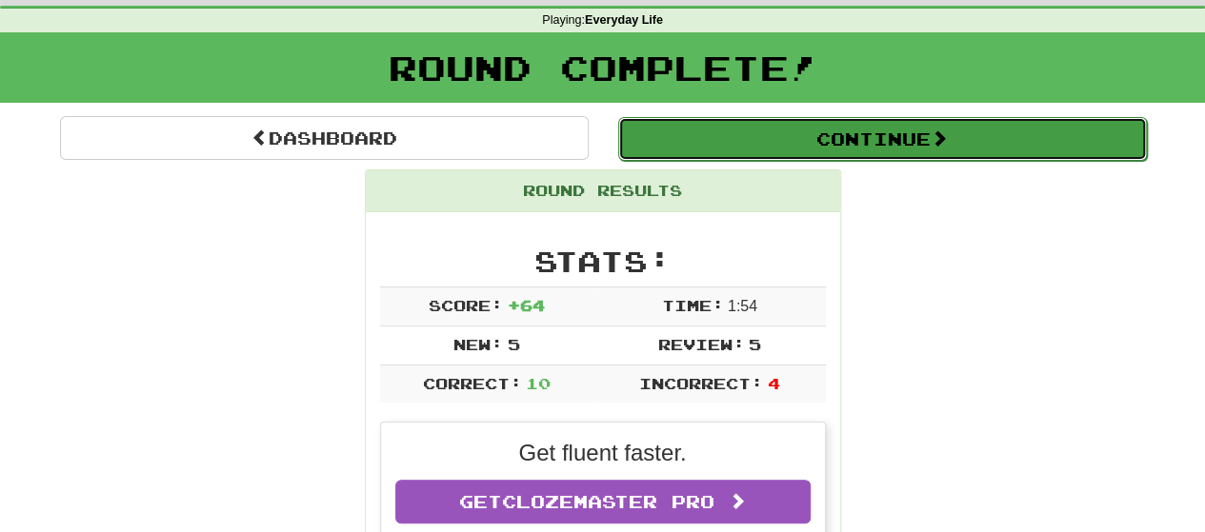
click at [871, 136] on button "Continue" at bounding box center [882, 139] width 529 height 44
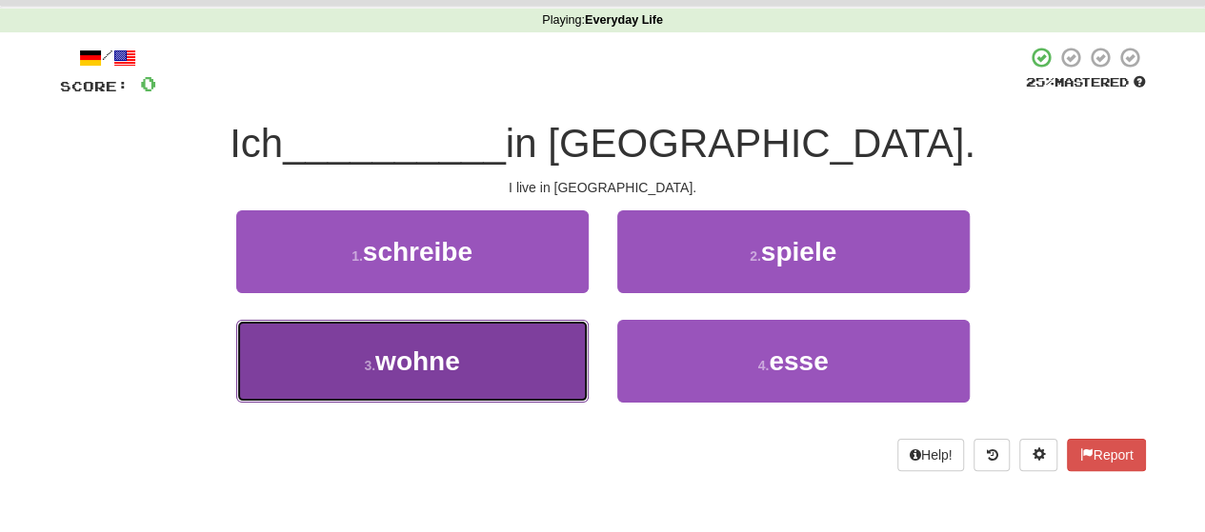
click at [548, 397] on button "3 . wohne" at bounding box center [412, 361] width 352 height 83
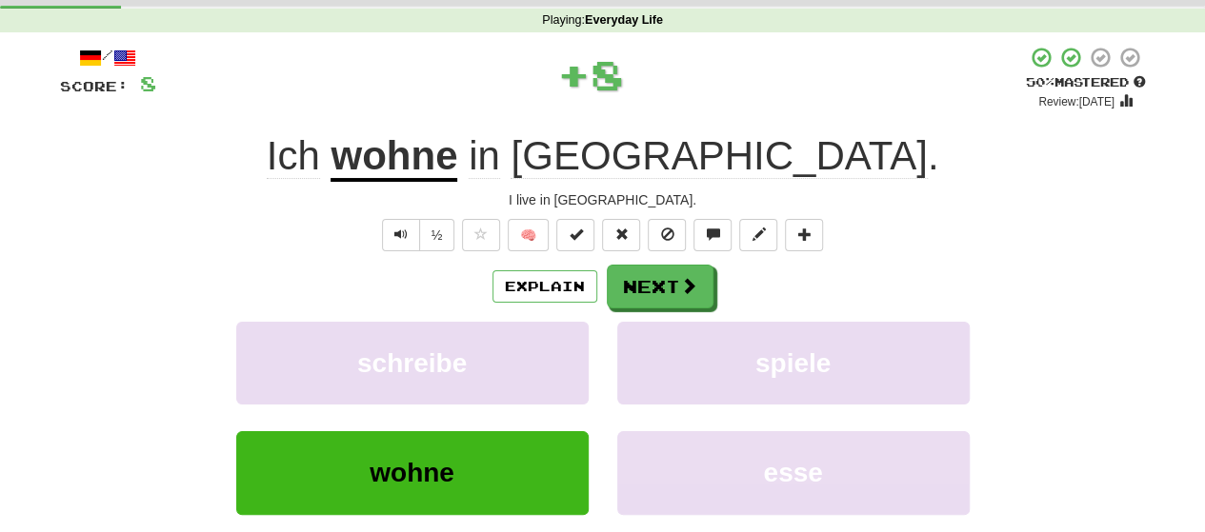
click at [659, 262] on div "/ Score: 8 + 8 50 % Mastered Review: [DATE] Ich wohne in [GEOGRAPHIC_DATA] . I …" at bounding box center [603, 329] width 1086 height 566
click at [658, 291] on button "Next" at bounding box center [661, 288] width 107 height 44
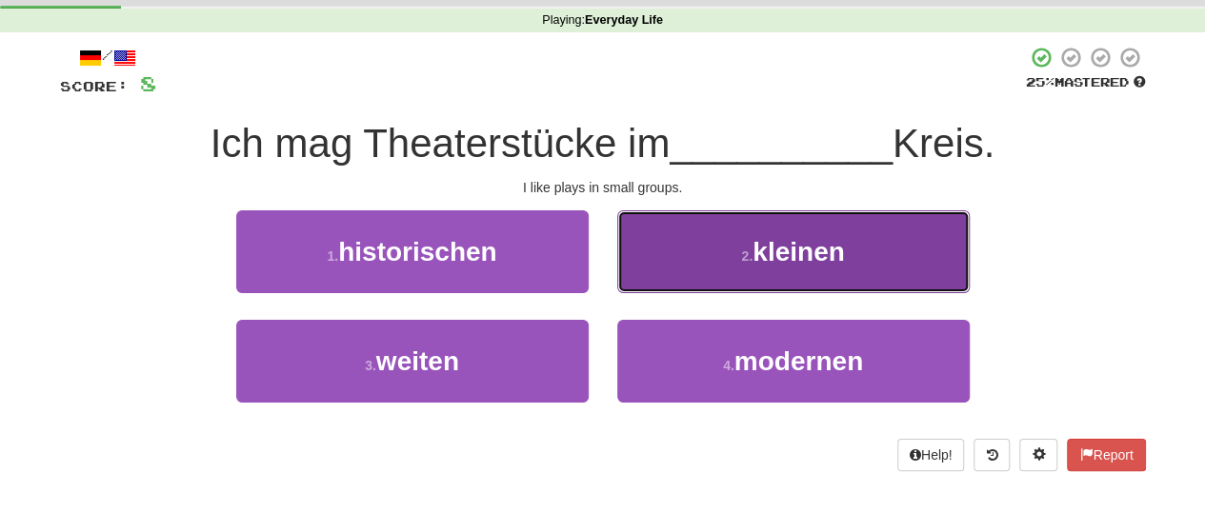
click at [657, 235] on button "2 . kleinen" at bounding box center [793, 251] width 352 height 83
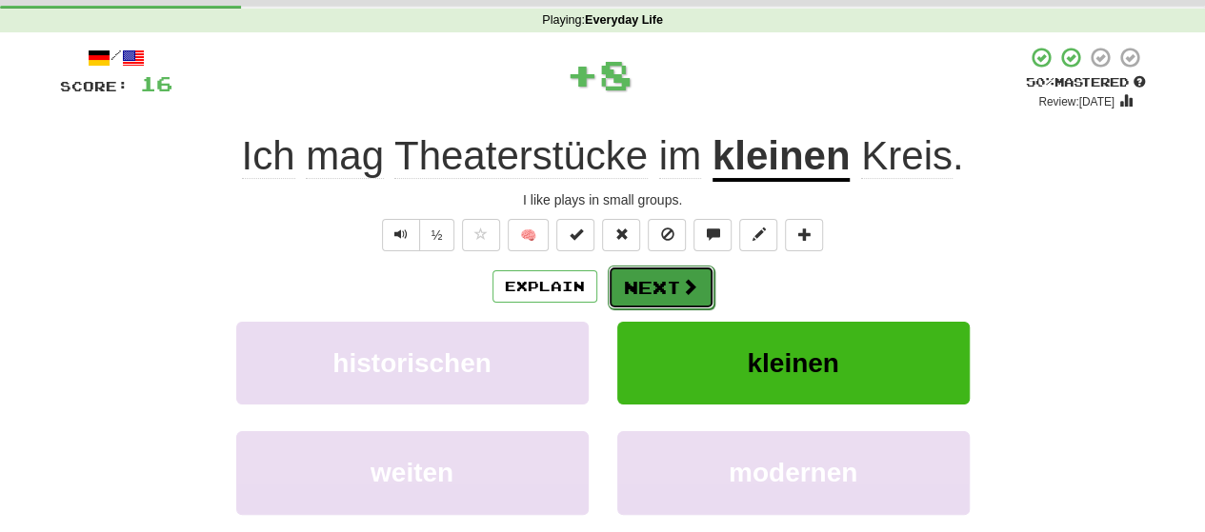
click at [641, 273] on button "Next" at bounding box center [661, 288] width 107 height 44
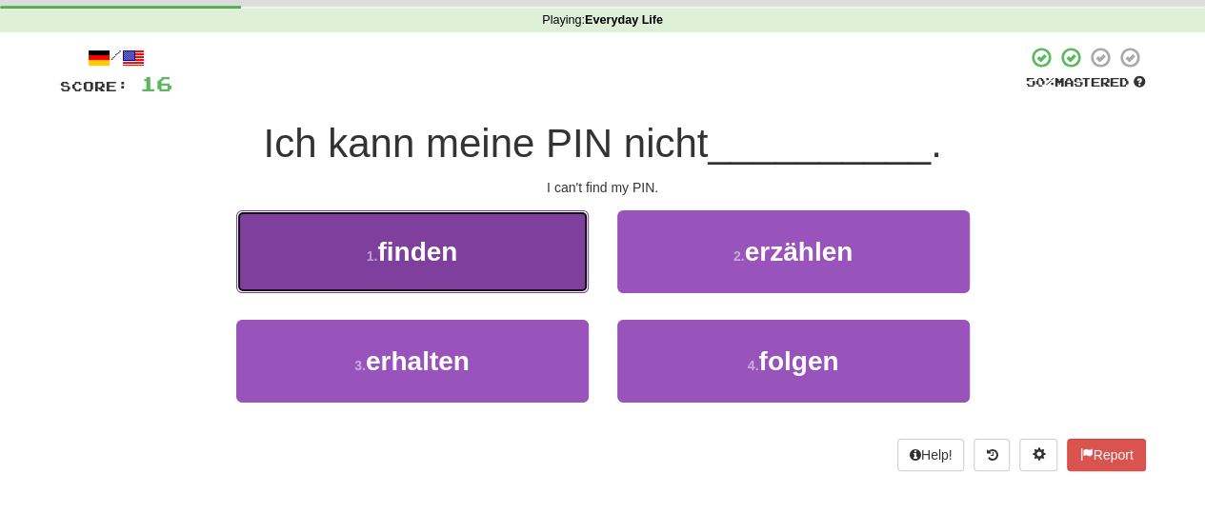
click at [539, 272] on button "1 . finden" at bounding box center [412, 251] width 352 height 83
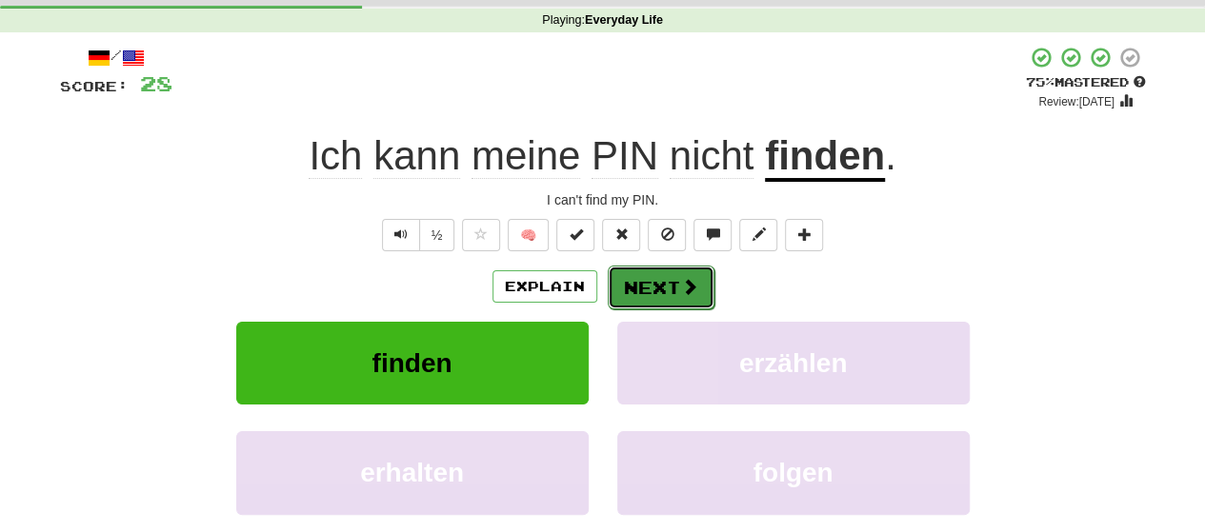
click at [642, 302] on button "Next" at bounding box center [661, 288] width 107 height 44
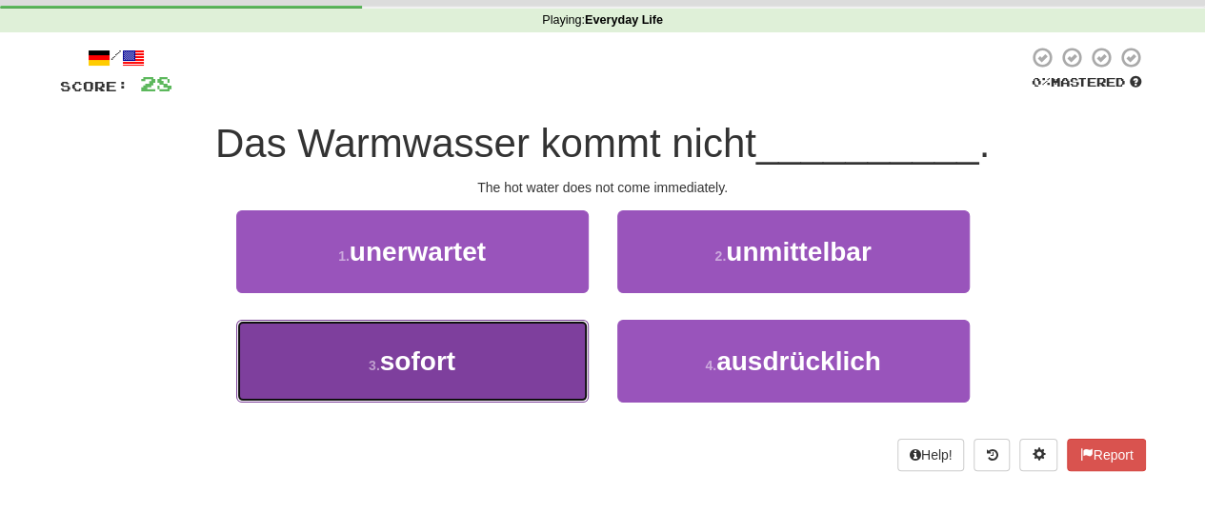
click at [374, 354] on button "3 . sofort" at bounding box center [412, 361] width 352 height 83
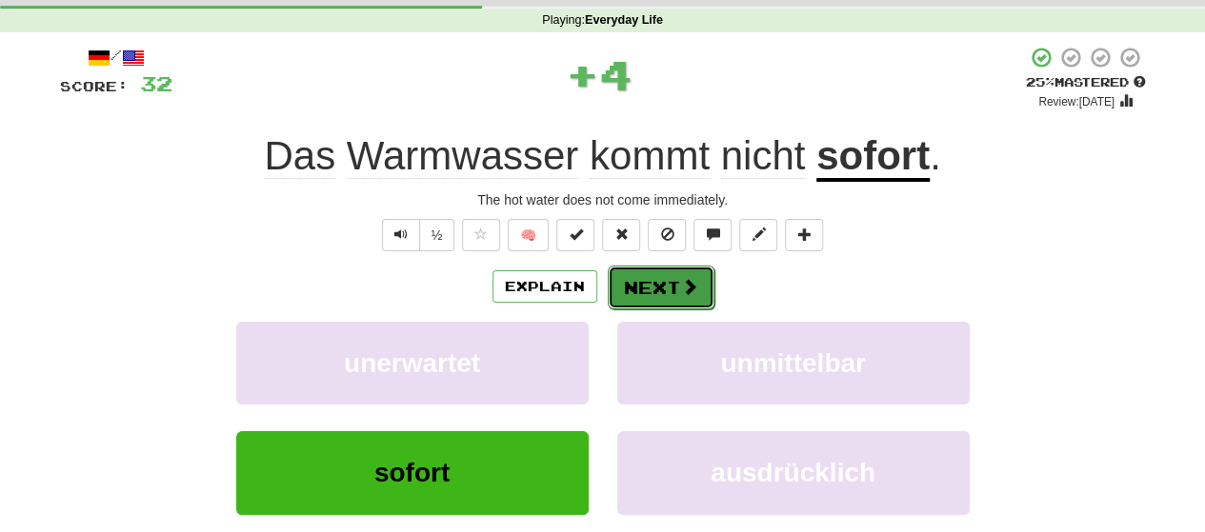
click at [637, 268] on button "Next" at bounding box center [661, 288] width 107 height 44
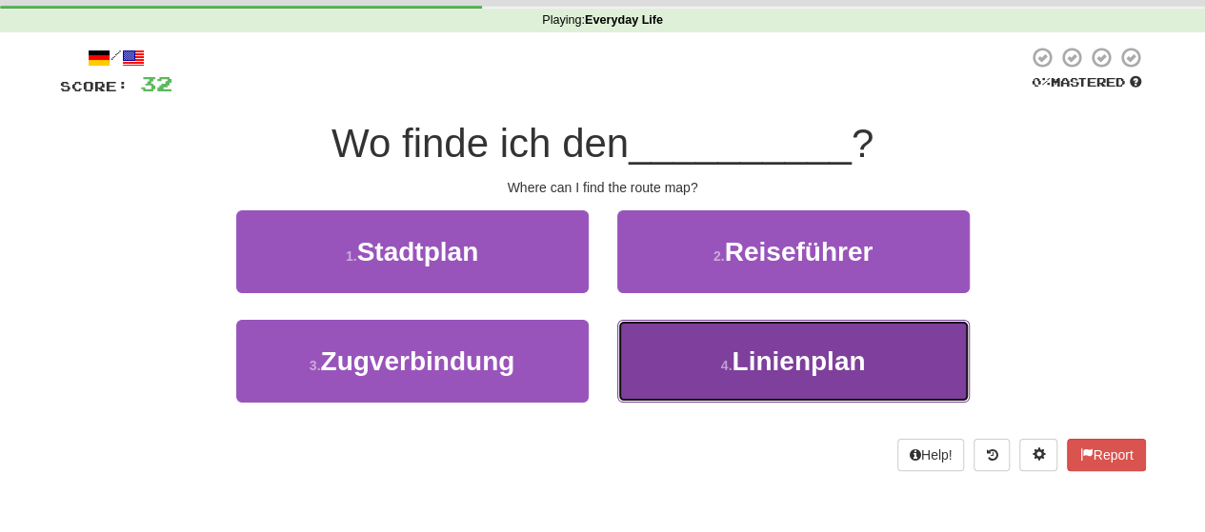
click at [746, 372] on span "Linienplan" at bounding box center [797, 362] width 133 height 30
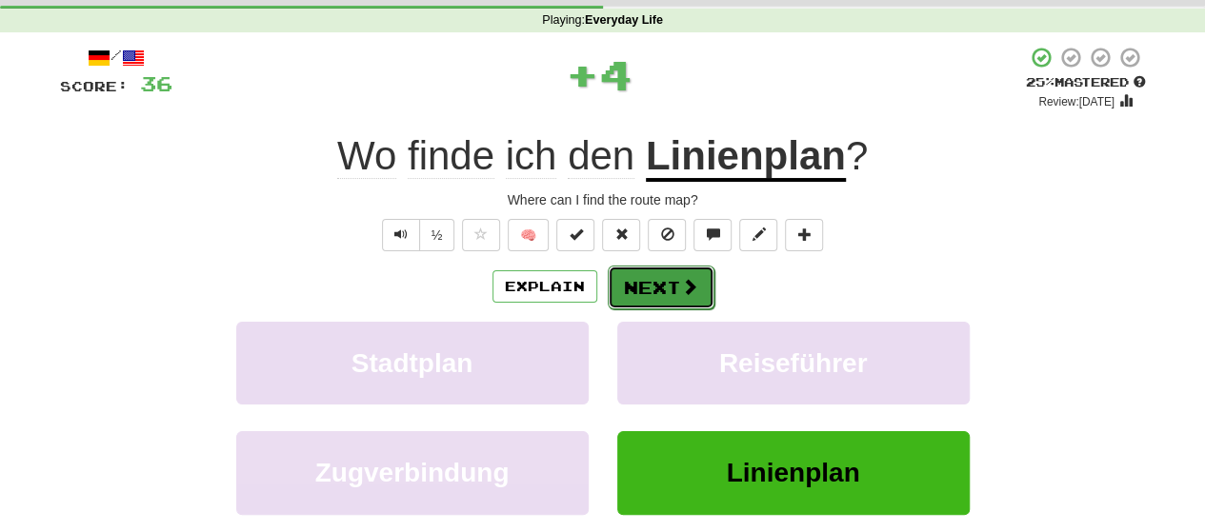
click at [674, 284] on button "Next" at bounding box center [661, 288] width 107 height 44
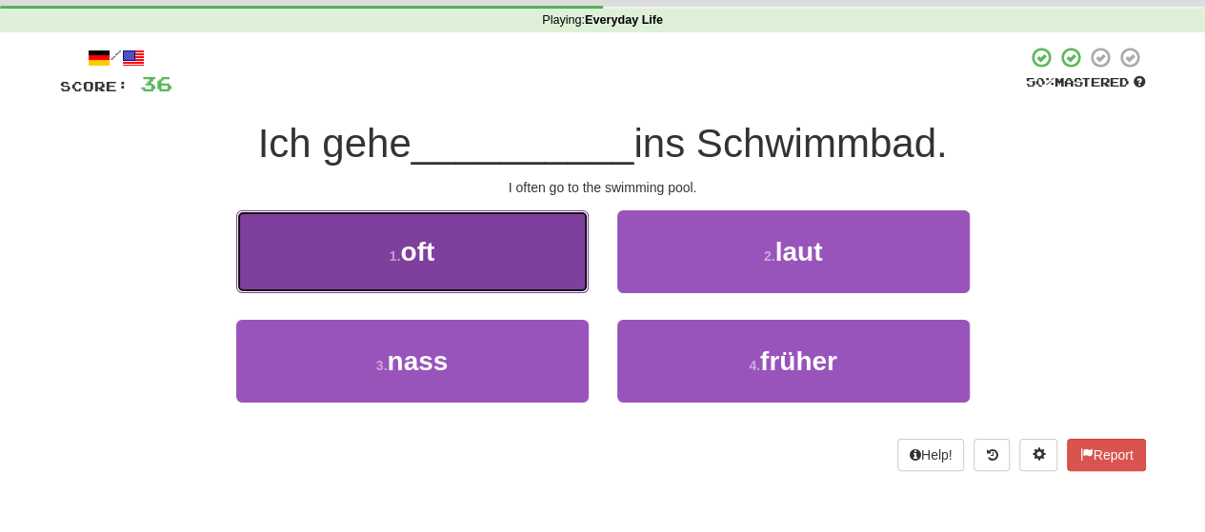
click at [519, 273] on button "1 . oft" at bounding box center [412, 251] width 352 height 83
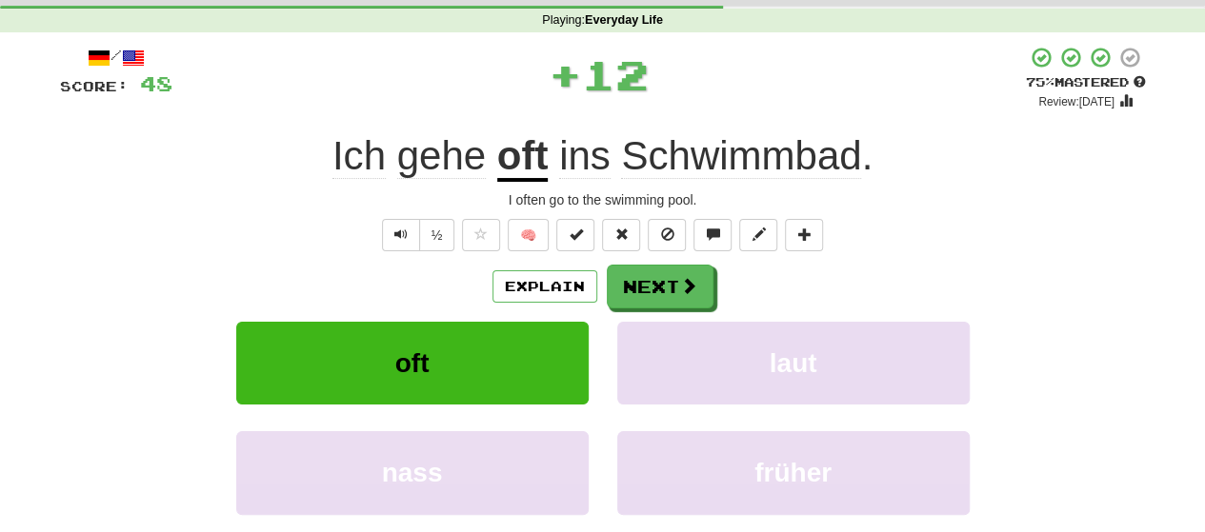
click at [589, 306] on div "Explain Next" at bounding box center [603, 287] width 1086 height 44
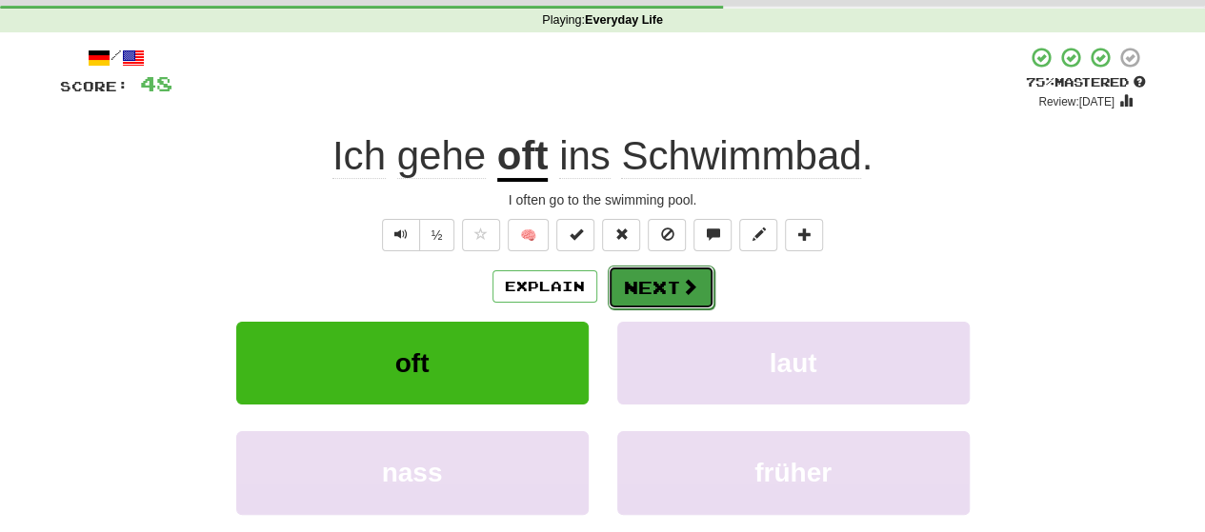
click at [641, 287] on button "Next" at bounding box center [661, 288] width 107 height 44
